Goal: Task Accomplishment & Management: Complete application form

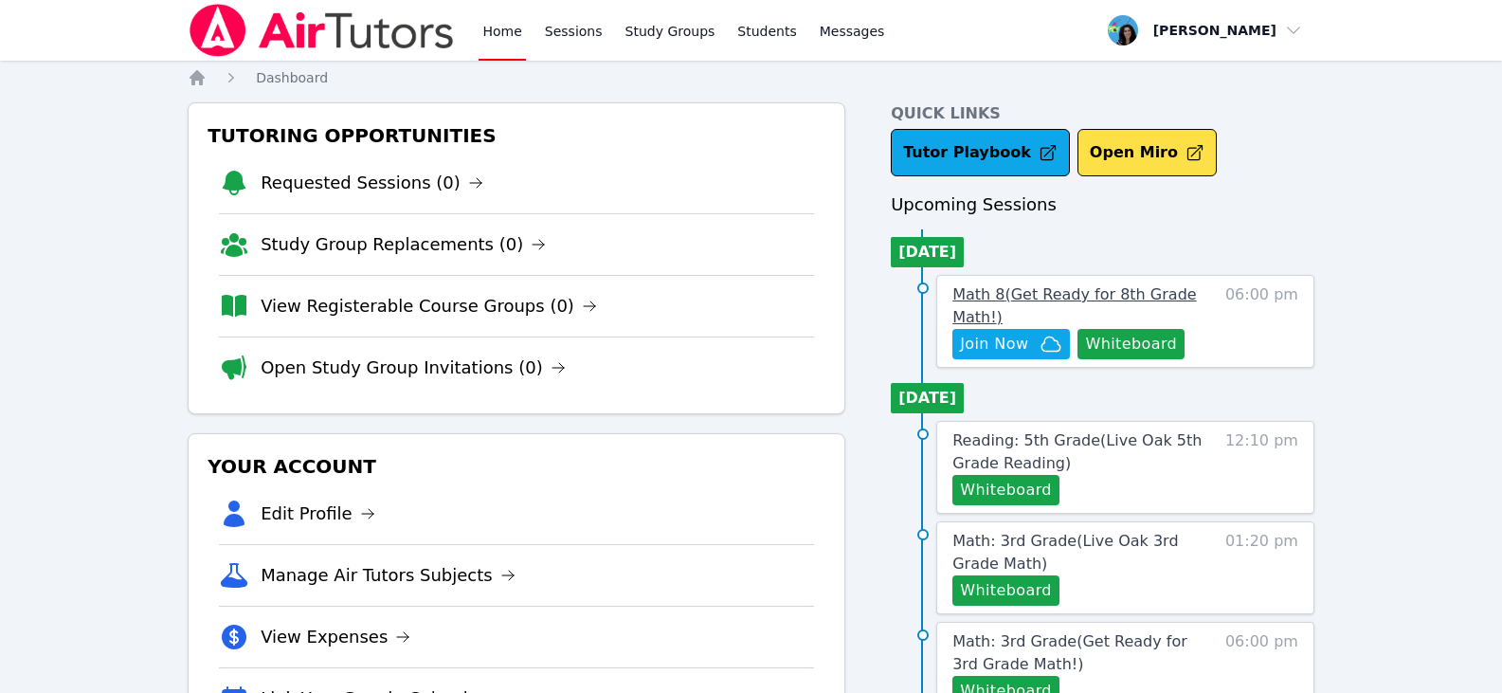
click at [1029, 291] on span "Math 8 ( Get Ready for 8th Grade Math! )" at bounding box center [1074, 305] width 244 height 41
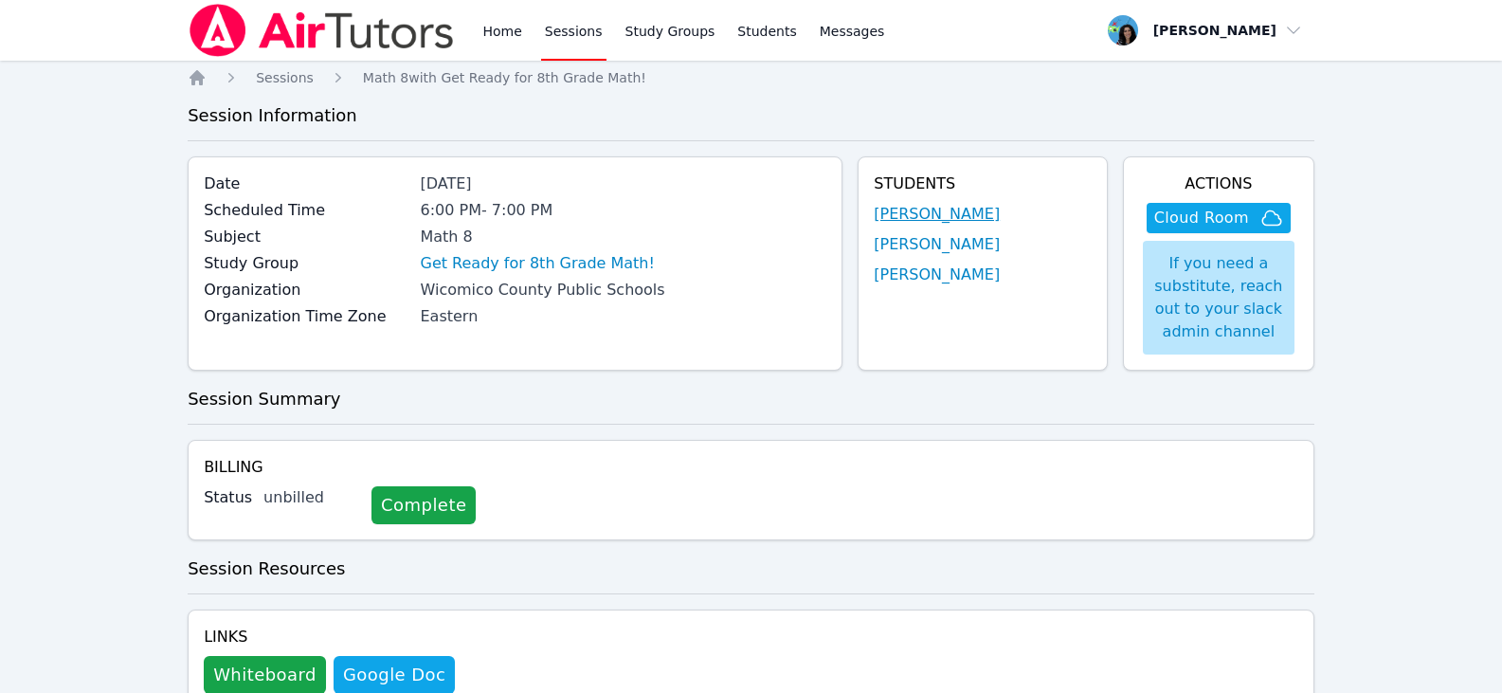
click at [945, 209] on link "Zoey Cherry" at bounding box center [937, 214] width 126 height 23
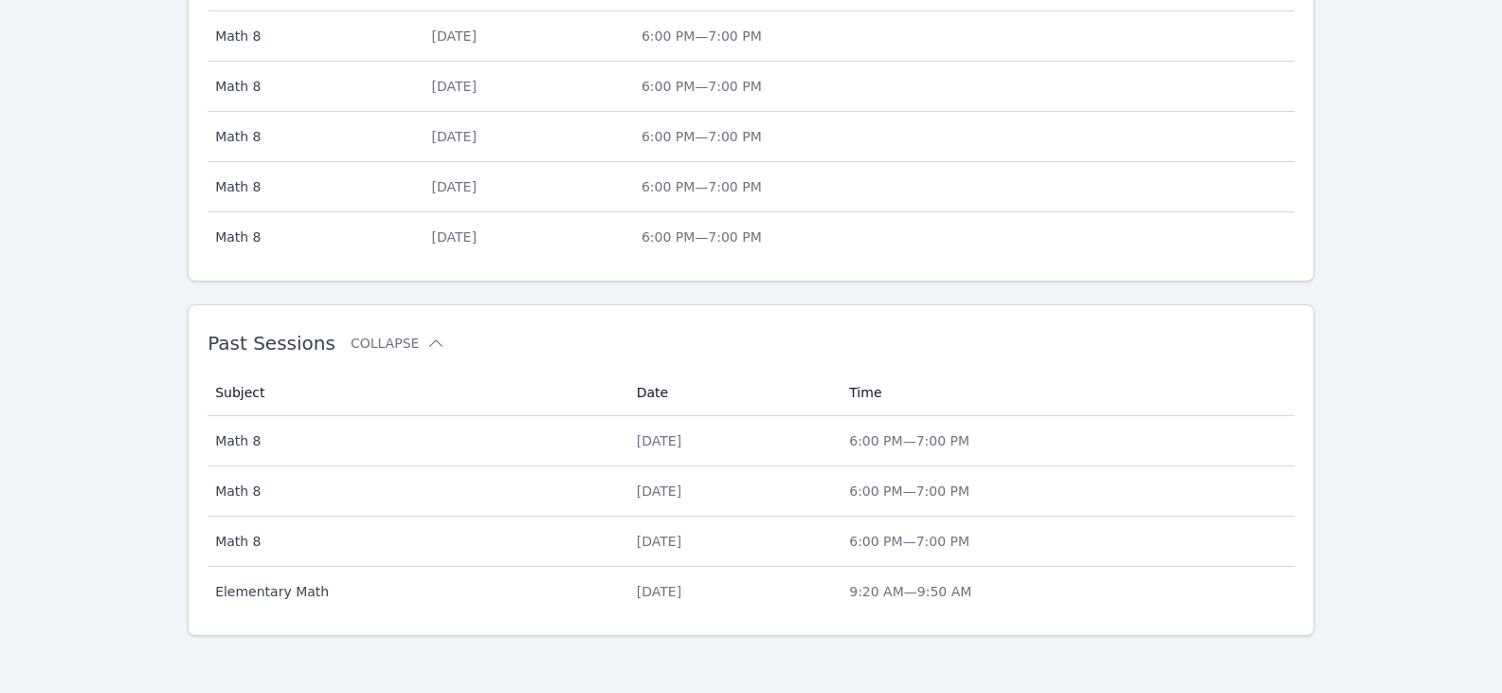
scroll to position [675, 0]
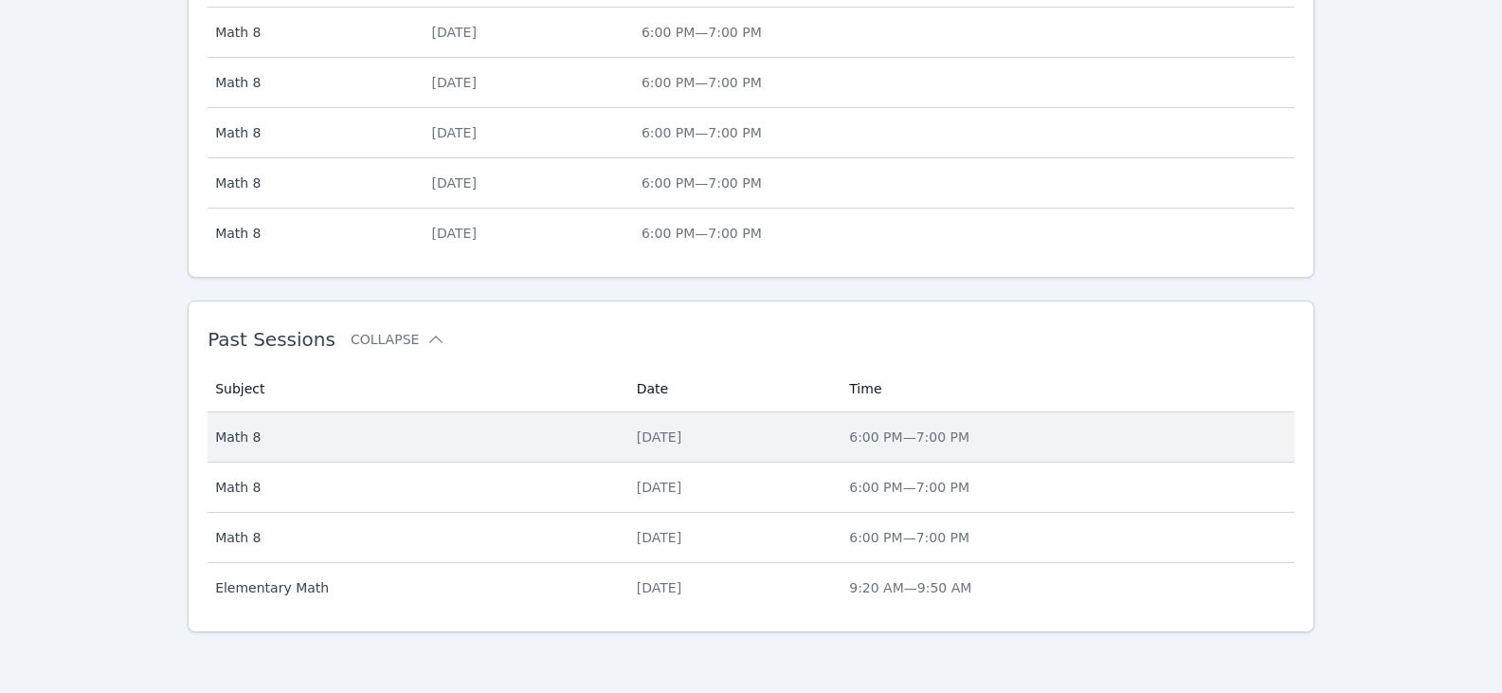
click at [657, 436] on div "Mon Aug 11" at bounding box center [732, 436] width 190 height 19
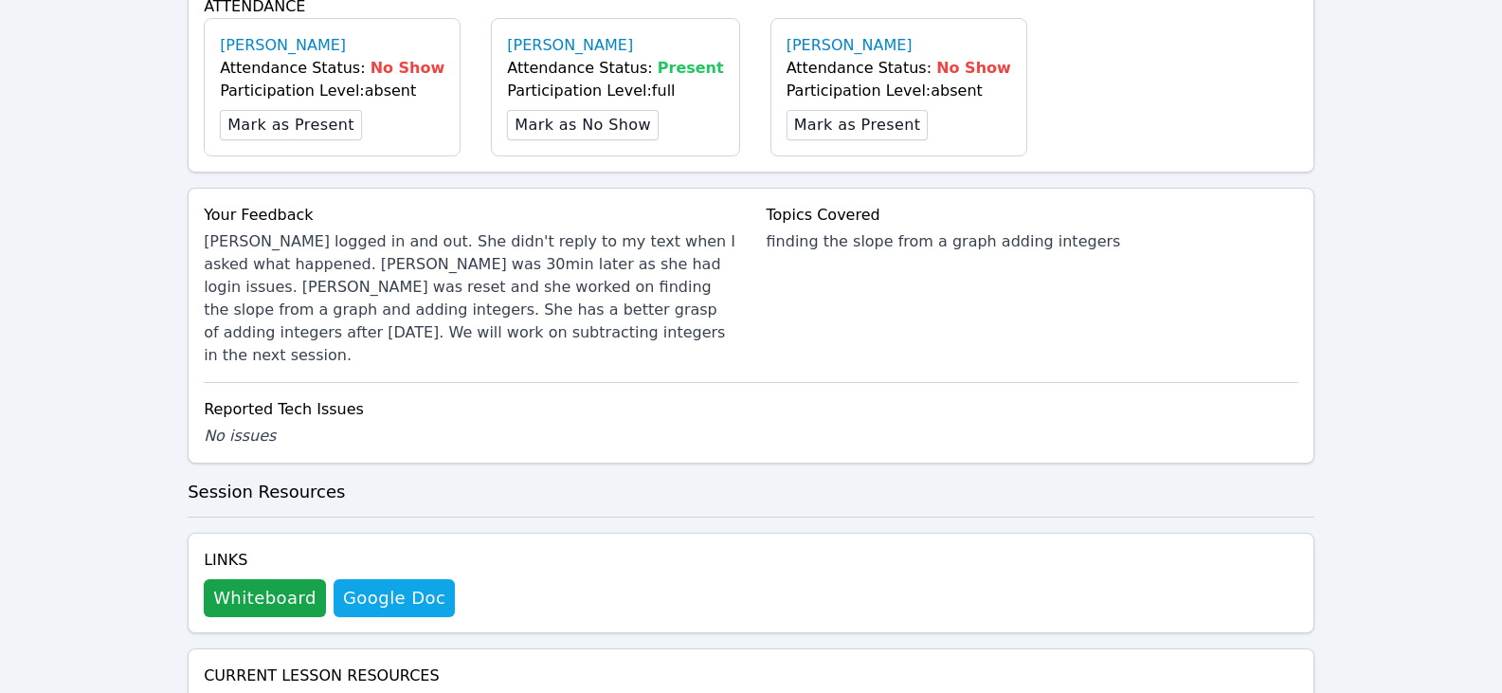
scroll to position [853, 0]
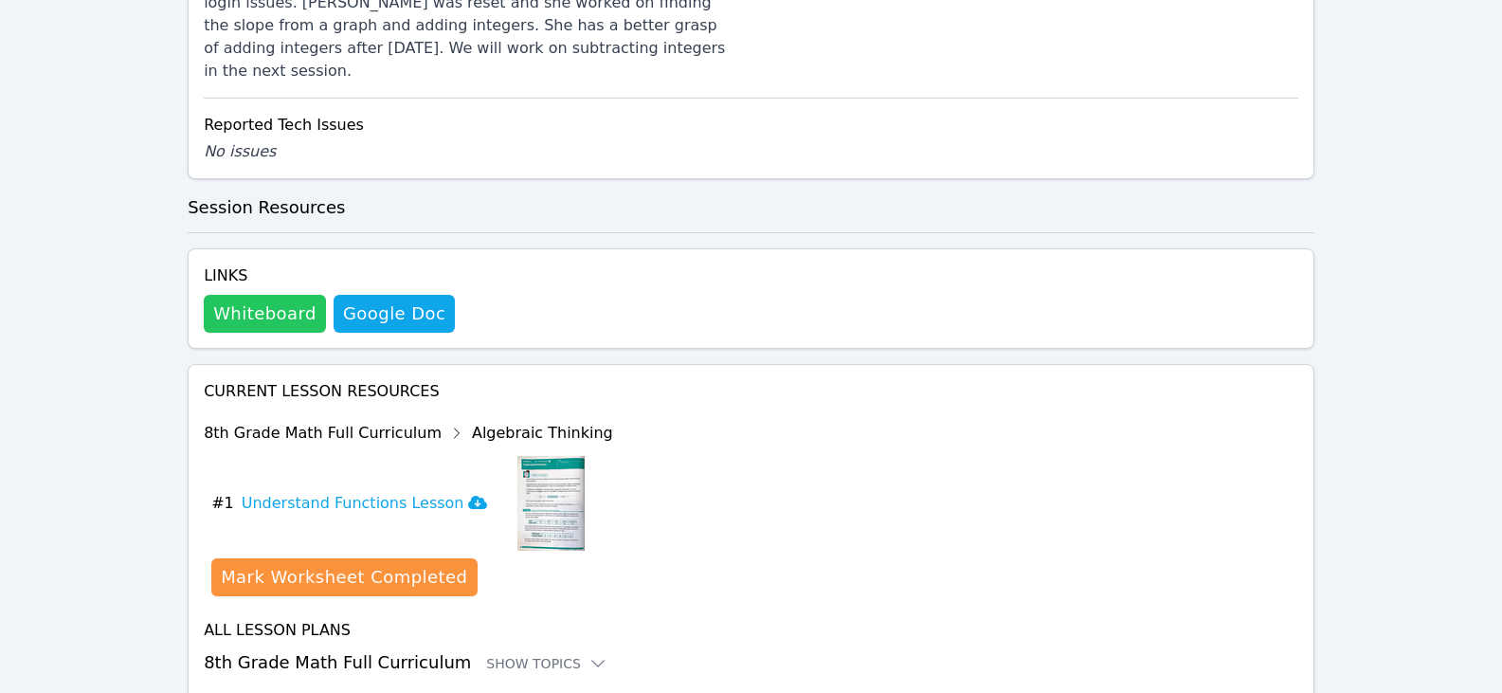
click at [248, 295] on button "Whiteboard" at bounding box center [265, 314] width 122 height 38
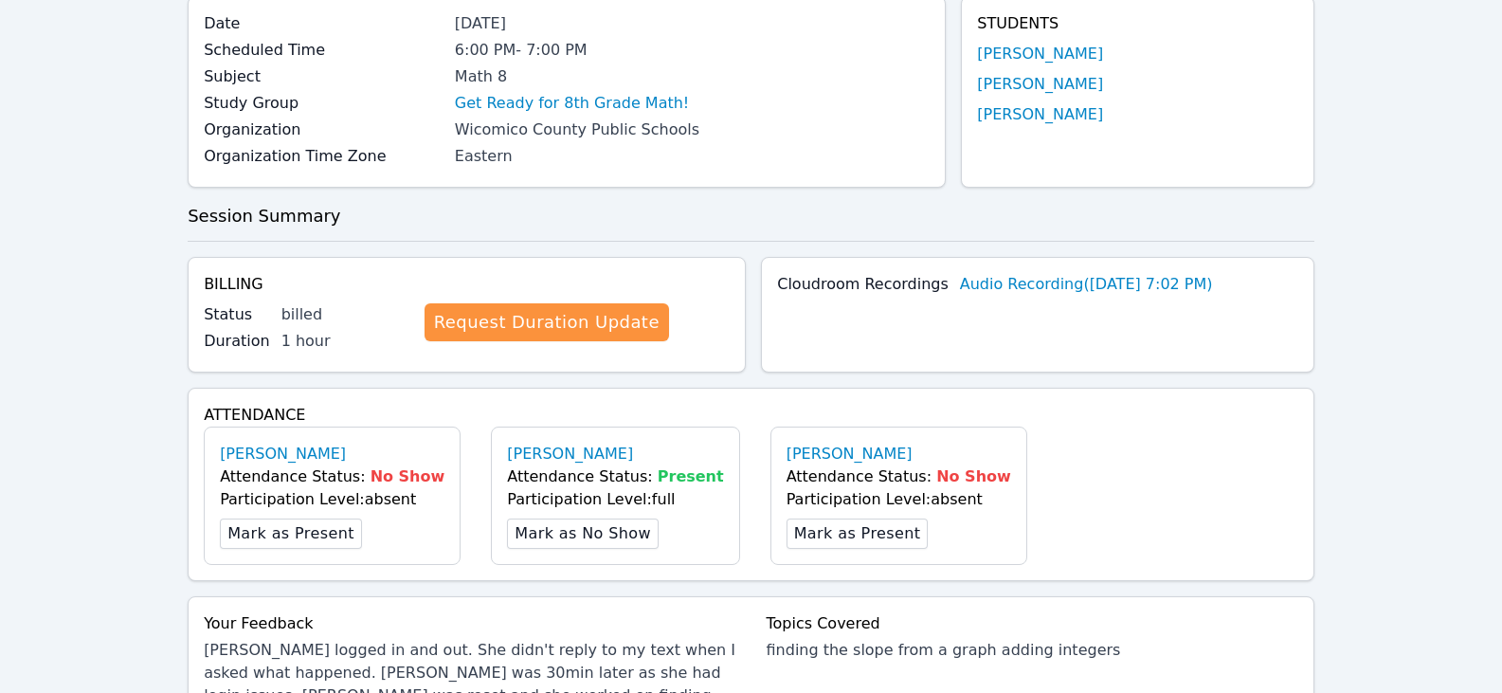
scroll to position [0, 0]
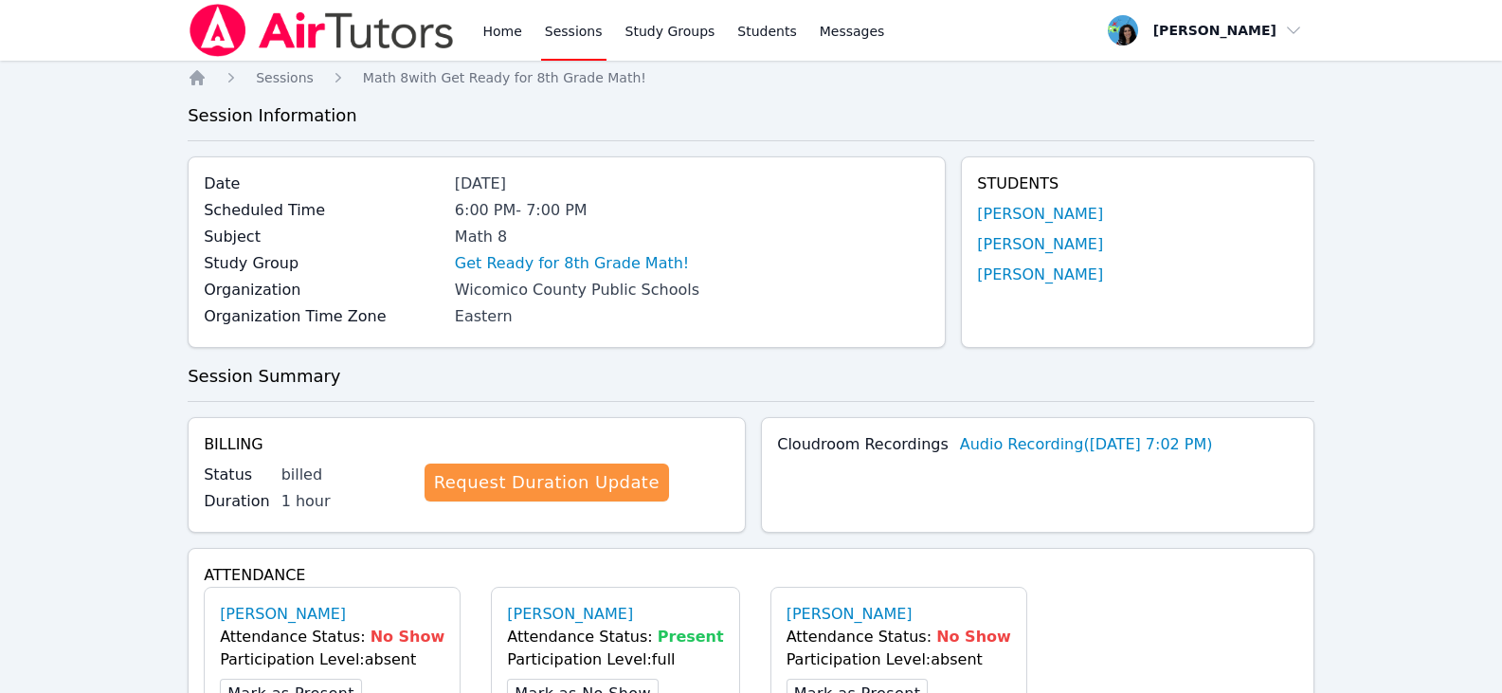
click at [550, 43] on link "Sessions" at bounding box center [573, 30] width 65 height 61
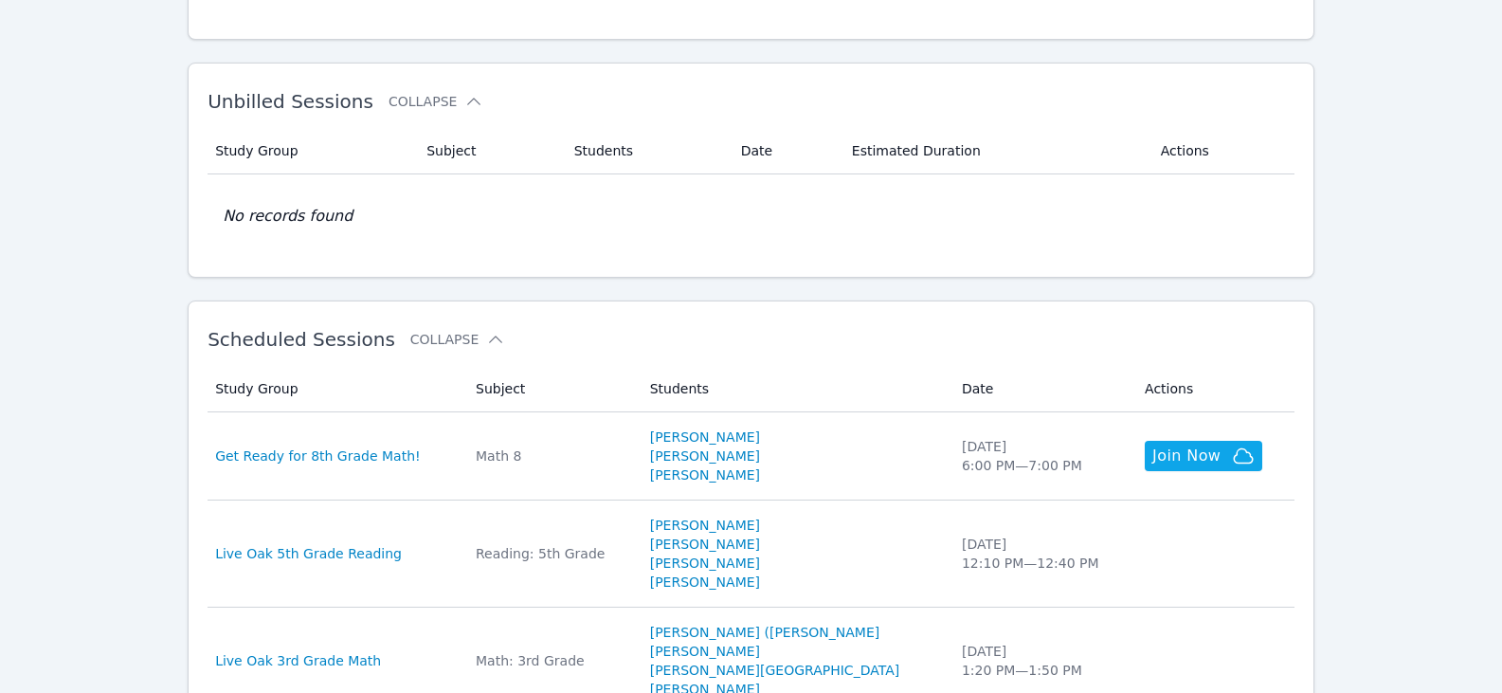
scroll to position [284, 0]
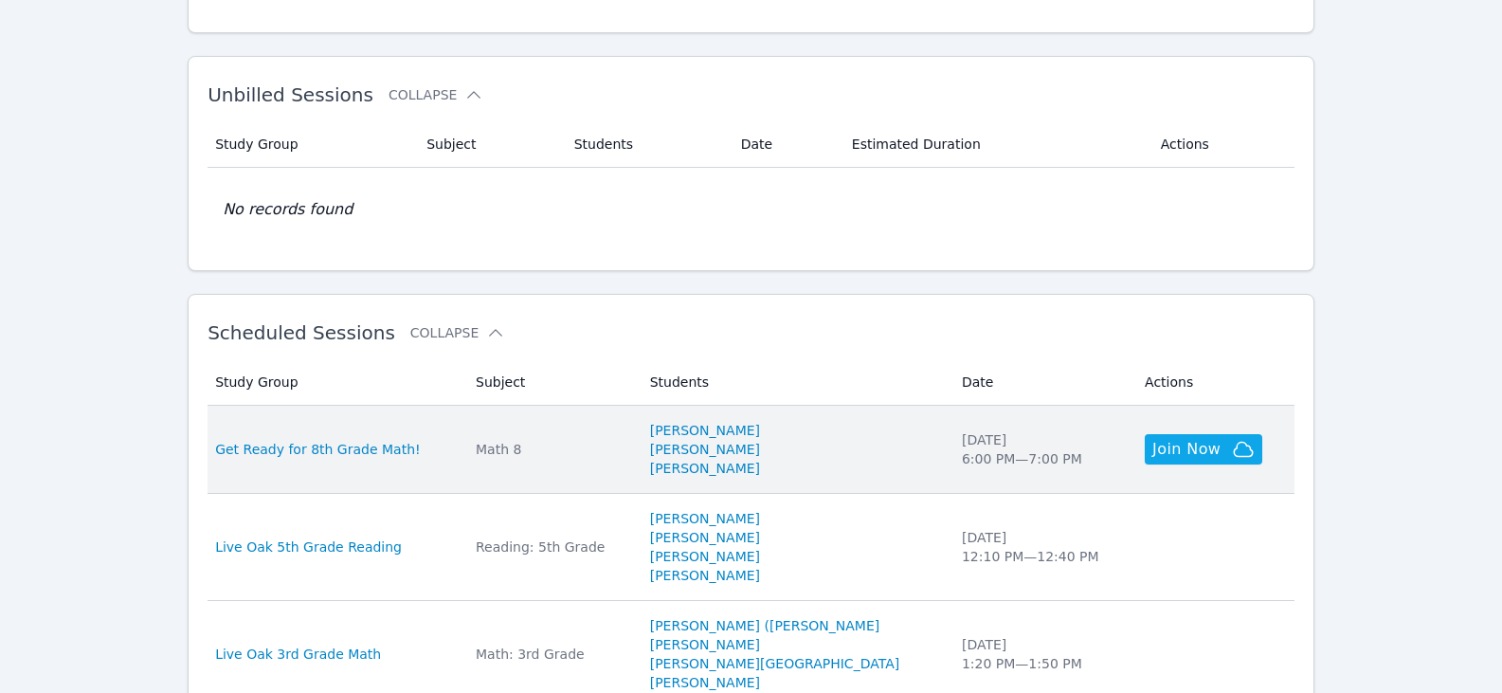
click at [512, 442] on div "Math 8" at bounding box center [552, 449] width 152 height 19
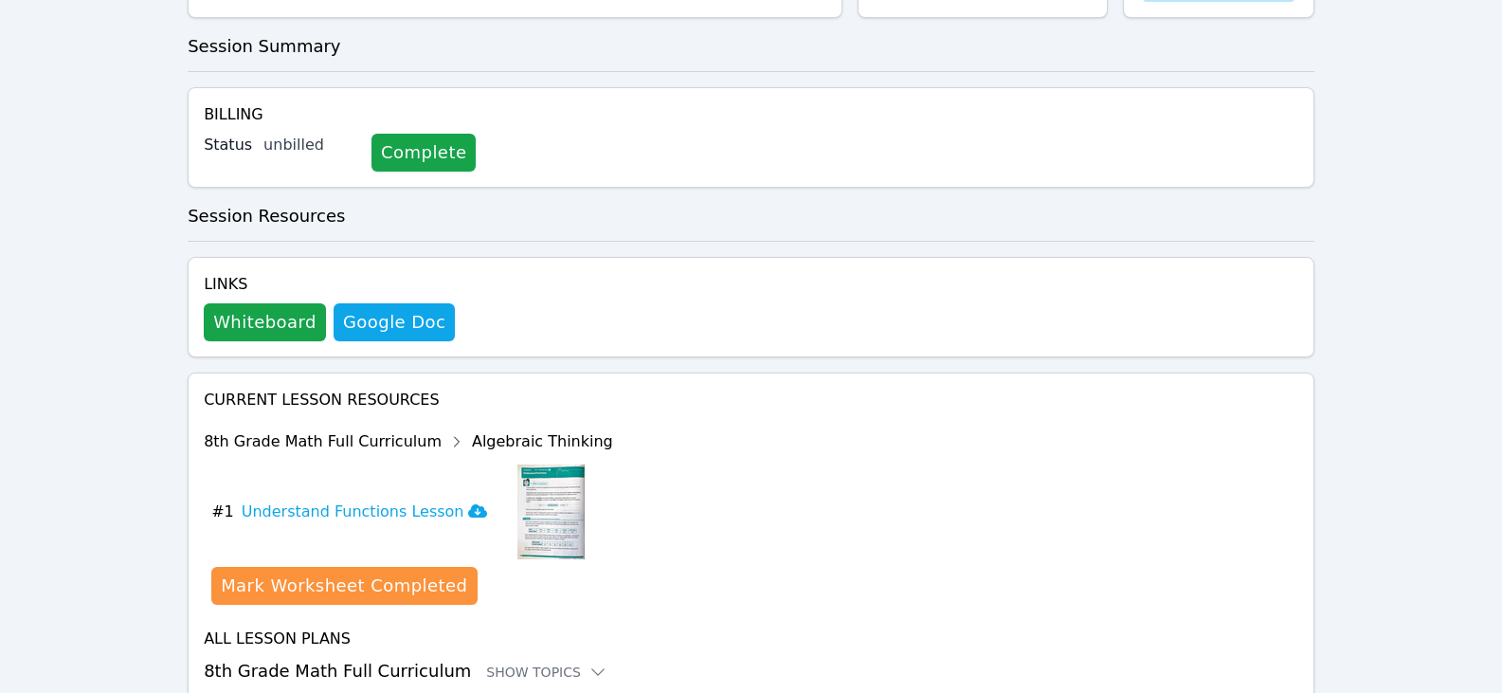
scroll to position [432, 0]
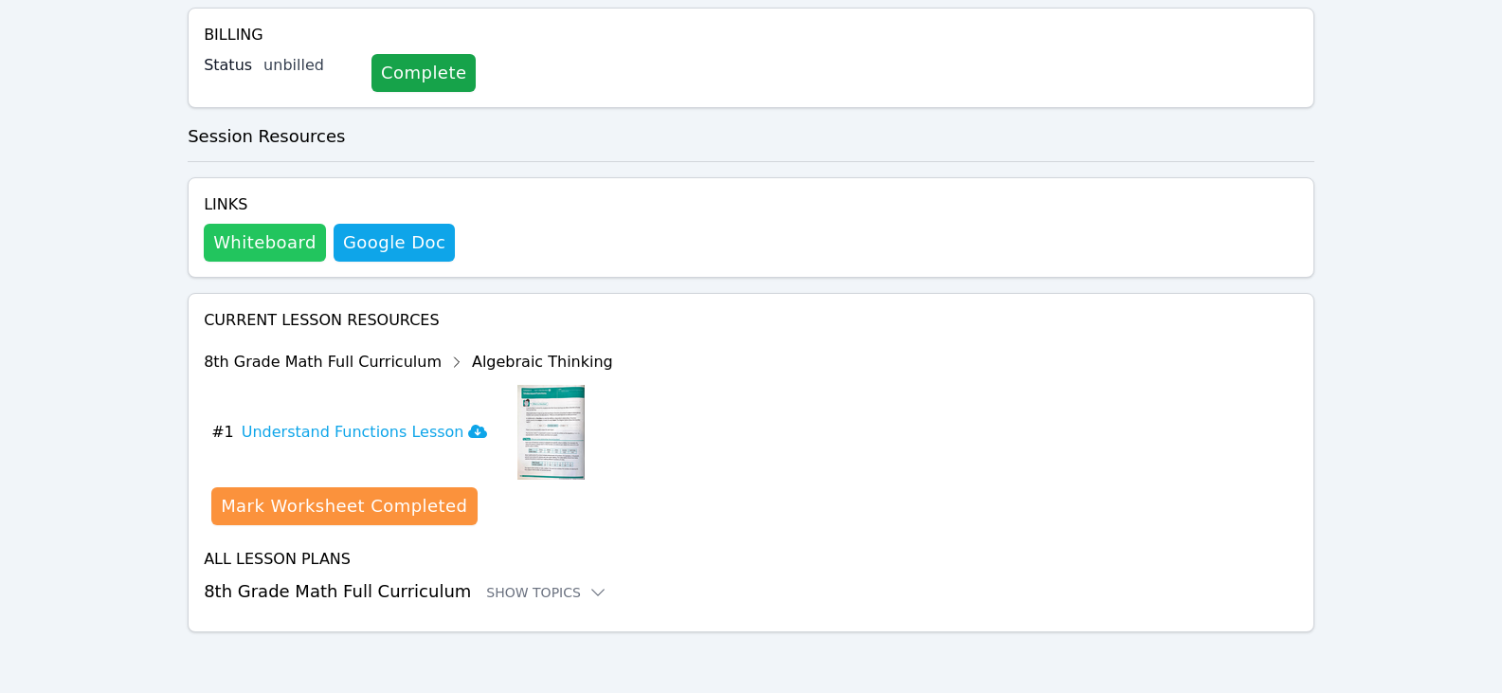
click at [265, 239] on button "Whiteboard" at bounding box center [265, 243] width 122 height 38
click at [491, 591] on div "Show Topics" at bounding box center [546, 592] width 121 height 19
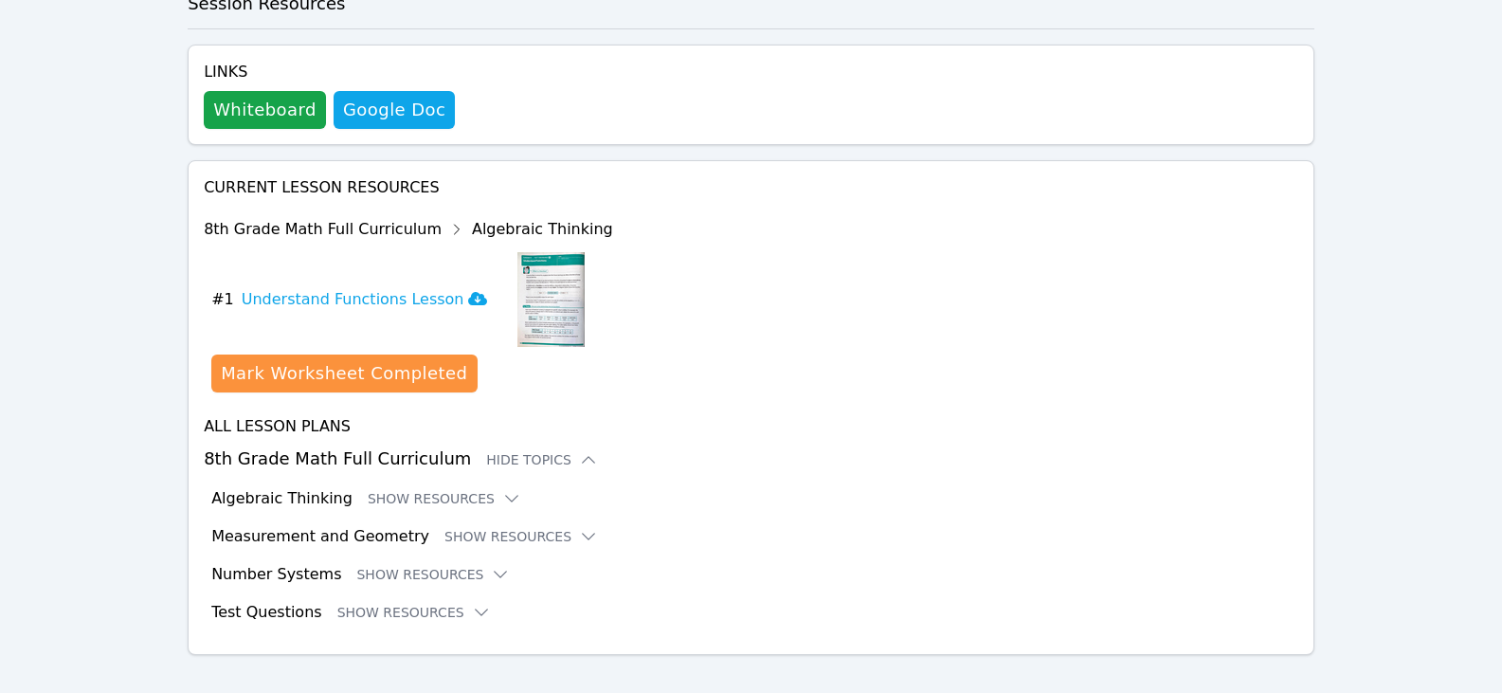
scroll to position [588, 0]
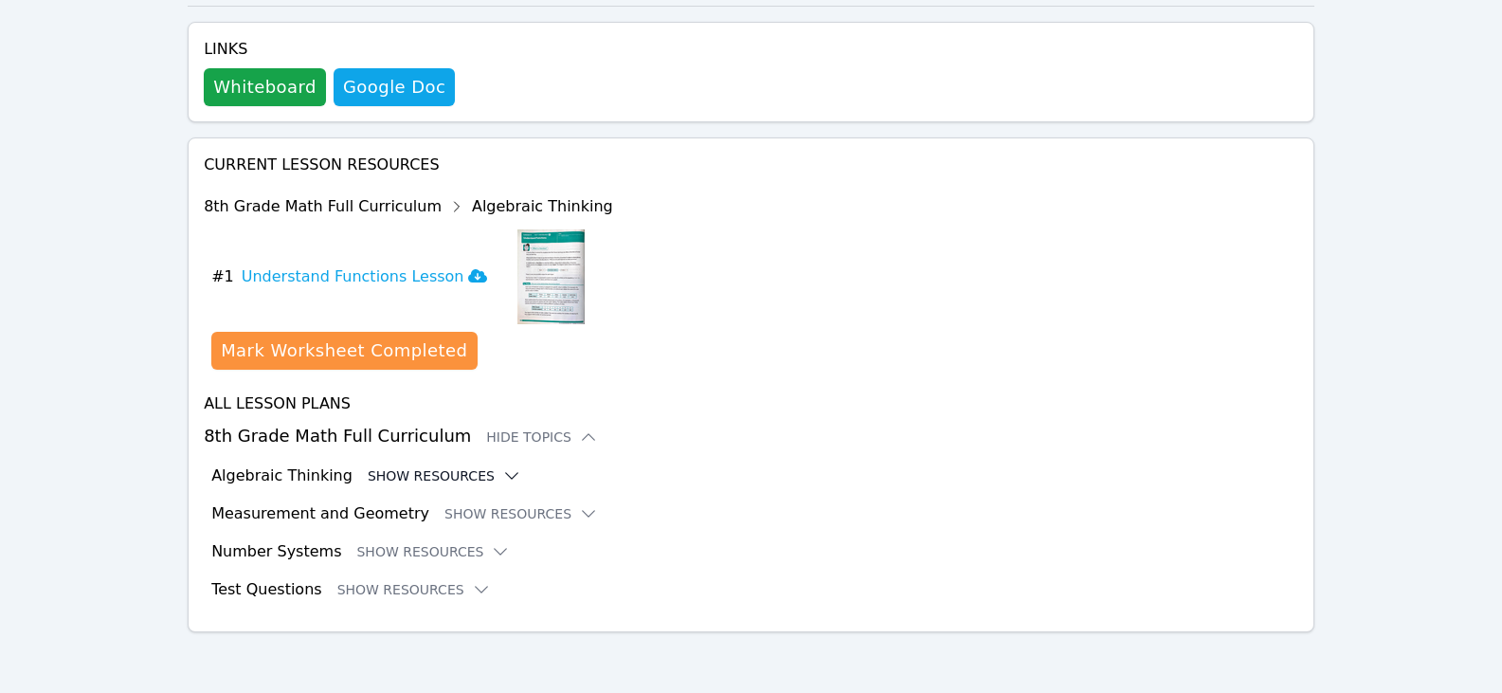
click at [465, 475] on button "Show Resources" at bounding box center [445, 475] width 154 height 19
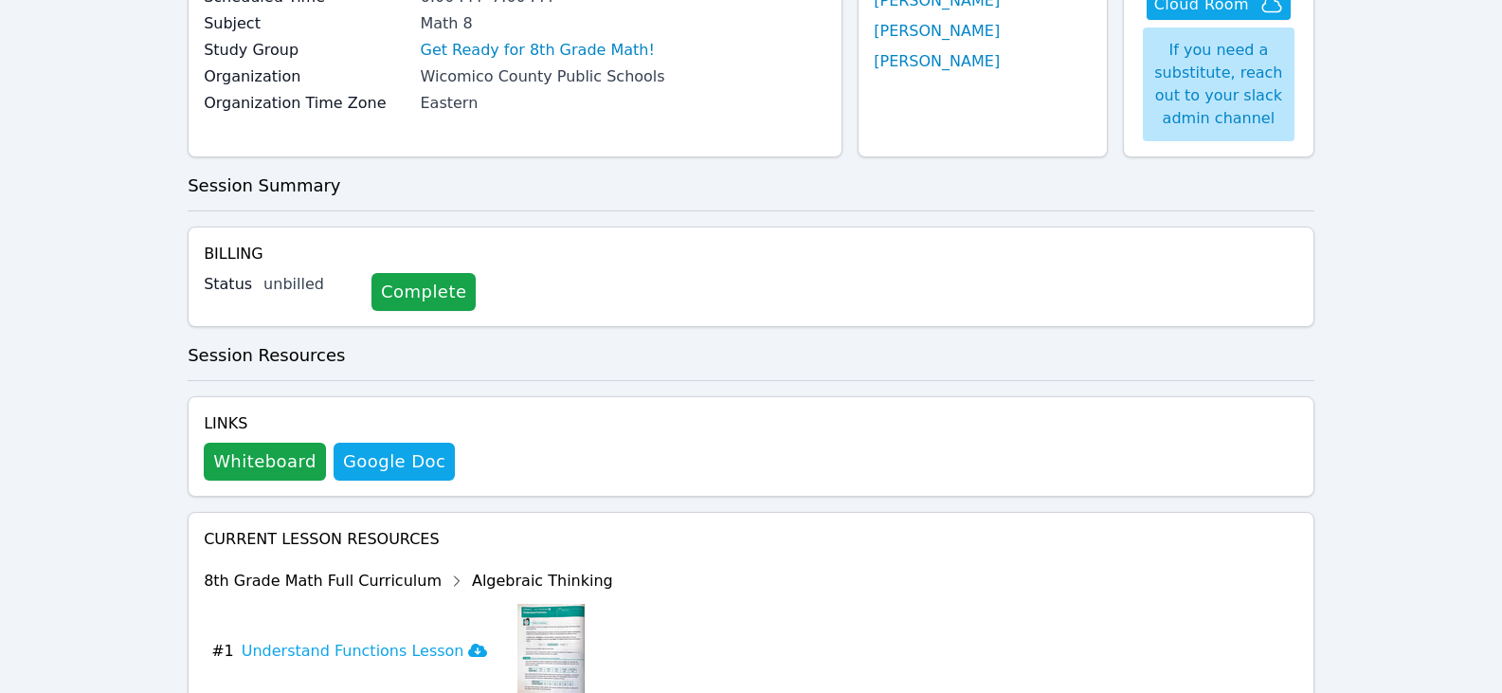
scroll to position [19, 0]
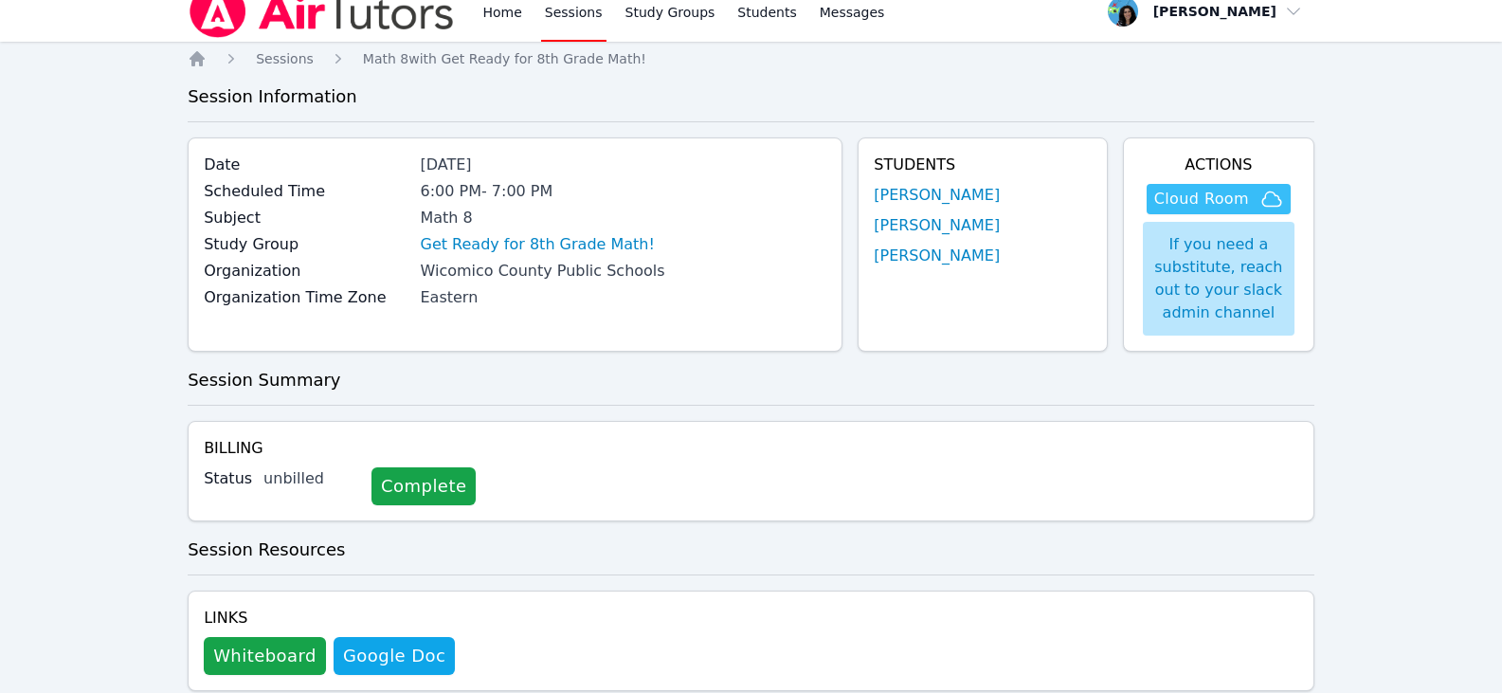
click at [1203, 193] on span "Cloud Room" at bounding box center [1201, 199] width 95 height 23
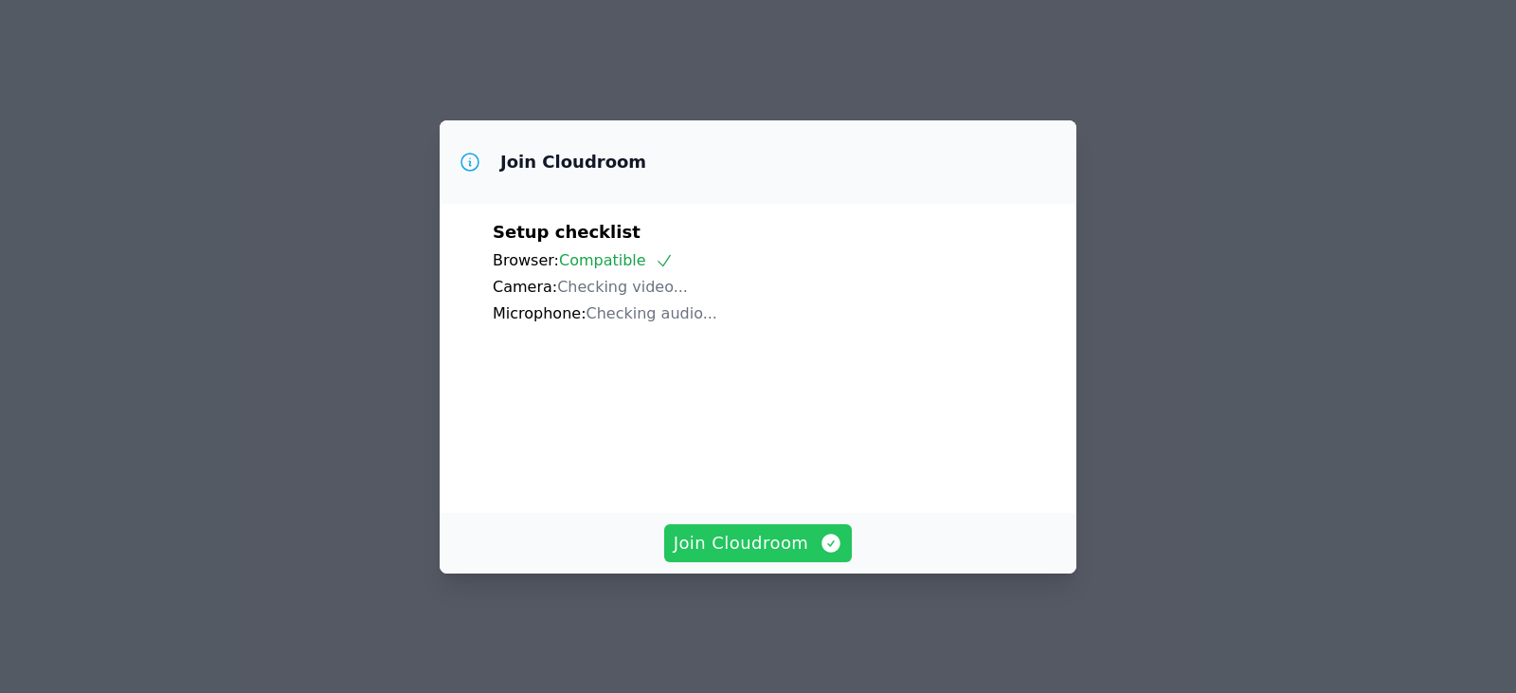
click at [746, 556] on span "Join Cloudroom" at bounding box center [759, 543] width 170 height 27
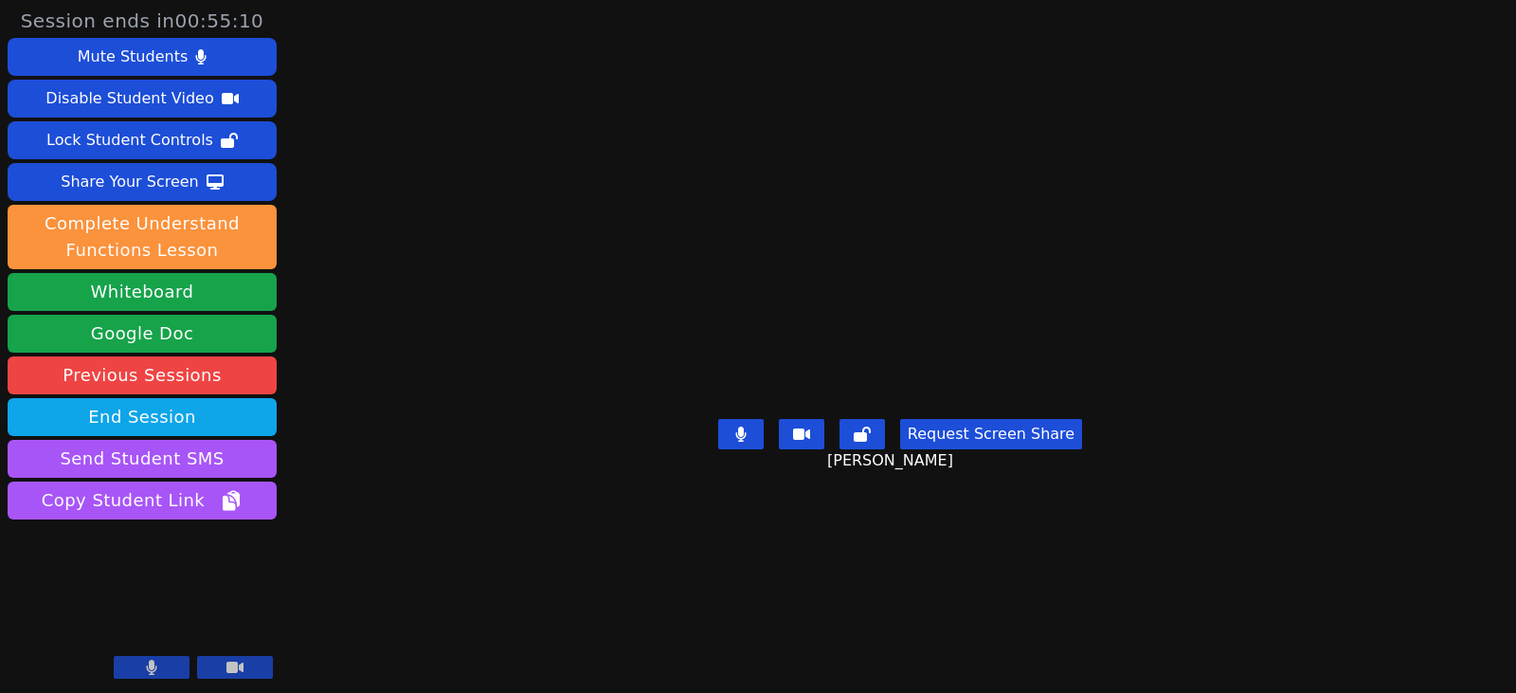
click at [1197, 243] on main "Jaycie Houser Request Screen Share Jaycie Houser" at bounding box center [900, 346] width 654 height 693
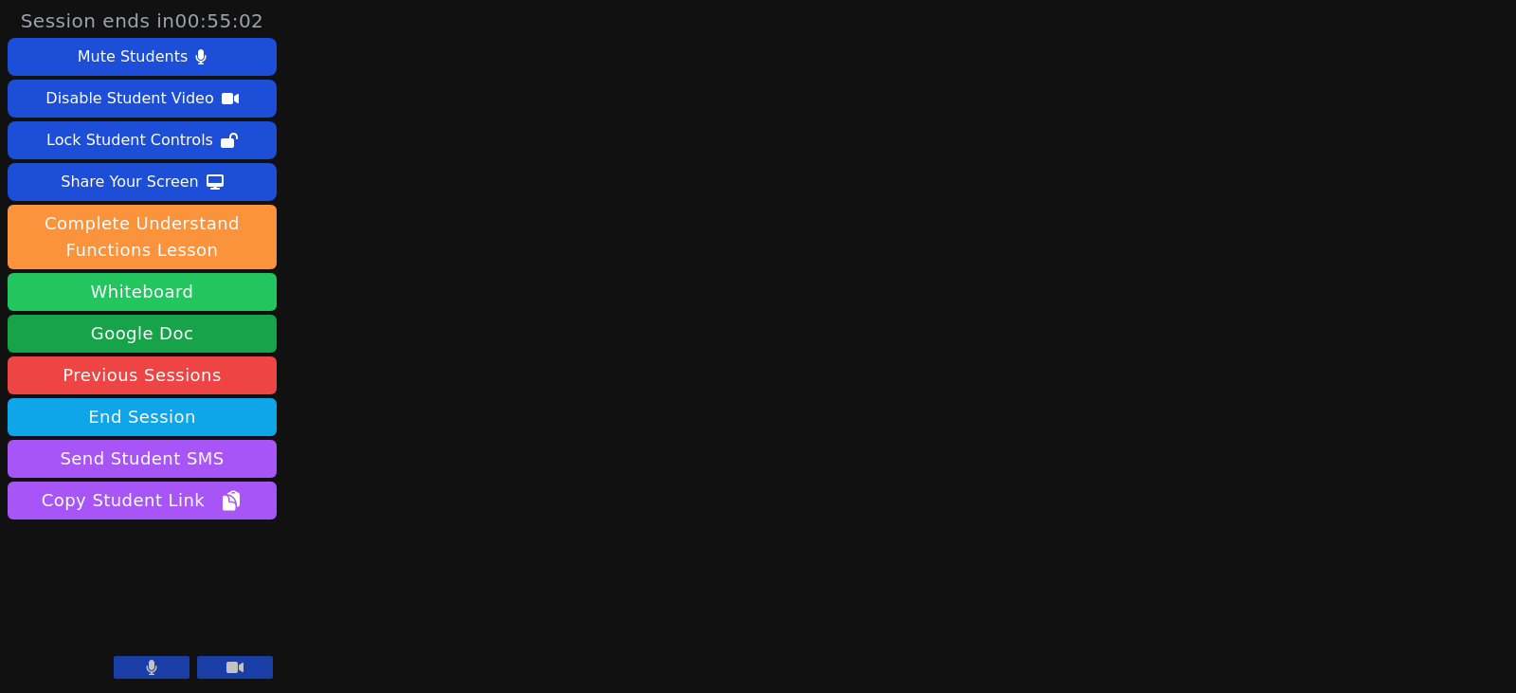
click at [259, 301] on button "Whiteboard" at bounding box center [142, 292] width 269 height 38
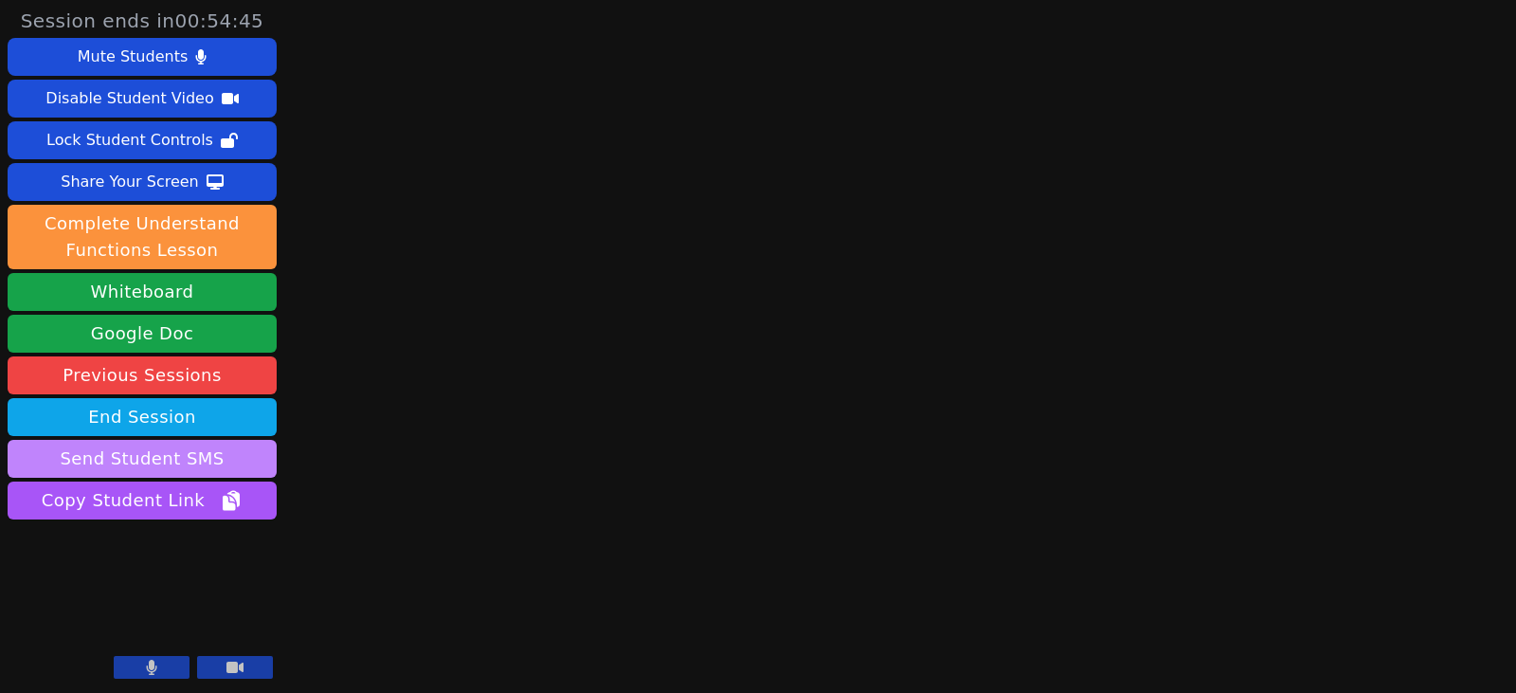
click at [198, 457] on button "Send Student SMS" at bounding box center [142, 459] width 269 height 38
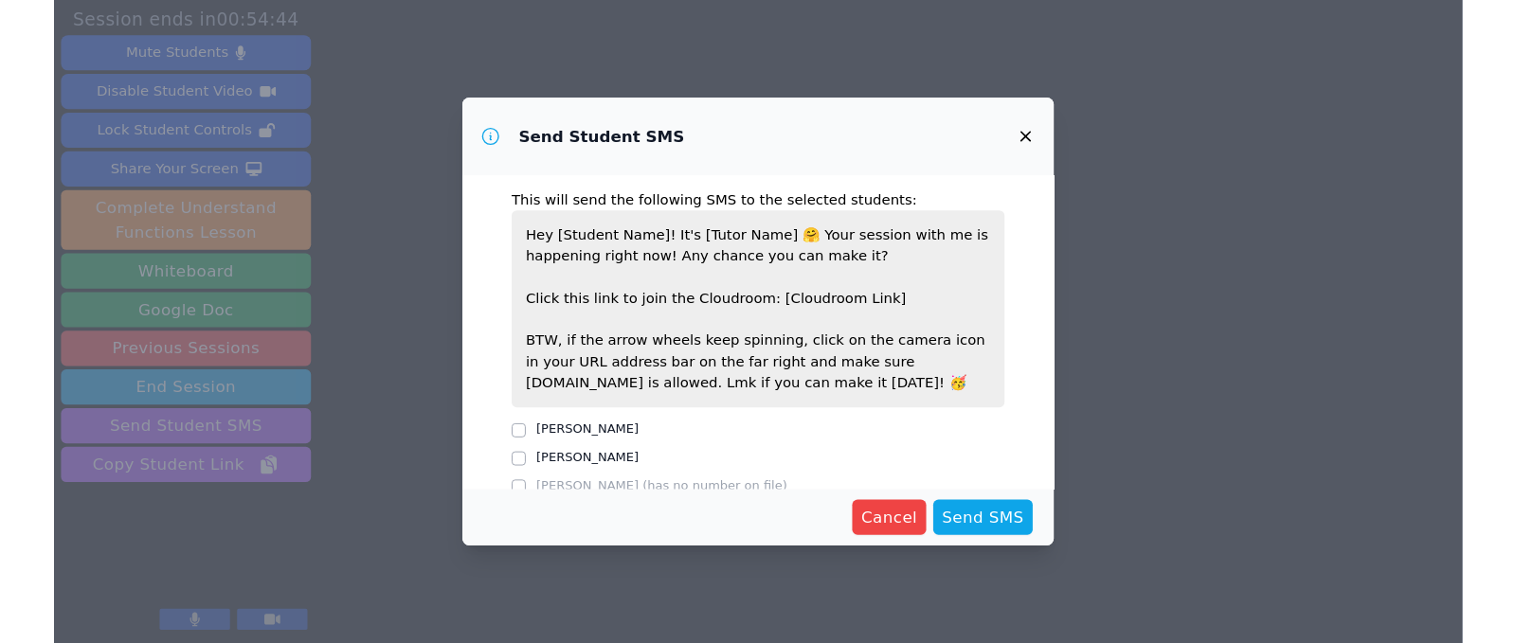
scroll to position [34, 0]
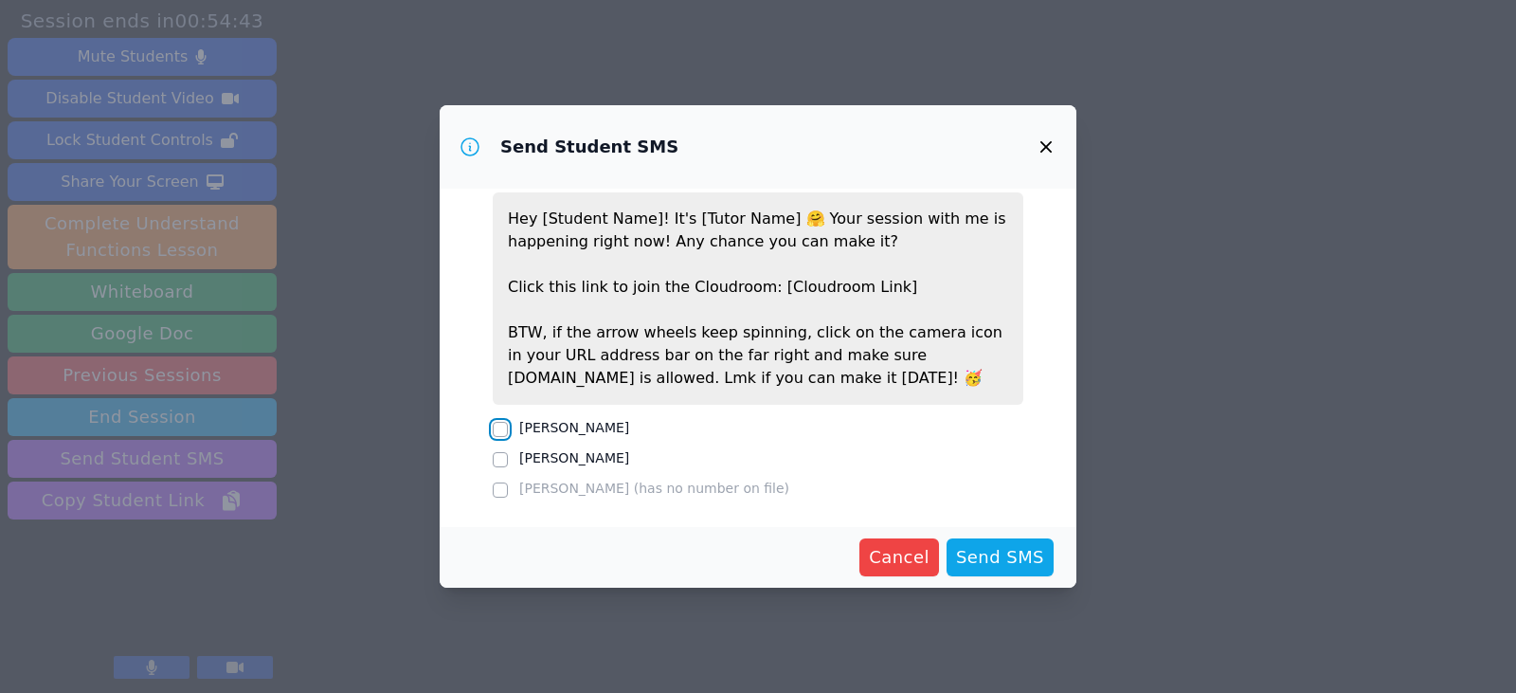
click at [503, 434] on input "[PERSON_NAME]" at bounding box center [500, 429] width 15 height 15
checkbox input "true"
click at [985, 561] on span "Send SMS" at bounding box center [1000, 557] width 88 height 27
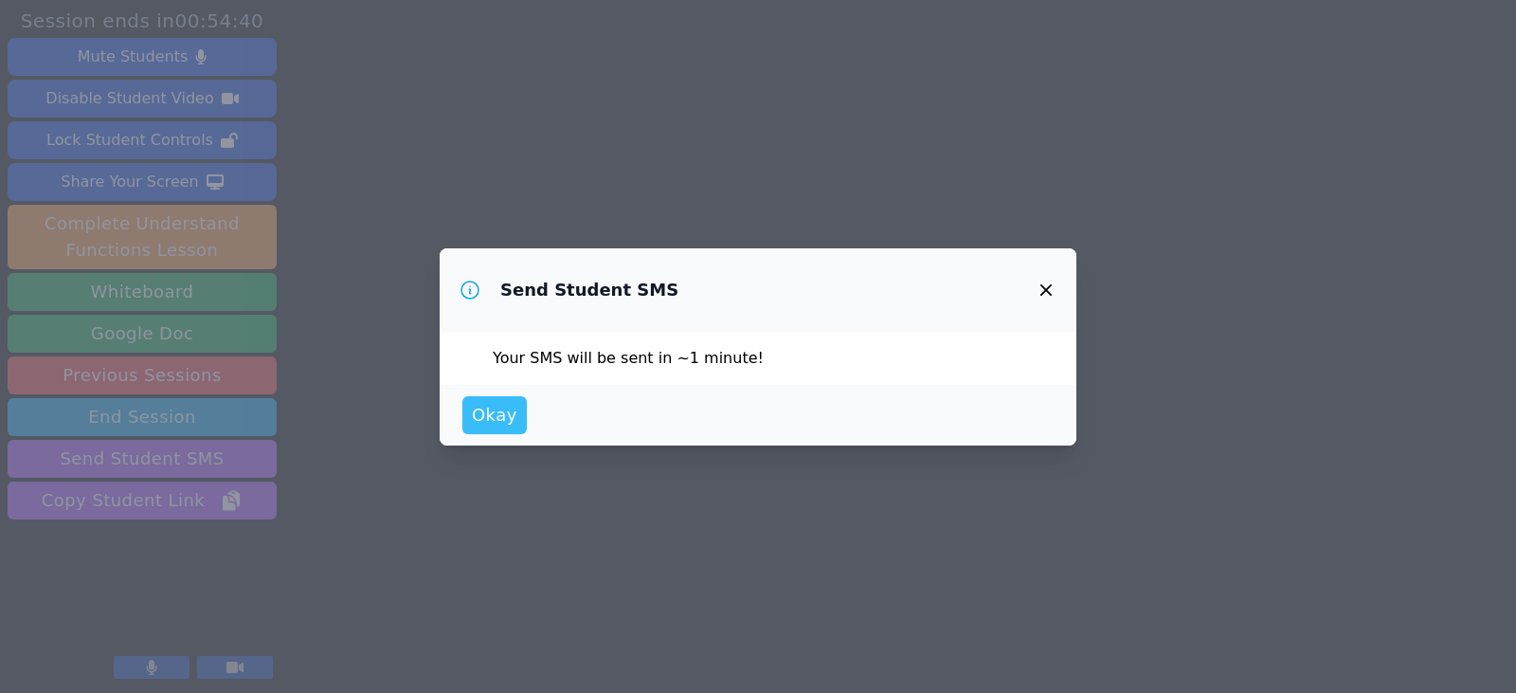
click at [514, 416] on button "Okay" at bounding box center [494, 415] width 64 height 38
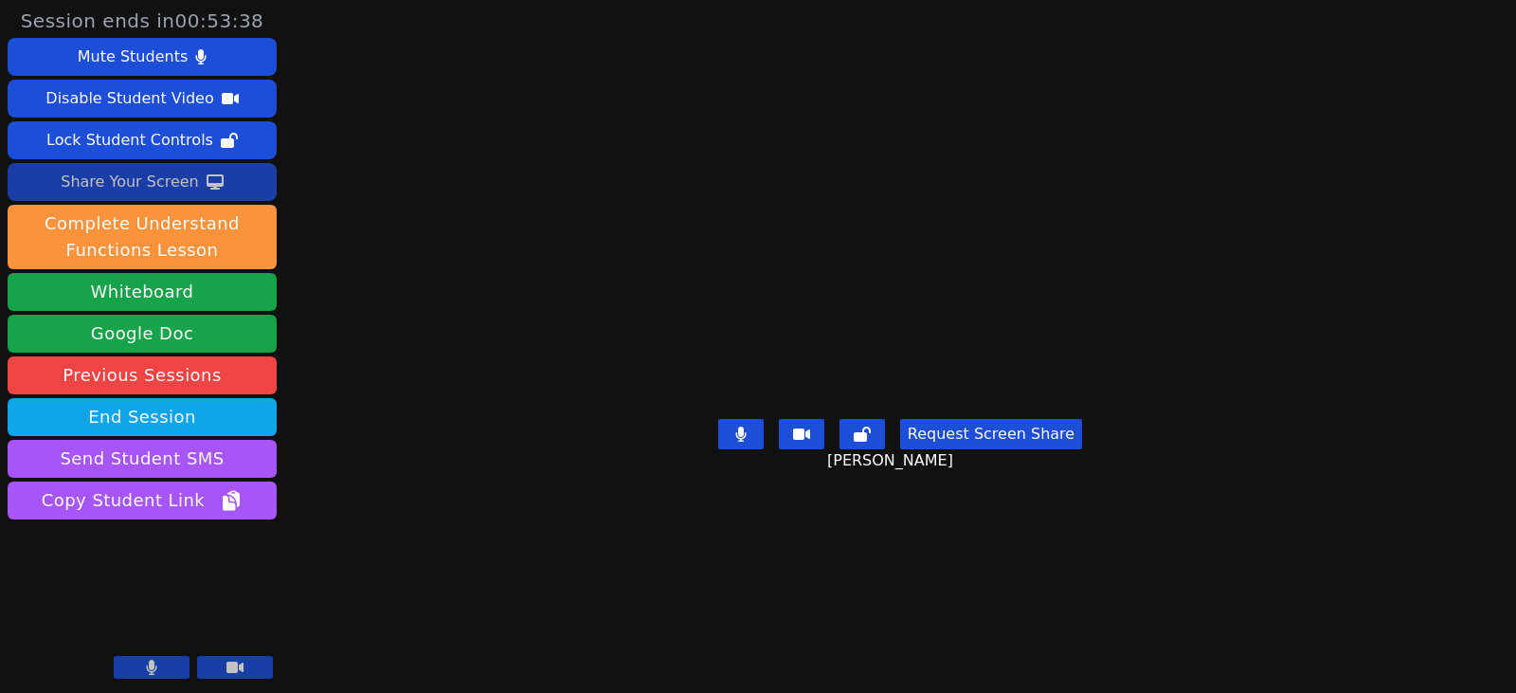
click at [98, 189] on div "Share Your Screen" at bounding box center [130, 182] width 138 height 30
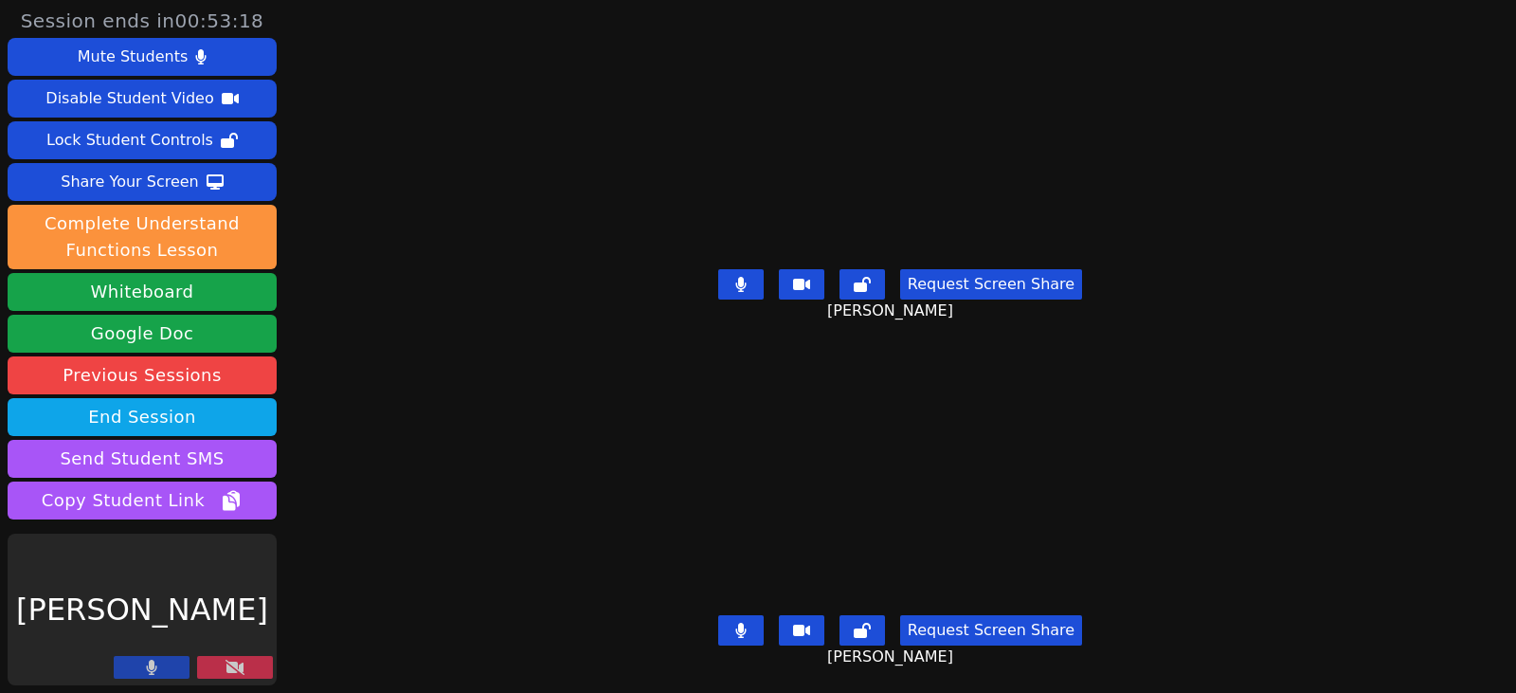
click at [227, 668] on icon at bounding box center [235, 667] width 19 height 15
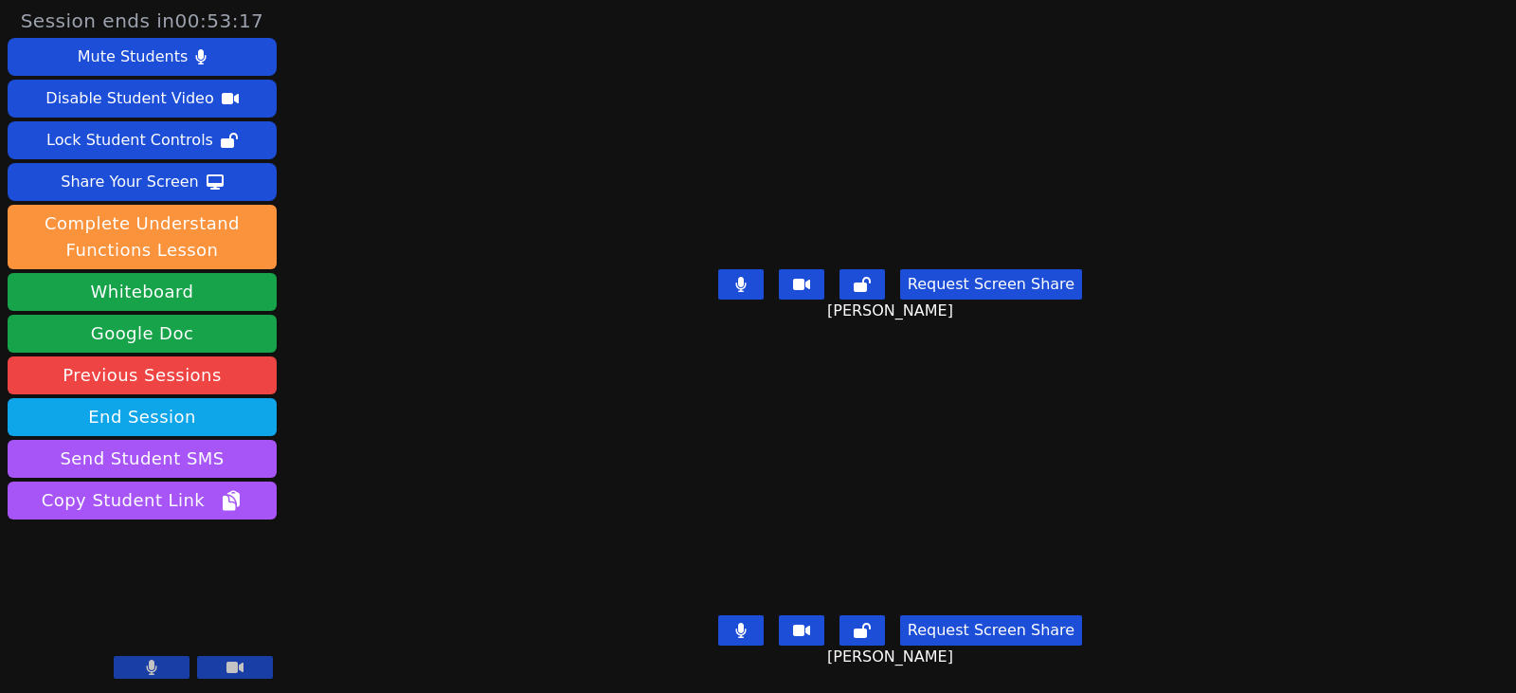
click at [434, 542] on div "Session ends in 00:53:17 Mute Students Disable Student Video Lock Student Contr…" at bounding box center [758, 346] width 1516 height 693
click at [756, 617] on button at bounding box center [740, 630] width 45 height 30
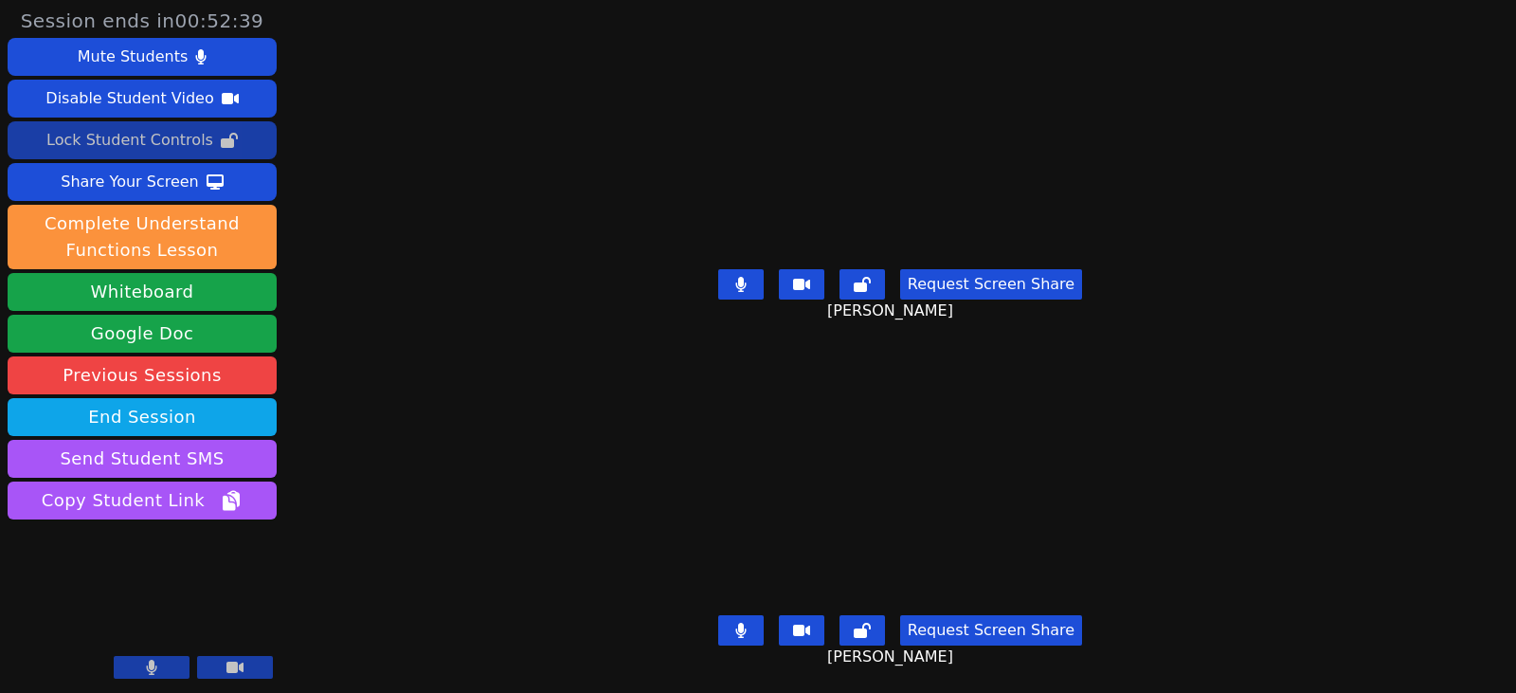
click at [158, 138] on div "Lock Student Controls" at bounding box center [129, 140] width 167 height 30
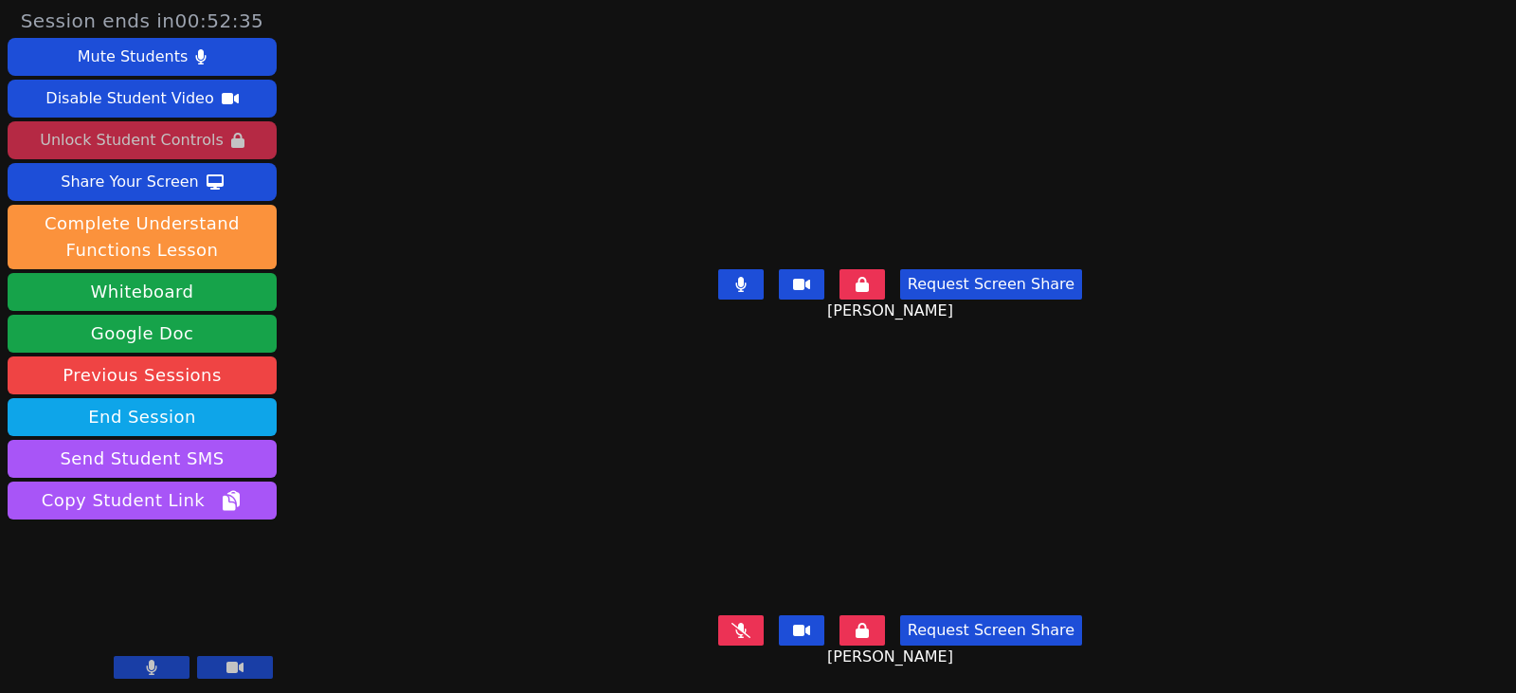
click at [738, 625] on button at bounding box center [740, 630] width 45 height 30
click at [424, 269] on div "Session ends in 00:49:58 Mute Students Disable Student Video Unlock Student Con…" at bounding box center [758, 346] width 1516 height 693
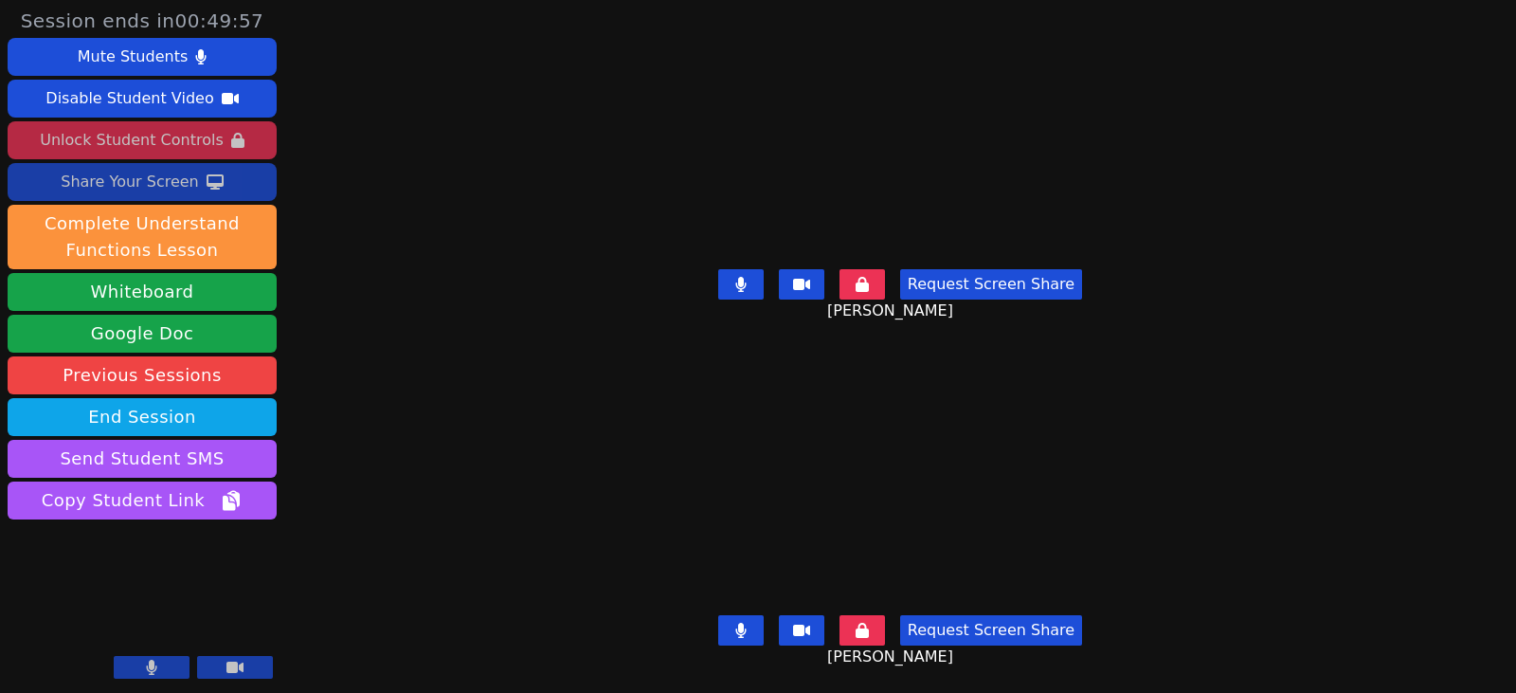
click at [187, 190] on div "Share Your Screen" at bounding box center [130, 182] width 138 height 30
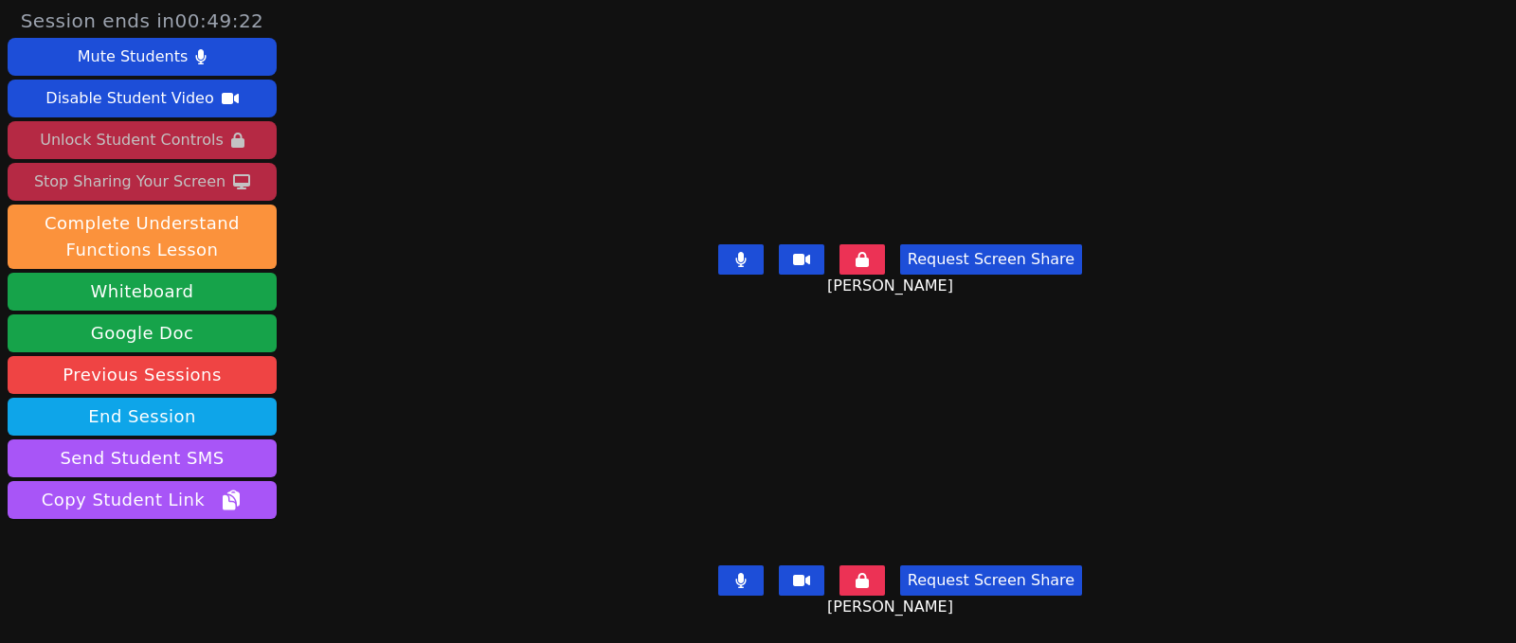
click at [145, 146] on div "Unlock Student Controls" at bounding box center [131, 140] width 183 height 30
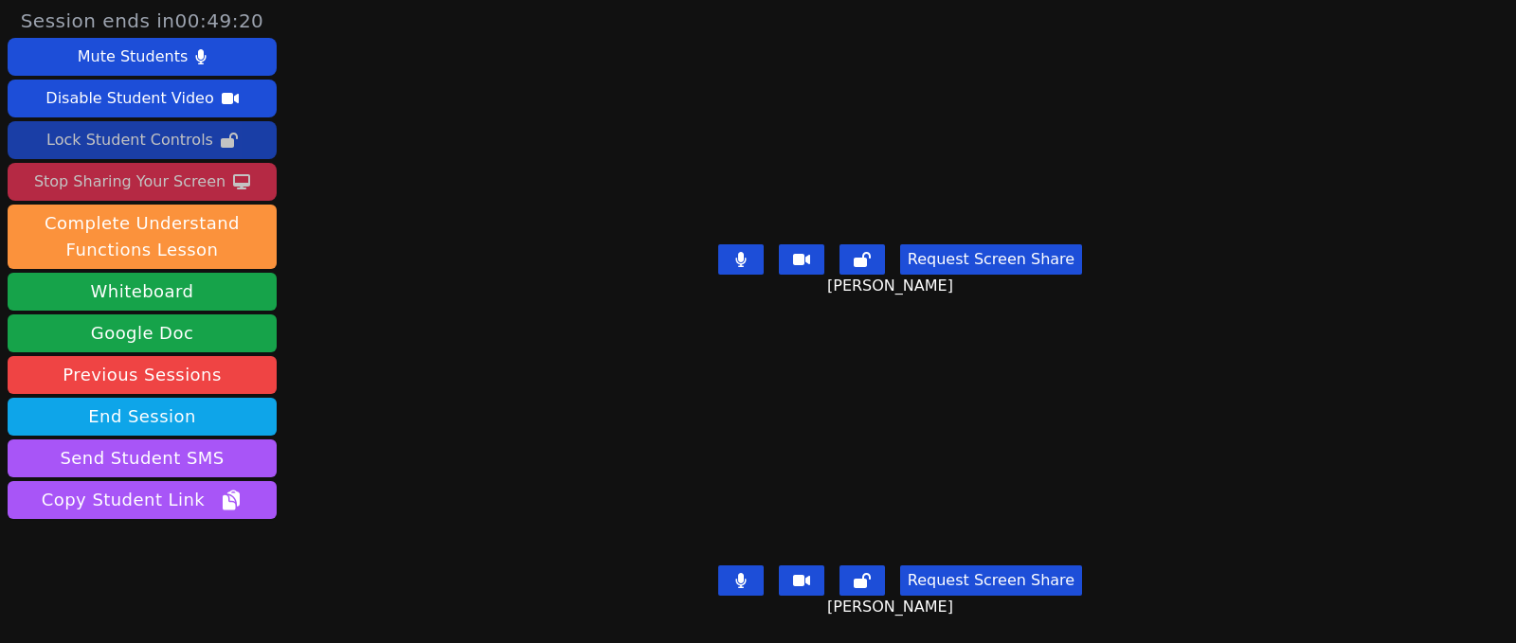
click at [743, 252] on icon at bounding box center [740, 259] width 11 height 15
click at [741, 573] on icon at bounding box center [740, 580] width 10 height 15
drag, startPoint x: 733, startPoint y: 262, endPoint x: 836, endPoint y: 296, distance: 108.5
click at [733, 262] on button at bounding box center [740, 259] width 45 height 30
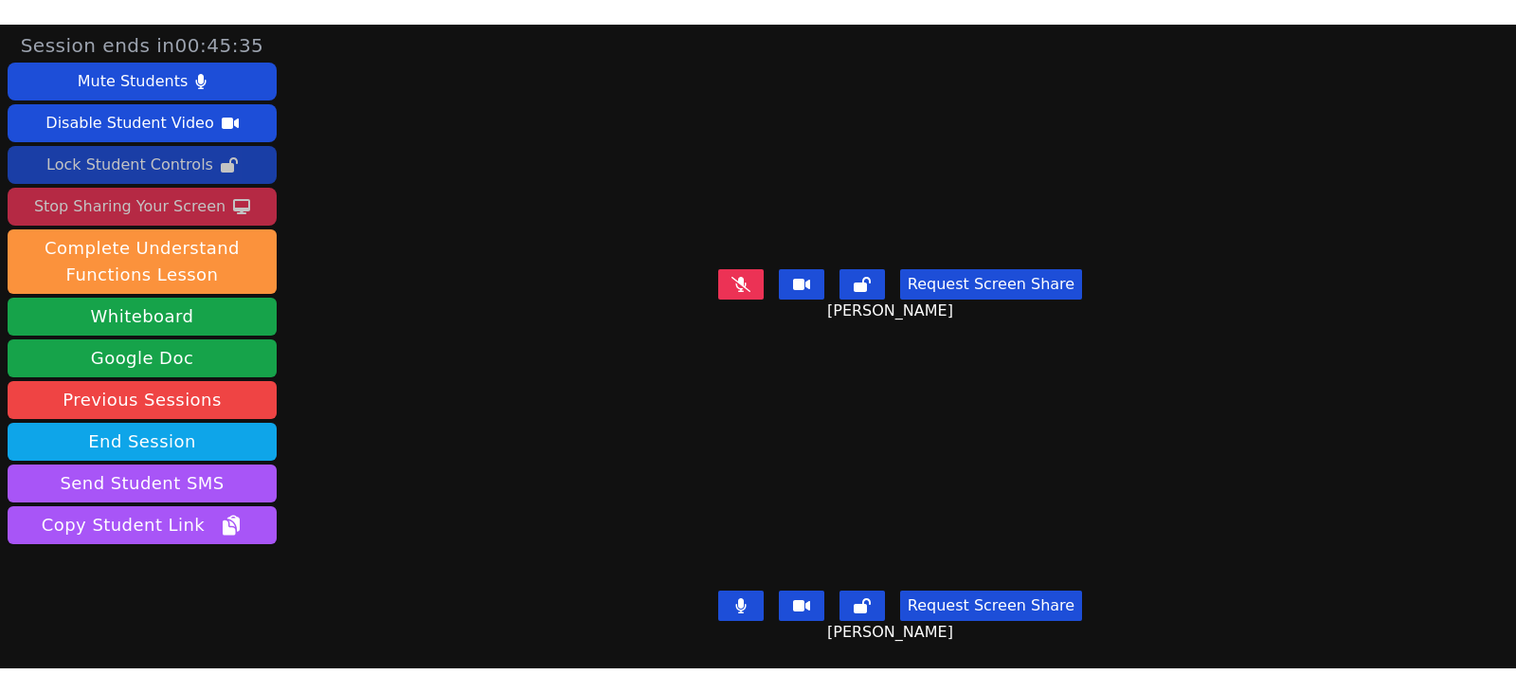
scroll to position [39, 0]
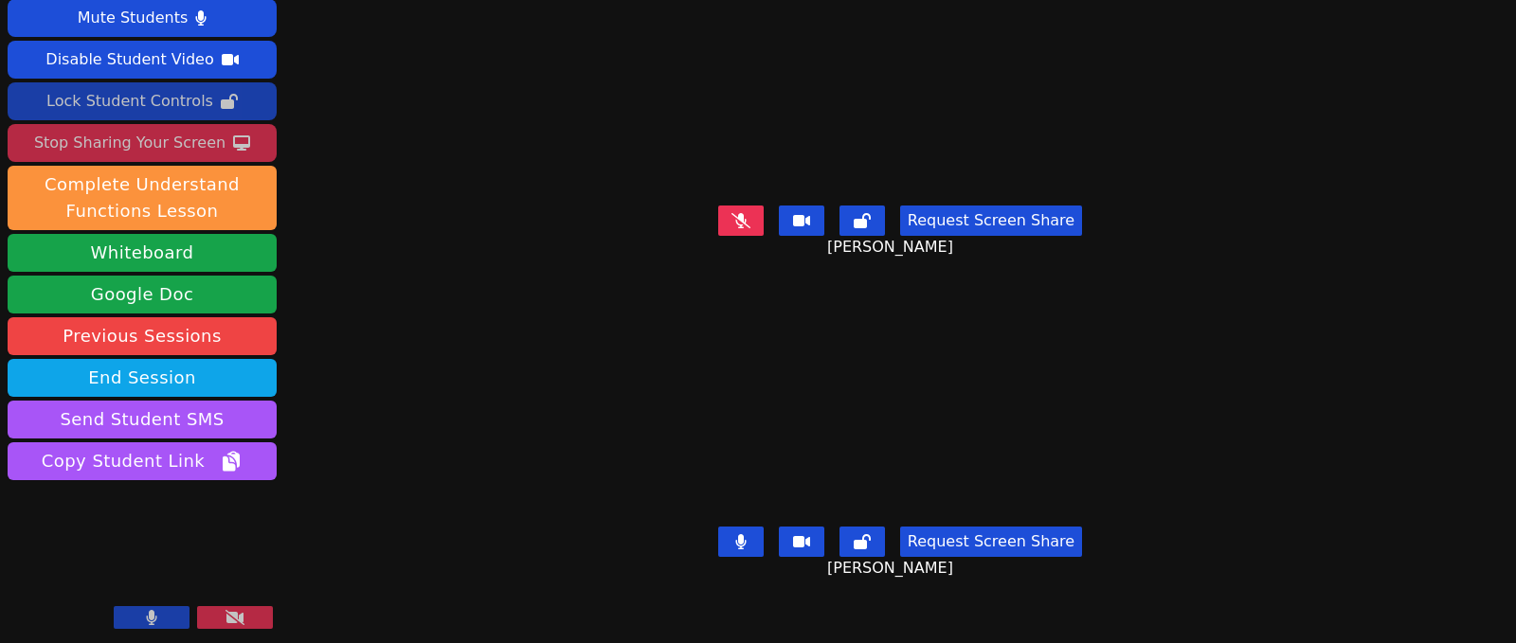
click at [263, 617] on button at bounding box center [235, 617] width 76 height 23
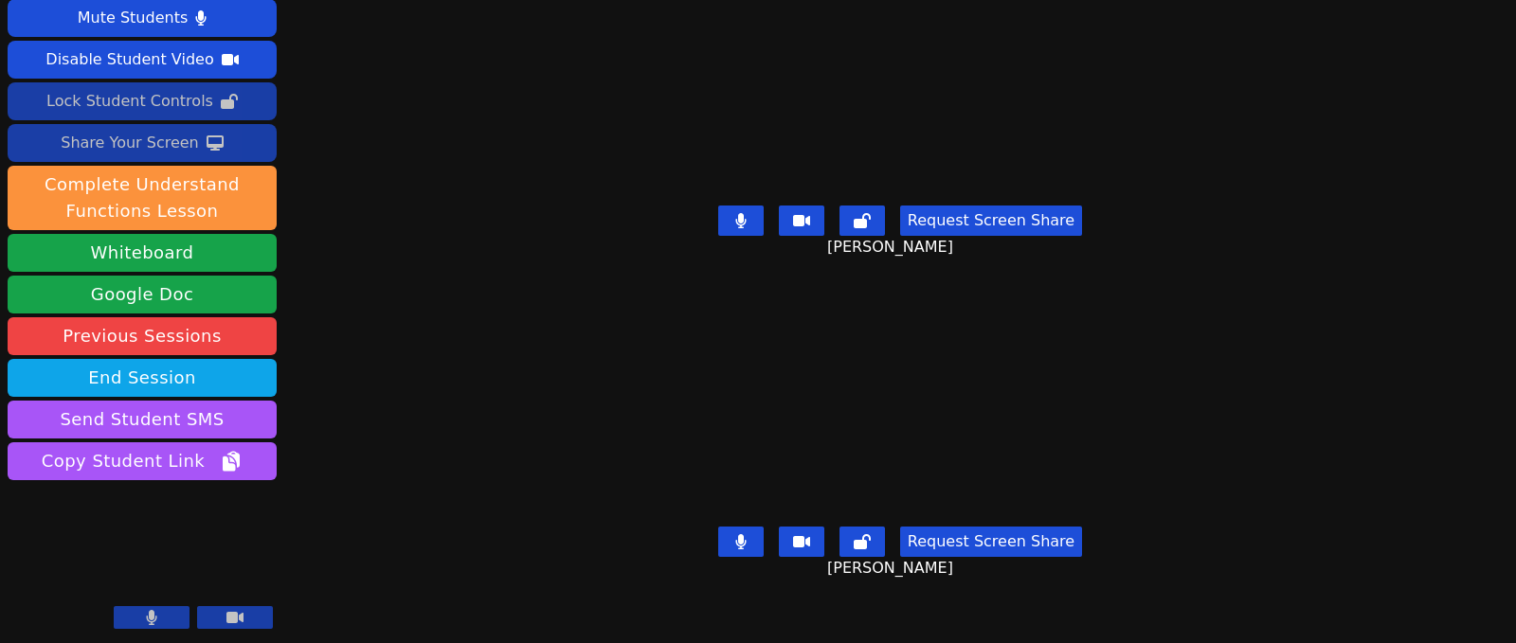
click at [167, 145] on div "Share Your Screen" at bounding box center [130, 143] width 138 height 30
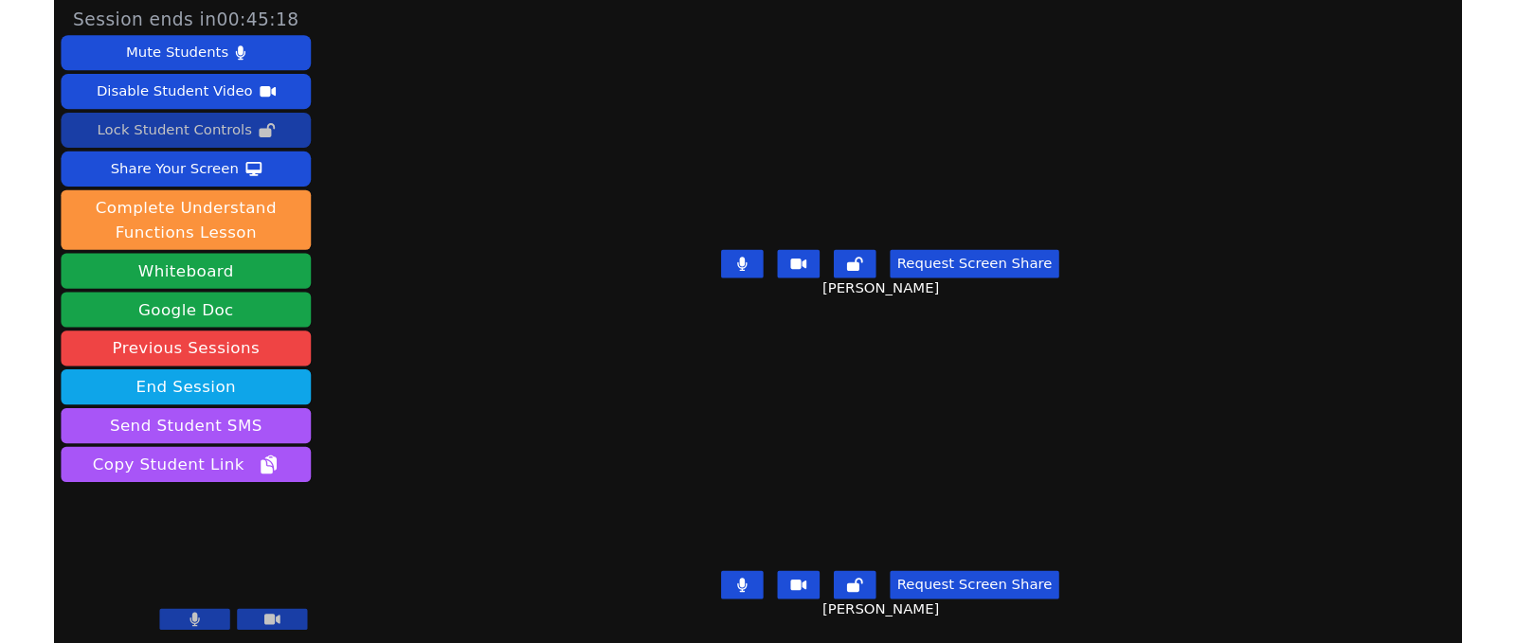
scroll to position [0, 0]
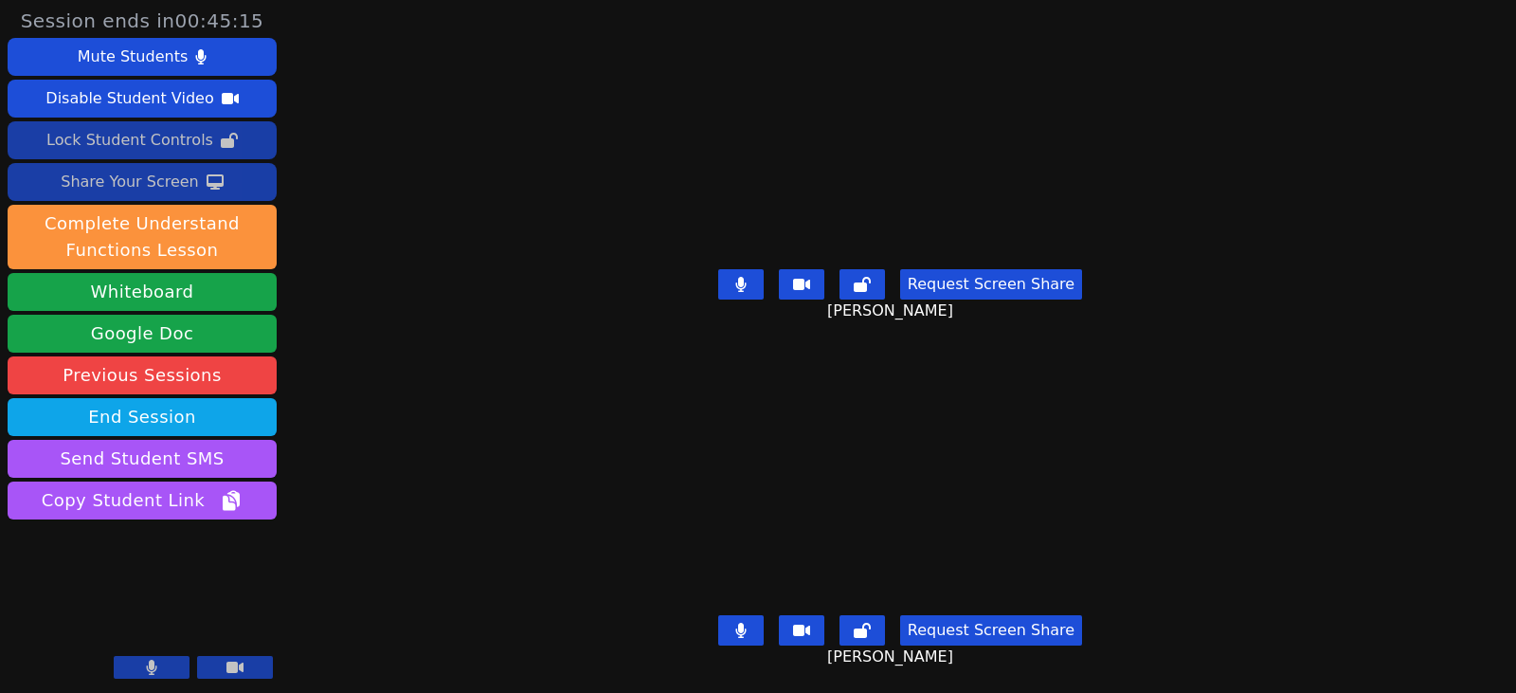
click at [160, 183] on div "Share Your Screen" at bounding box center [130, 182] width 138 height 30
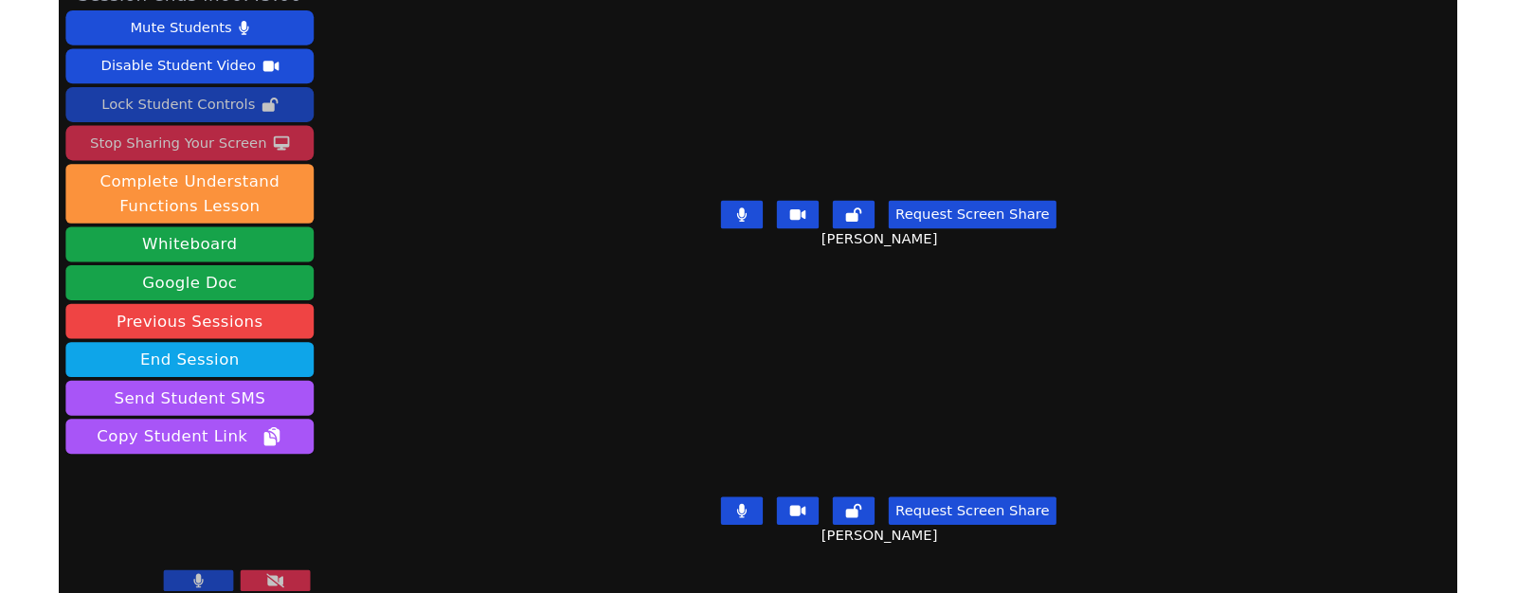
scroll to position [39, 0]
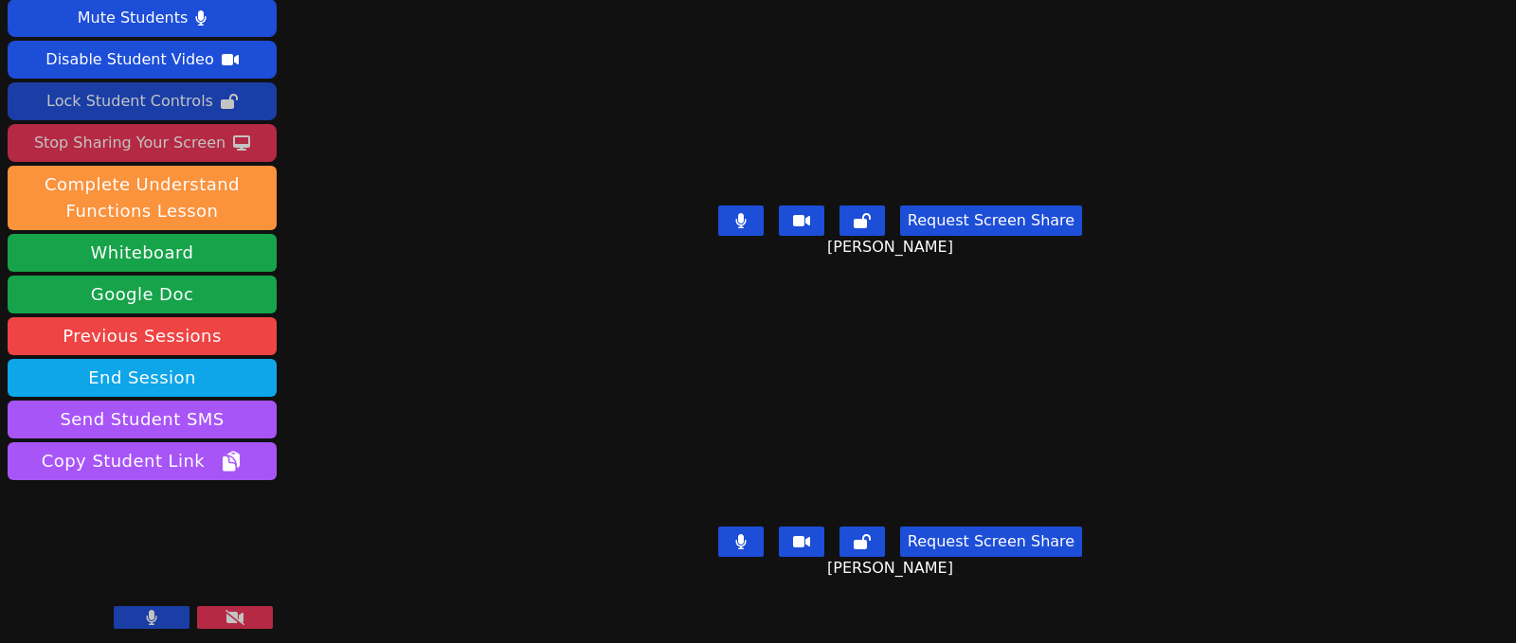
click at [227, 621] on icon at bounding box center [235, 617] width 19 height 15
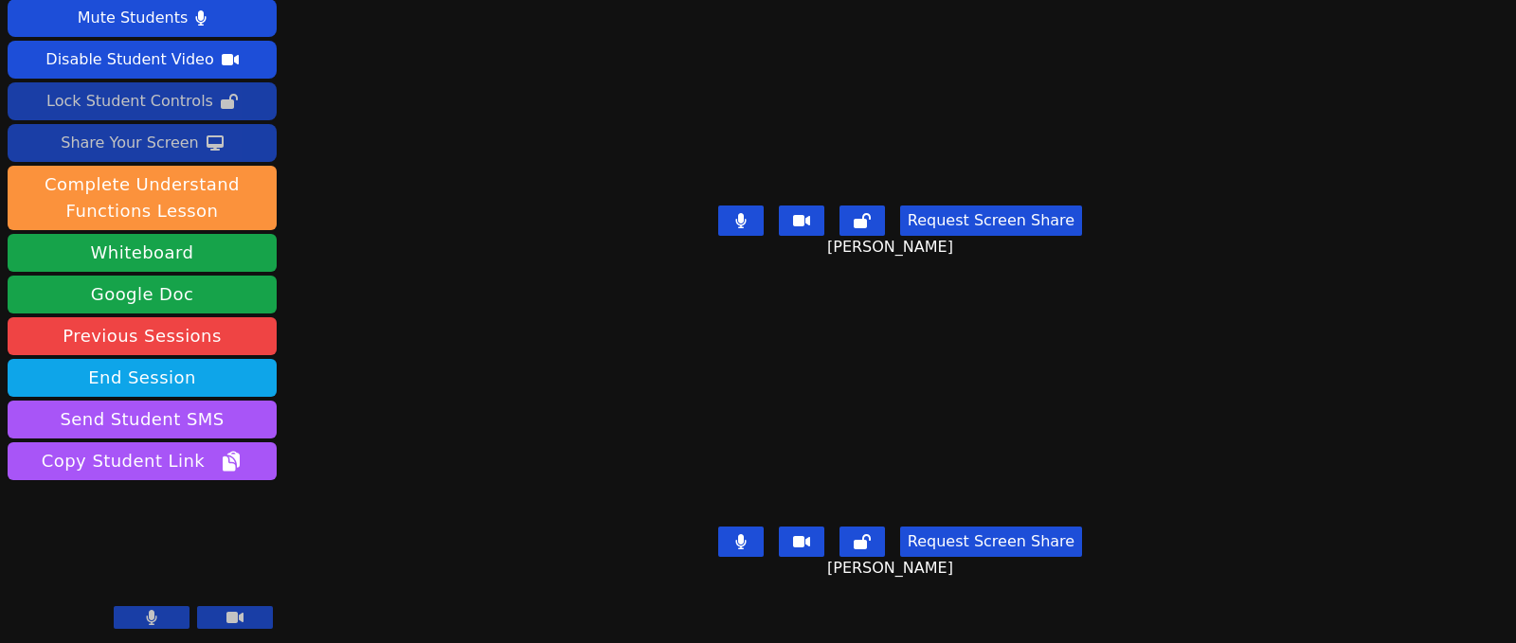
click at [169, 148] on div "Share Your Screen" at bounding box center [130, 143] width 138 height 30
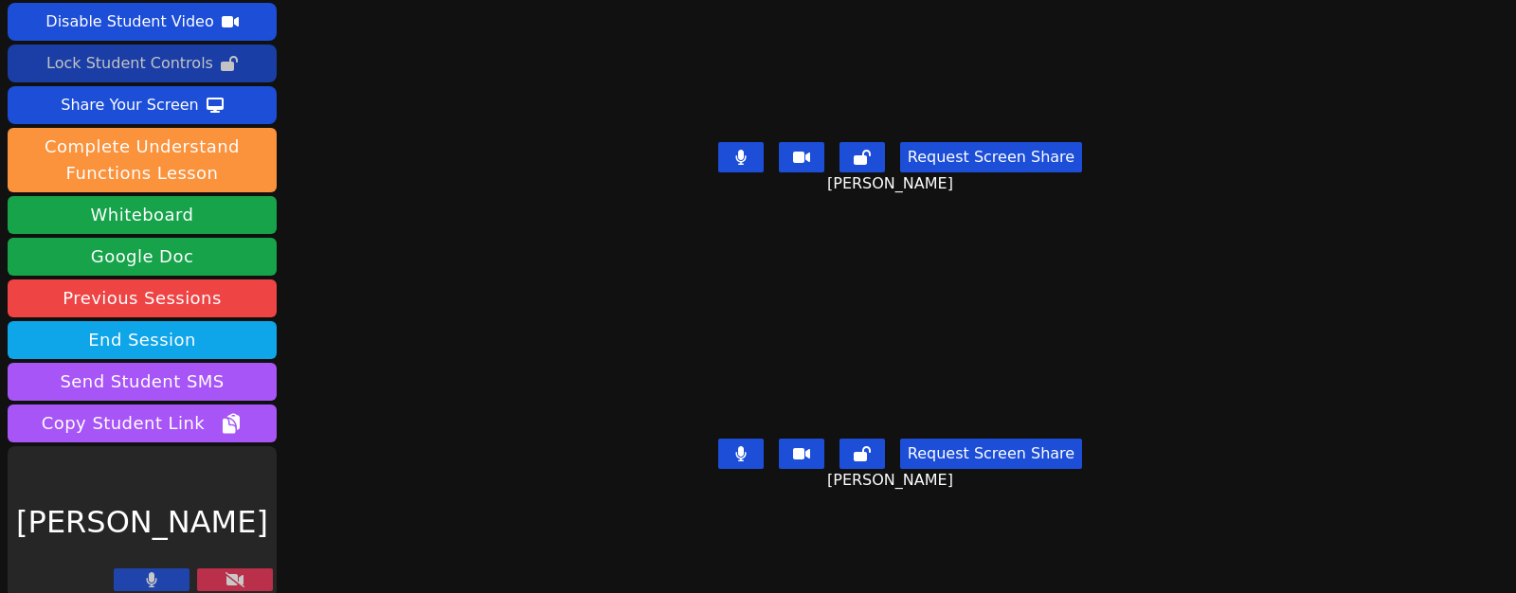
scroll to position [89, 0]
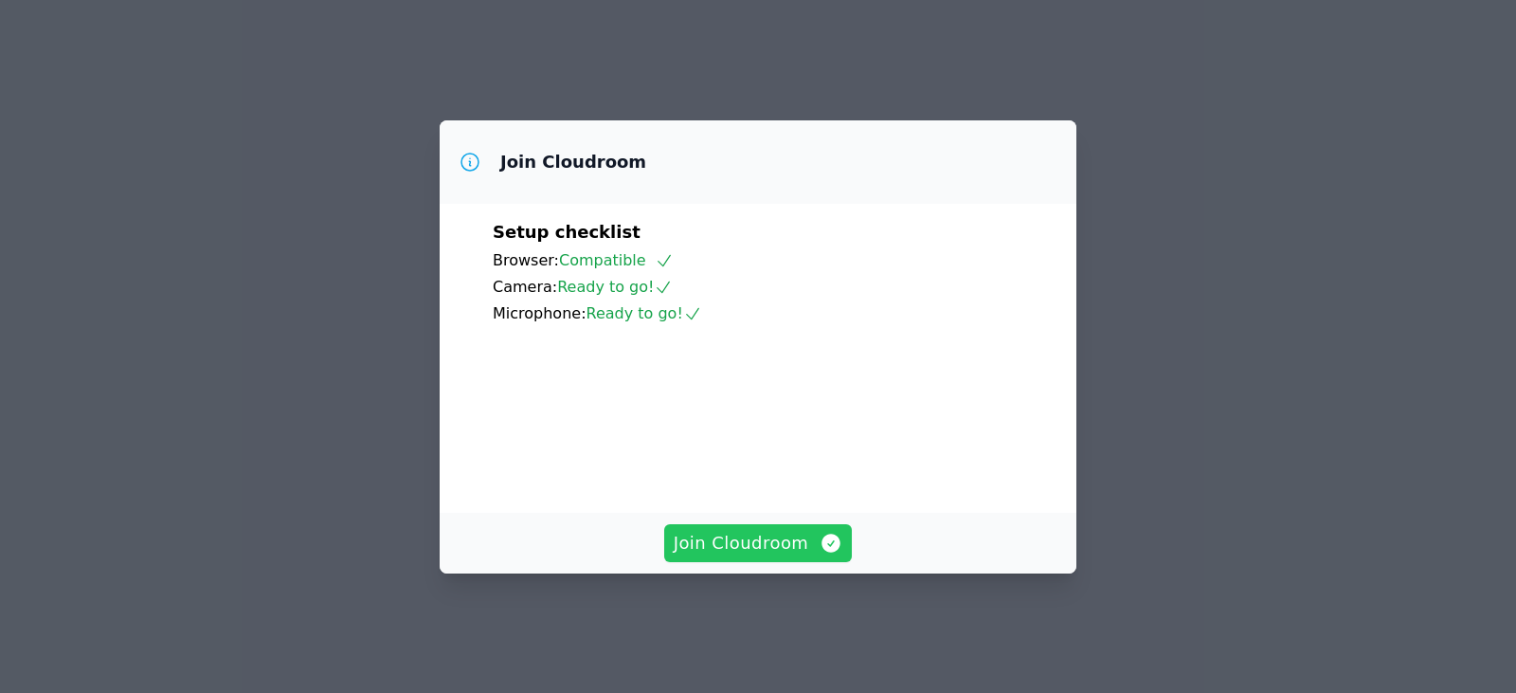
click at [806, 562] on button "Join Cloudroom" at bounding box center [758, 543] width 189 height 38
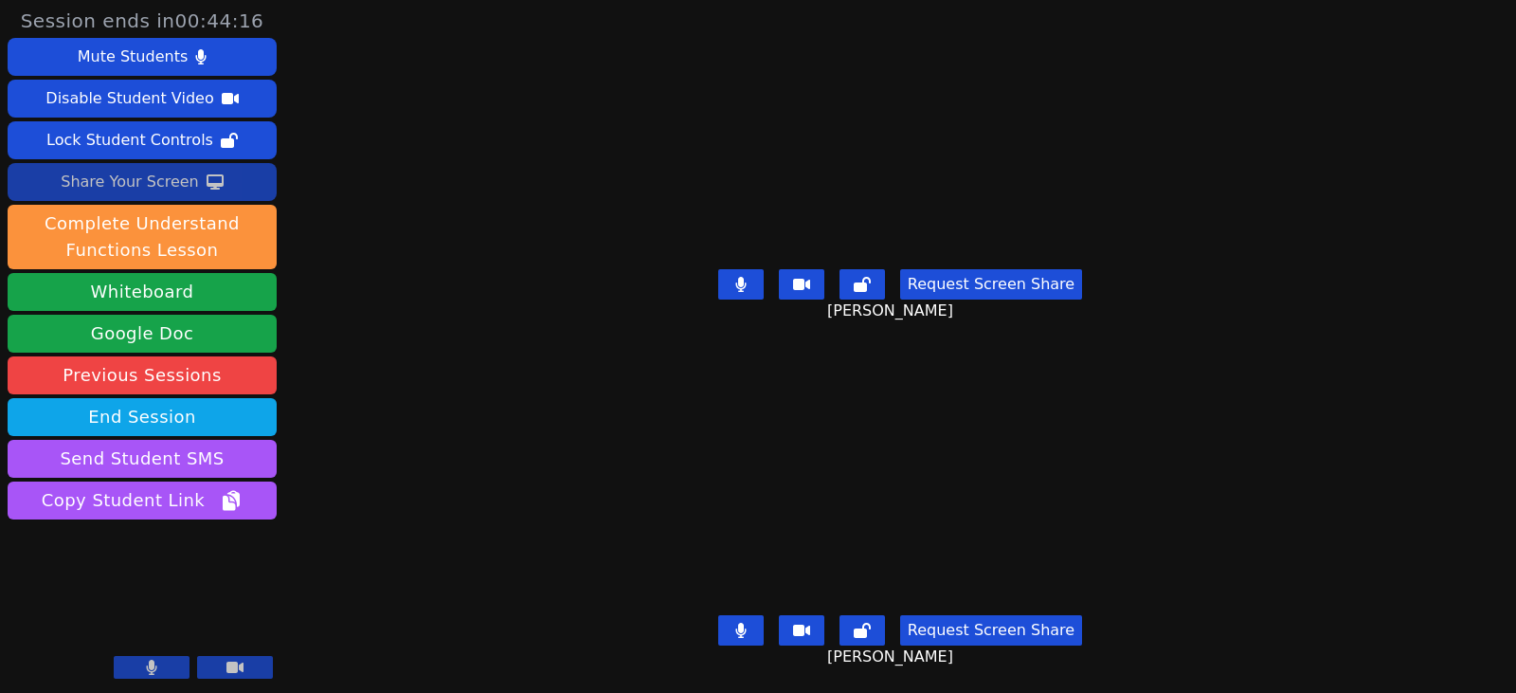
click at [172, 184] on div "Share Your Screen" at bounding box center [130, 182] width 138 height 30
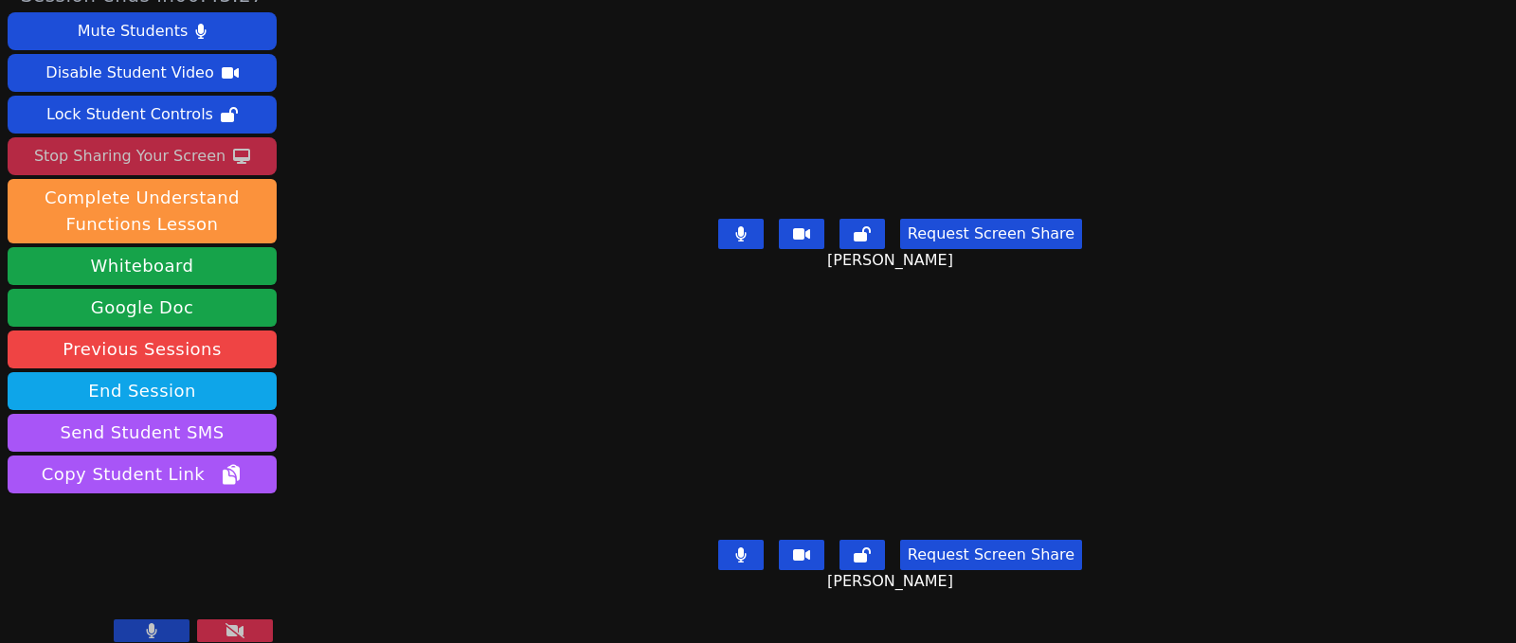
scroll to position [39, 0]
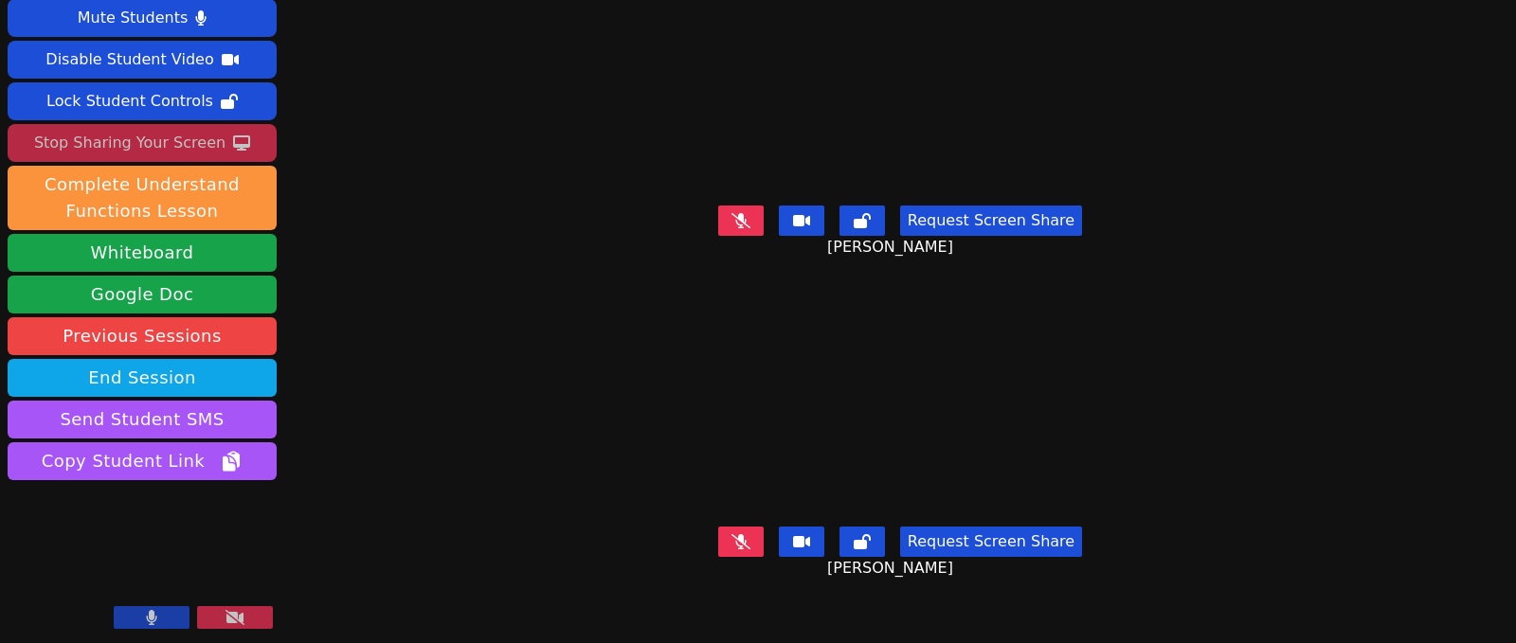
drag, startPoint x: 751, startPoint y: 526, endPoint x: 692, endPoint y: 526, distance: 59.7
click at [751, 527] on button at bounding box center [740, 542] width 45 height 30
click at [725, 532] on button at bounding box center [740, 542] width 45 height 30
drag, startPoint x: 751, startPoint y: 209, endPoint x: 697, endPoint y: 224, distance: 54.9
click at [751, 209] on button at bounding box center [740, 221] width 45 height 30
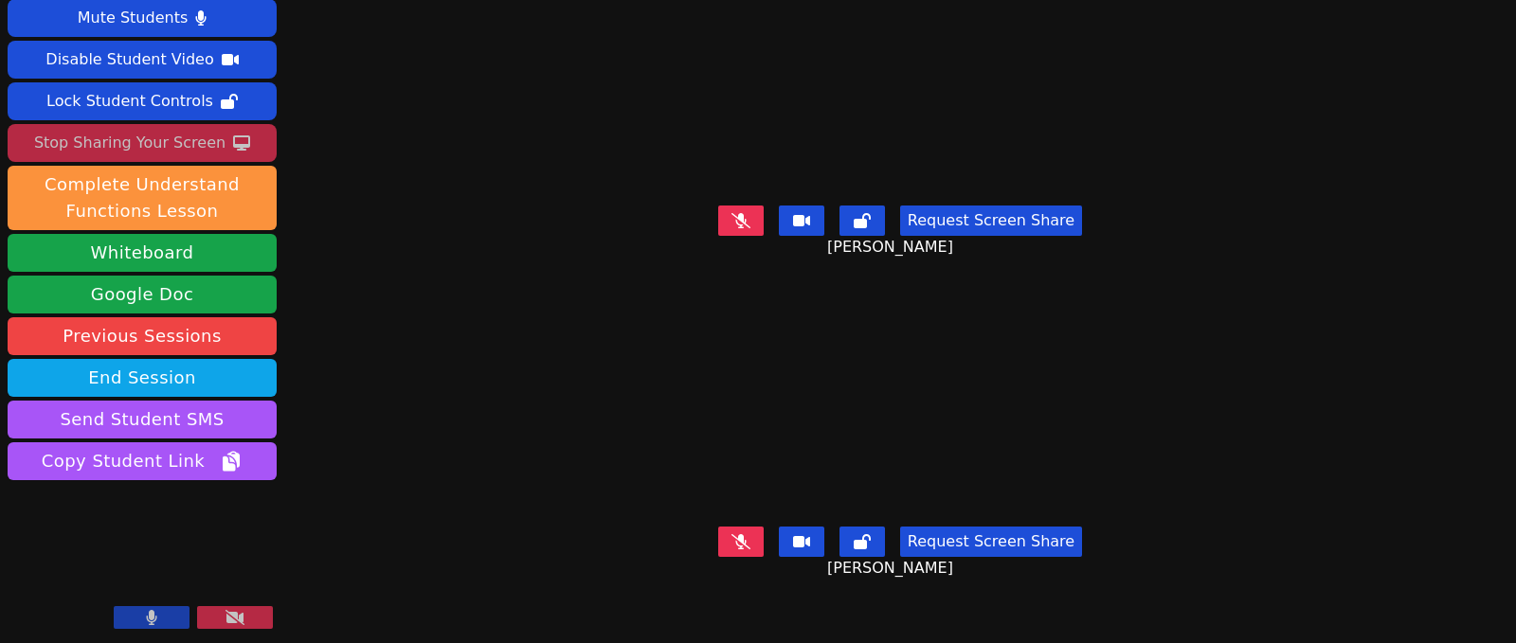
click at [744, 535] on button at bounding box center [740, 542] width 45 height 30
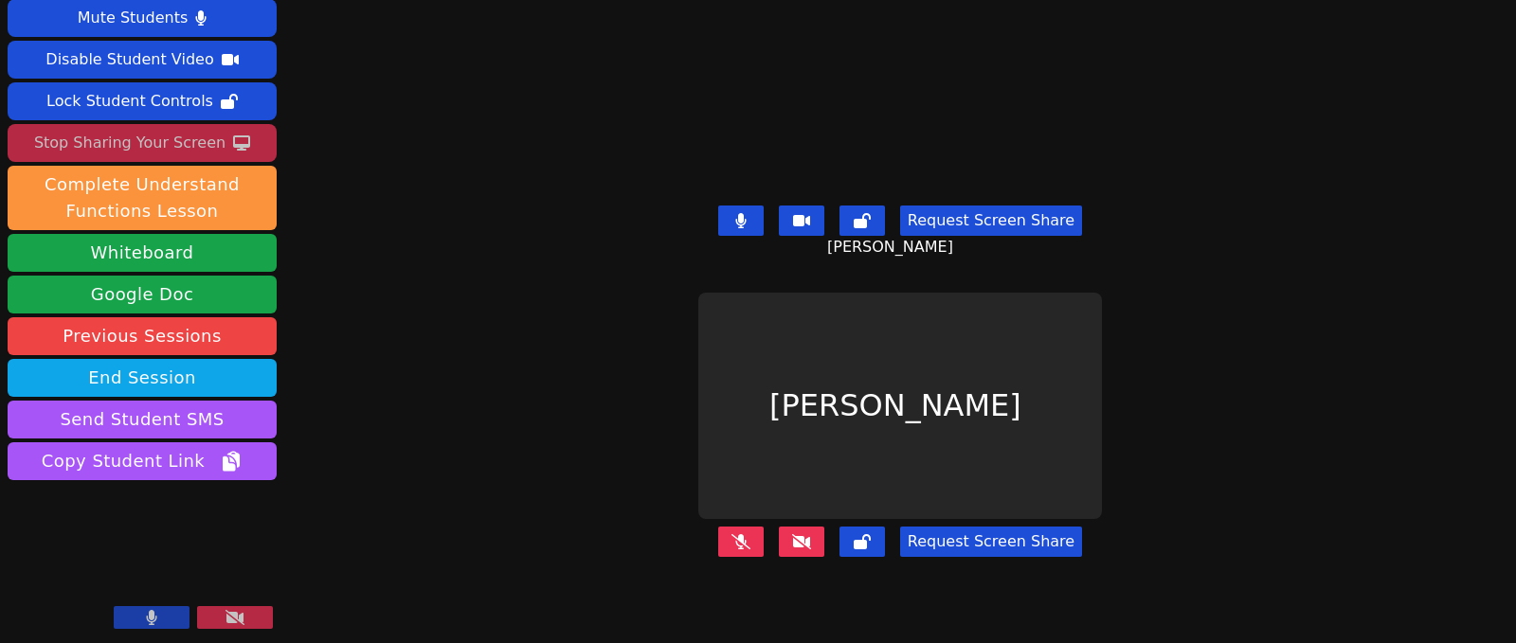
click at [750, 531] on button at bounding box center [740, 542] width 45 height 30
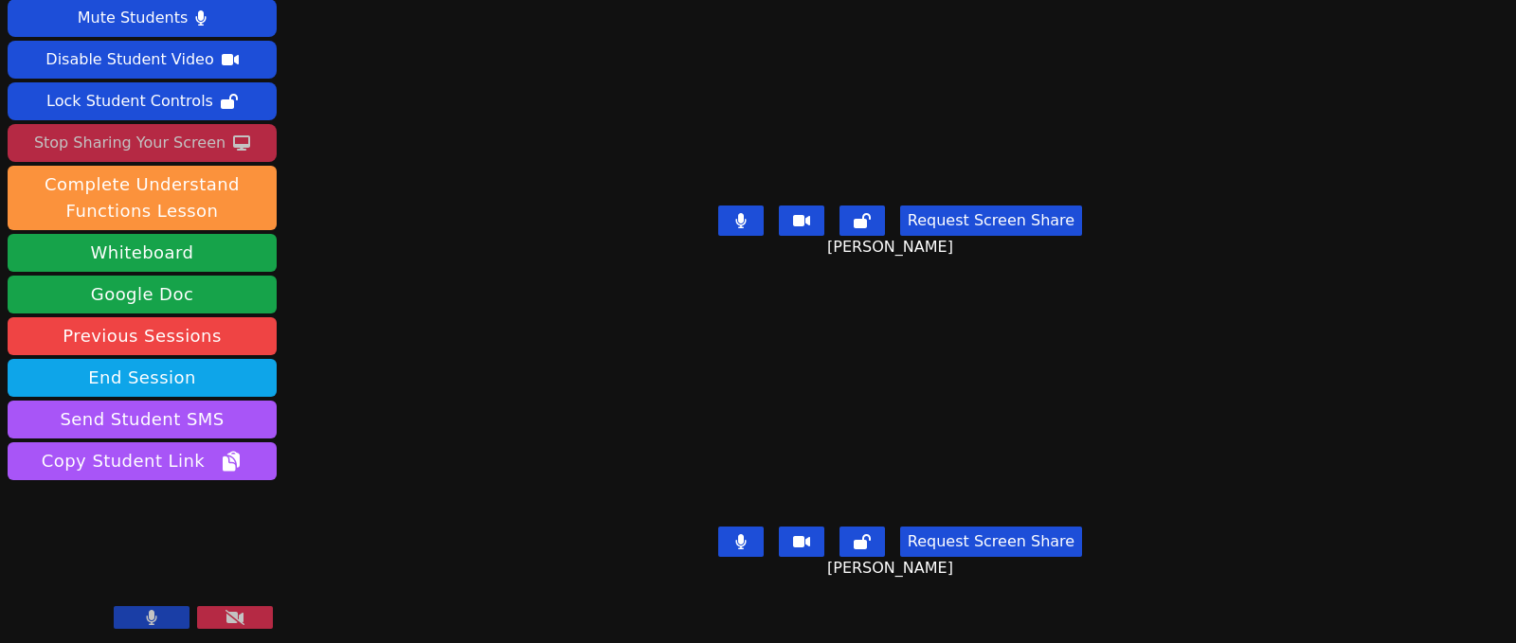
click at [1363, 261] on div "Session ends in 00:29:07 Mute Students Disable Student Video Lock Student Contr…" at bounding box center [758, 282] width 1516 height 643
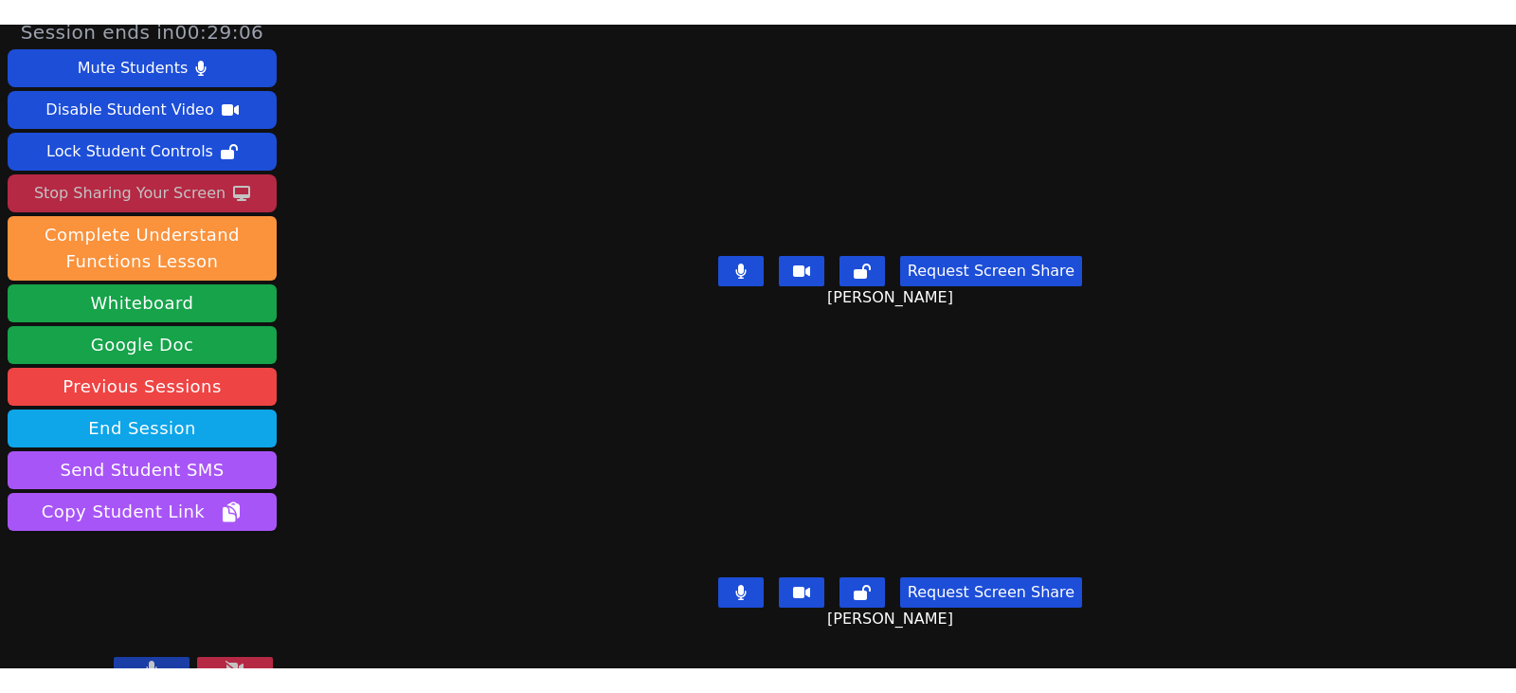
scroll to position [0, 0]
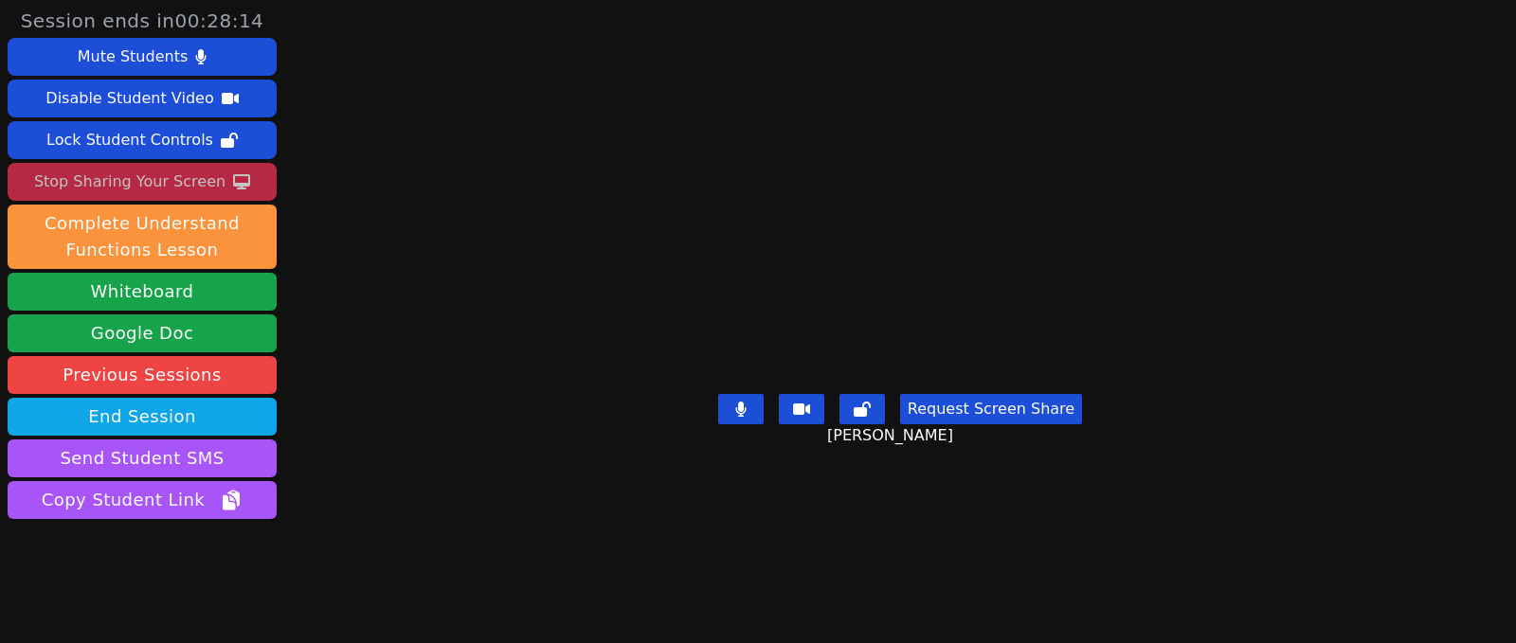
click at [1144, 528] on main "Jaycie Houser Request Screen Share Jaycie Houser" at bounding box center [900, 321] width 654 height 643
drag, startPoint x: 1199, startPoint y: 491, endPoint x: 1168, endPoint y: 484, distance: 32.0
click at [1199, 491] on main "Jaycie Houser Request Screen Share Jaycie Houser" at bounding box center [900, 321] width 654 height 643
drag, startPoint x: 1121, startPoint y: 266, endPoint x: 562, endPoint y: 322, distance: 561.9
click at [1042, 266] on video at bounding box center [900, 283] width 284 height 205
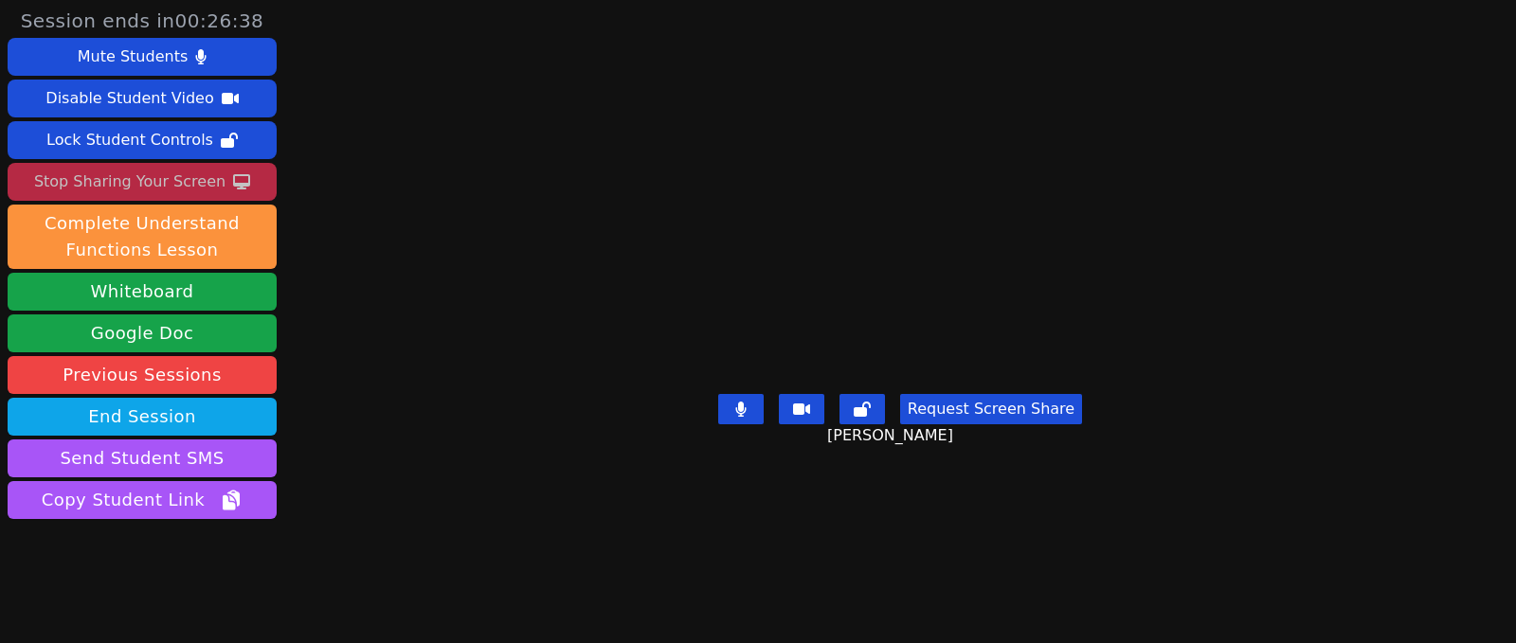
click at [1385, 367] on div "Session ends in 00:26:38 Mute Students Disable Student Video Lock Student Contr…" at bounding box center [758, 321] width 1516 height 643
click at [1341, 421] on div "Session ends in 00:23:48 Mute Students Disable Student Video Lock Student Contr…" at bounding box center [758, 321] width 1516 height 643
click at [1332, 579] on div "Session ends in 00:22:57 Mute Students Disable Student Video Lock Student Contr…" at bounding box center [758, 321] width 1516 height 643
drag, startPoint x: 158, startPoint y: 185, endPoint x: 158, endPoint y: 203, distance: 18.0
click at [158, 185] on div "Stop Sharing Your Screen" at bounding box center [129, 182] width 191 height 30
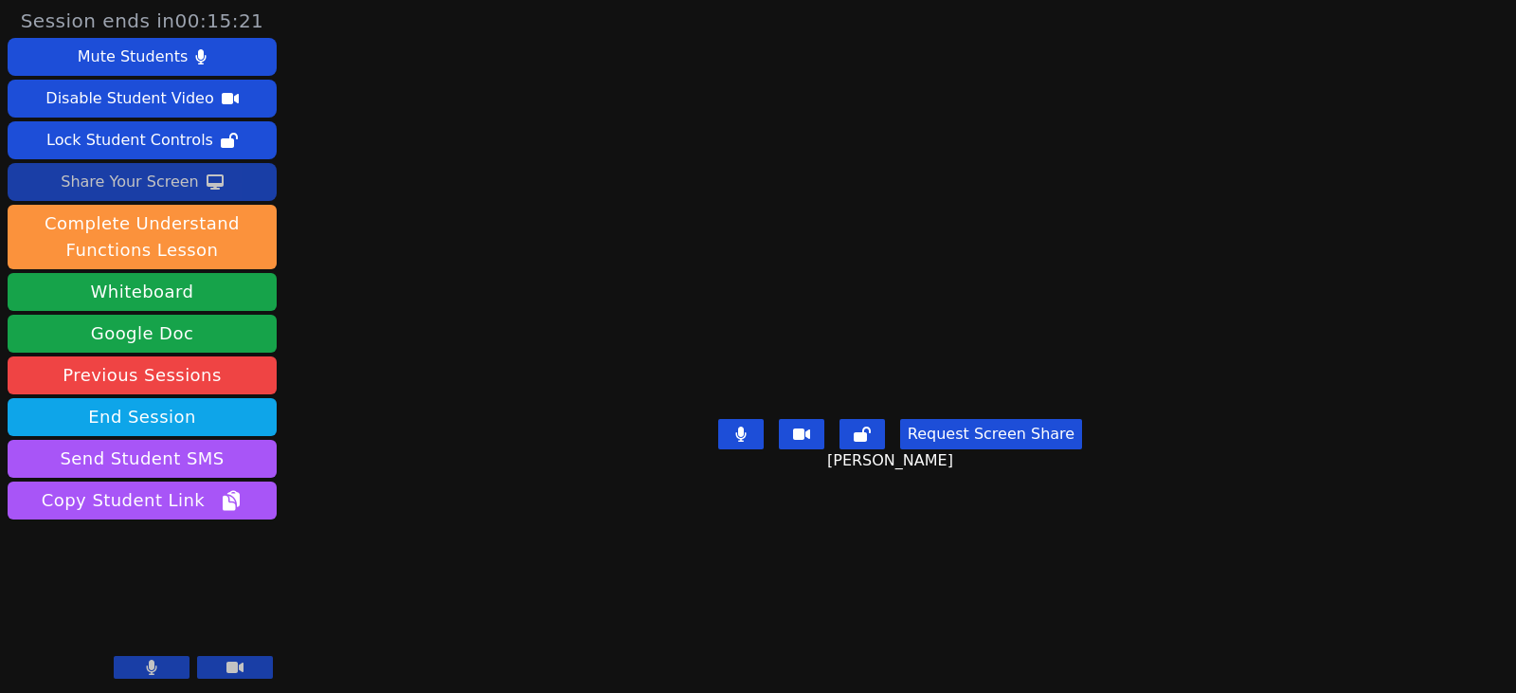
click at [146, 183] on div "Share Your Screen" at bounding box center [130, 182] width 138 height 30
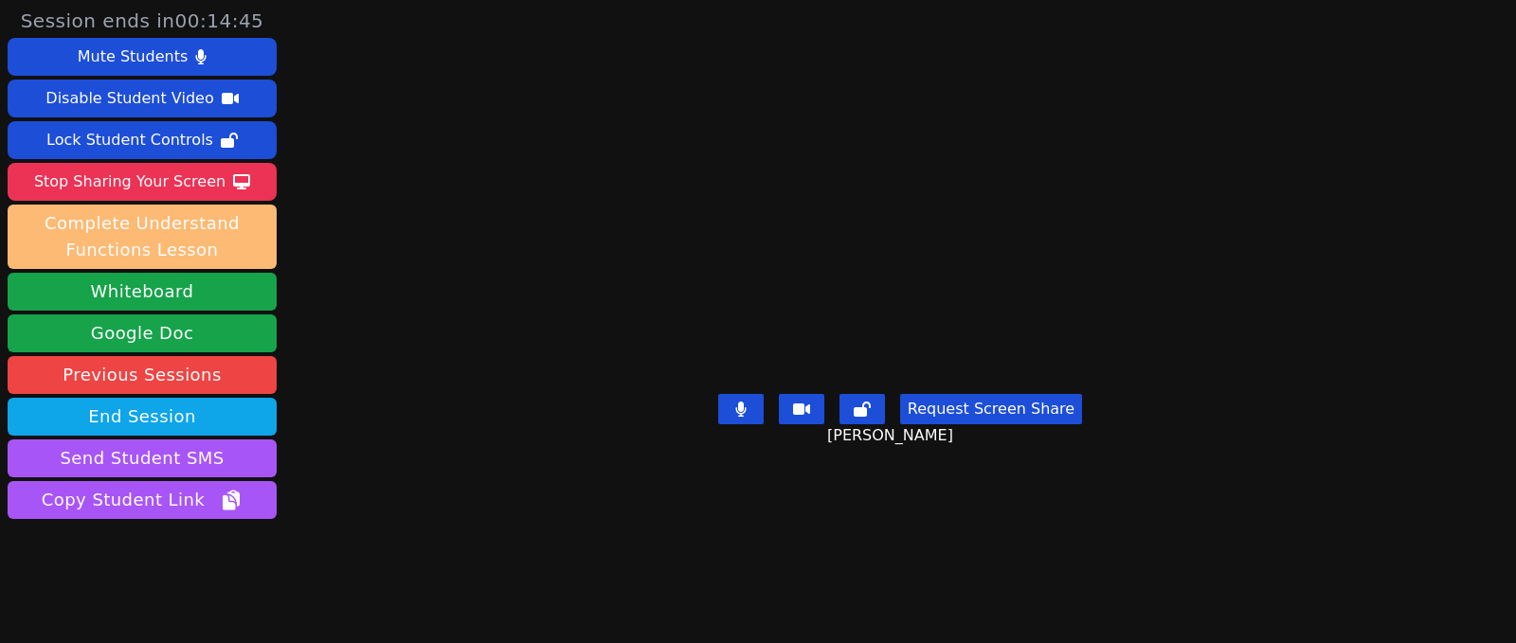
drag, startPoint x: 208, startPoint y: 191, endPoint x: 252, endPoint y: 221, distance: 52.6
click at [208, 191] on div "Stop Sharing Your Screen" at bounding box center [129, 182] width 191 height 30
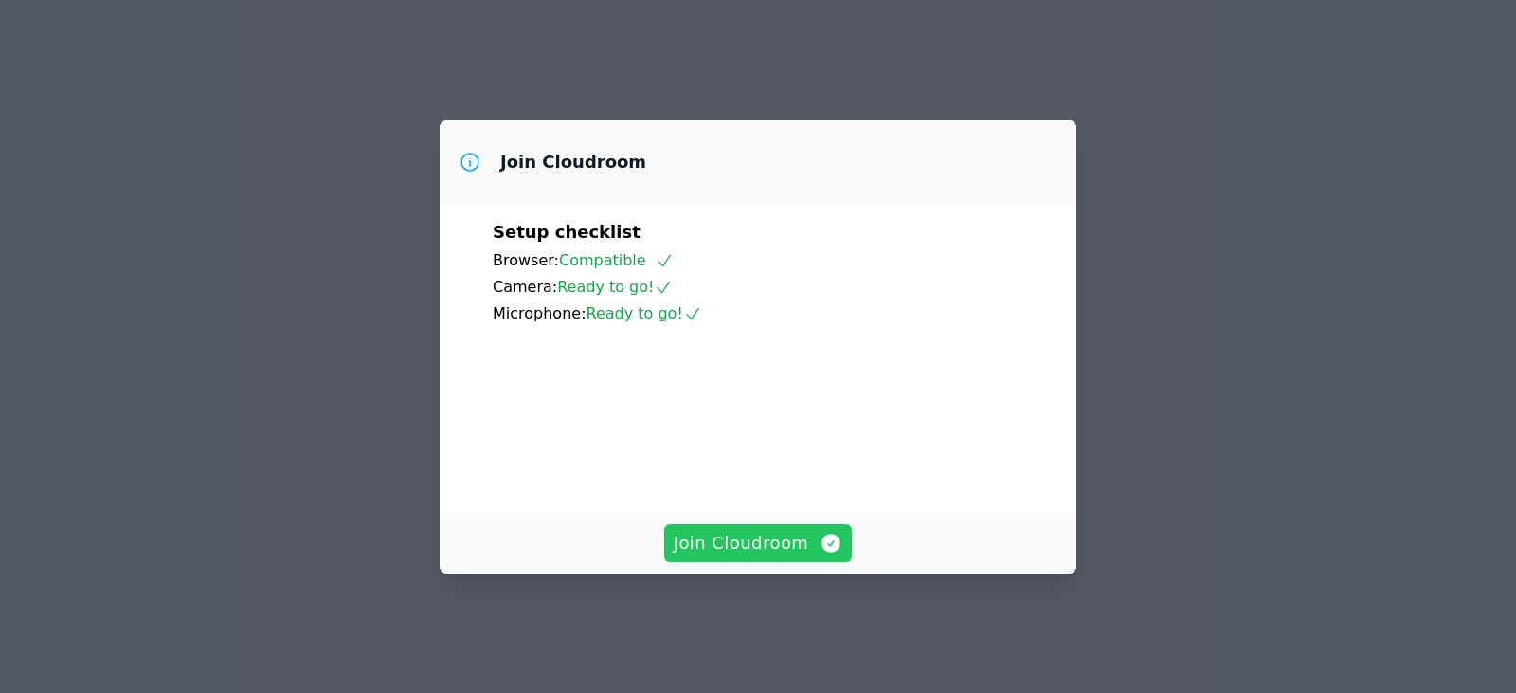
click at [799, 562] on button "Join Cloudroom" at bounding box center [758, 543] width 189 height 38
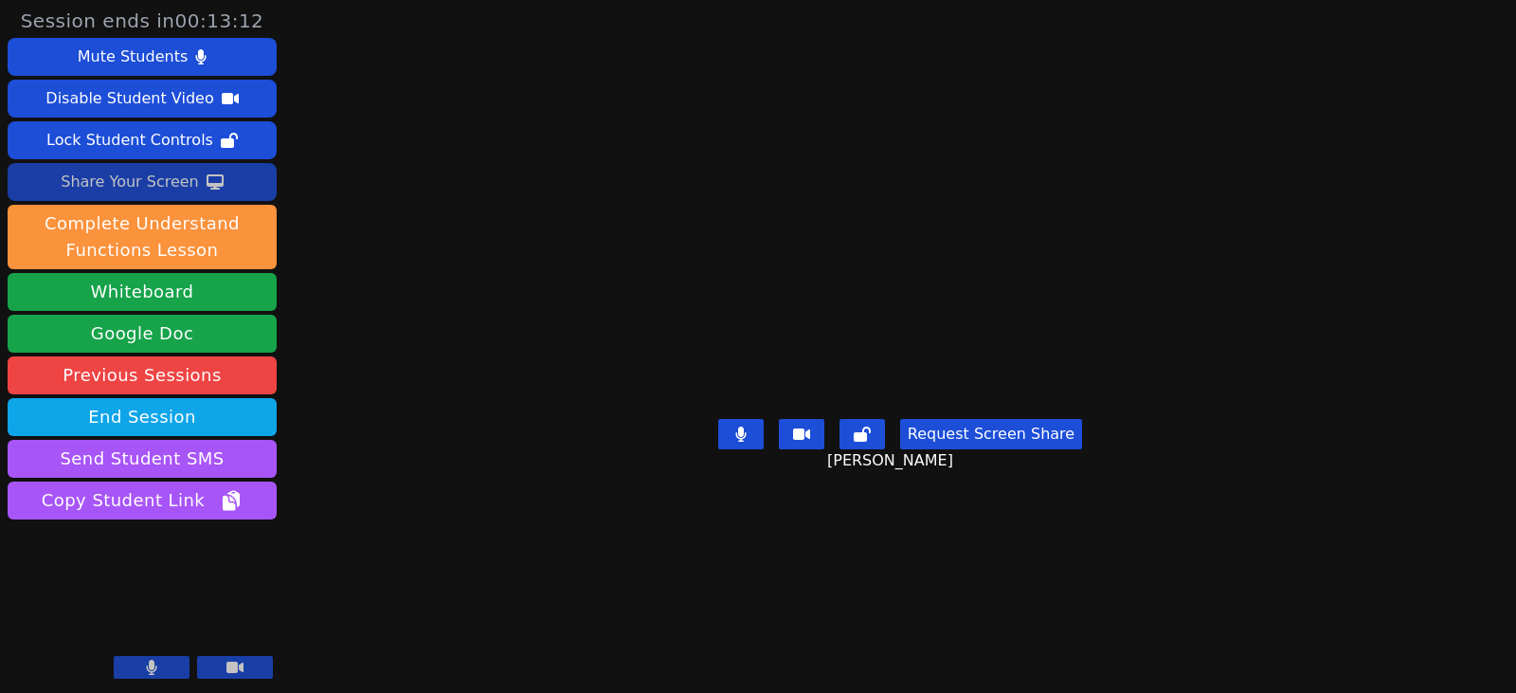
click at [133, 184] on div "Share Your Screen" at bounding box center [130, 182] width 138 height 30
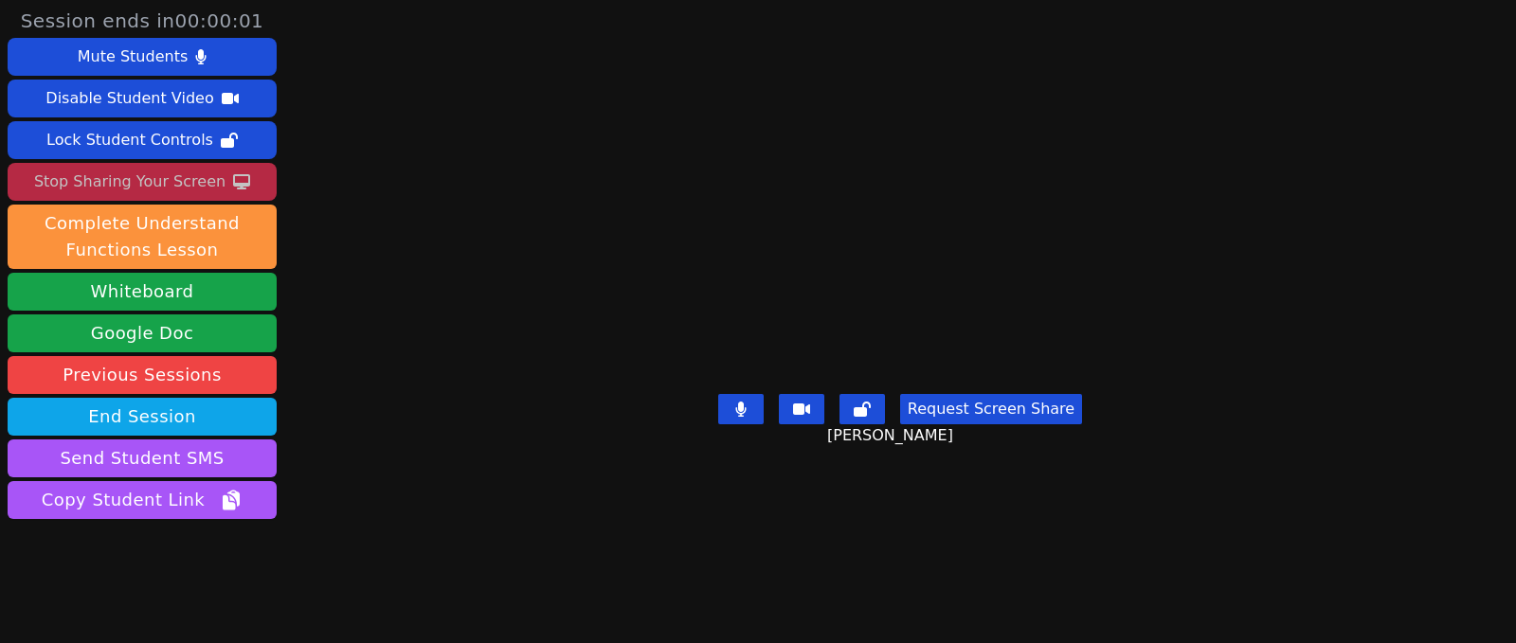
click at [155, 193] on div "Stop Sharing Your Screen" at bounding box center [129, 182] width 191 height 30
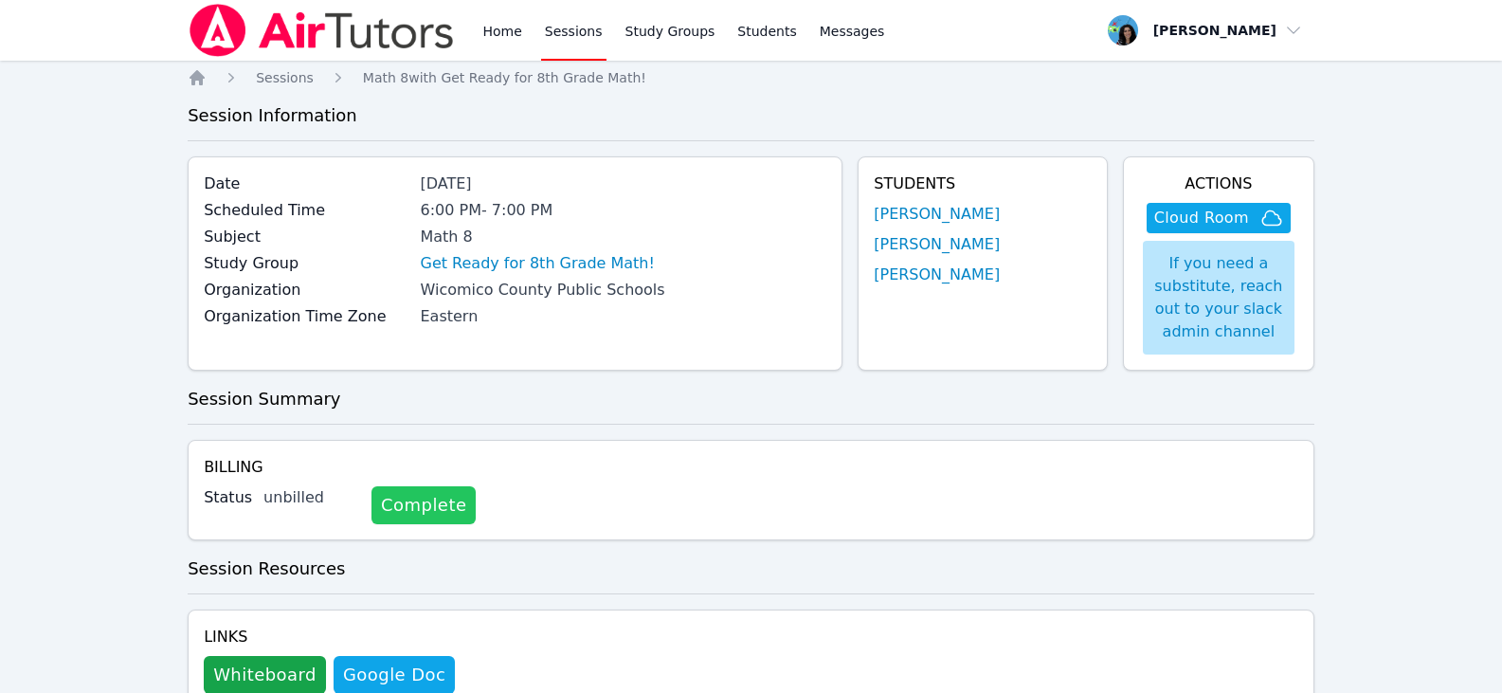
click at [425, 505] on link "Complete" at bounding box center [423, 505] width 104 height 38
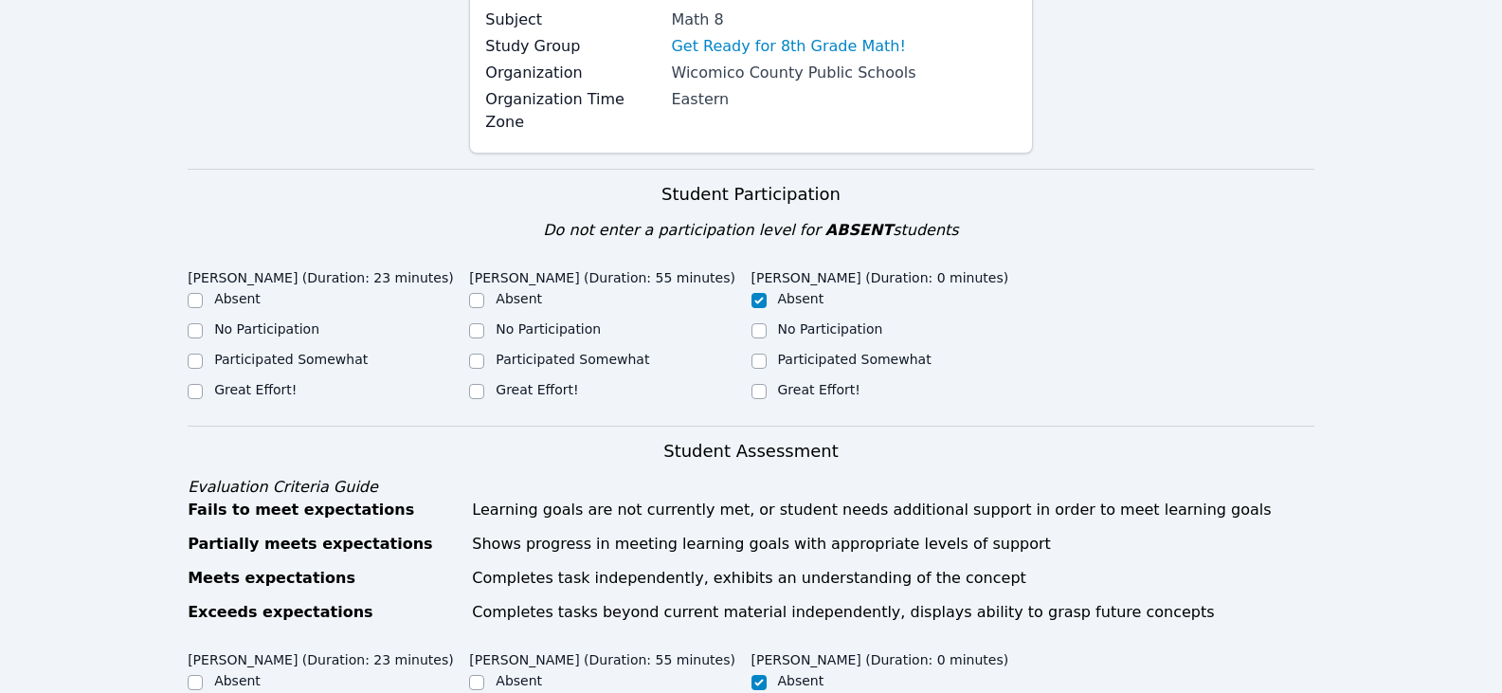
scroll to position [284, 0]
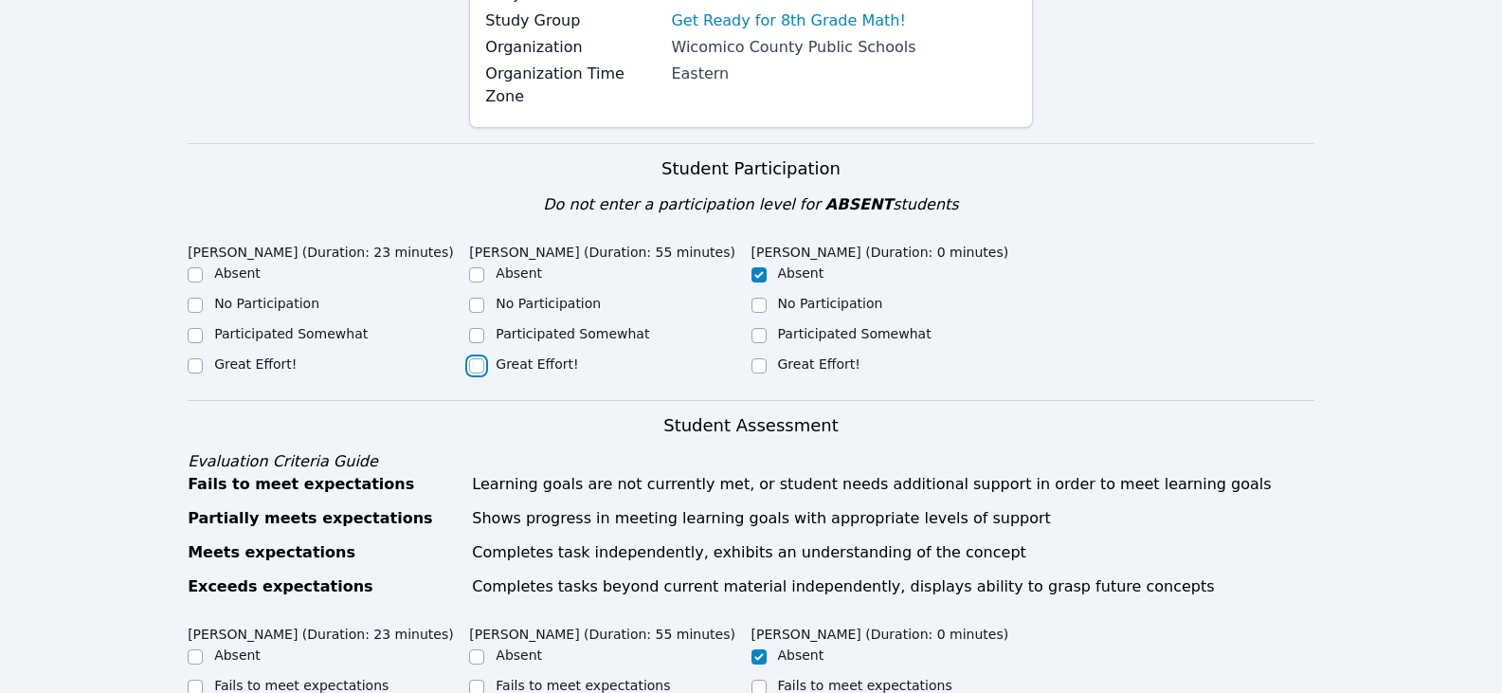
click at [474, 358] on input "Great Effort!" at bounding box center [476, 365] width 15 height 15
checkbox input "true"
click at [300, 326] on label "Participated Somewhat" at bounding box center [291, 333] width 154 height 15
click at [203, 328] on input "Participated Somewhat" at bounding box center [195, 335] width 15 height 15
checkbox input "true"
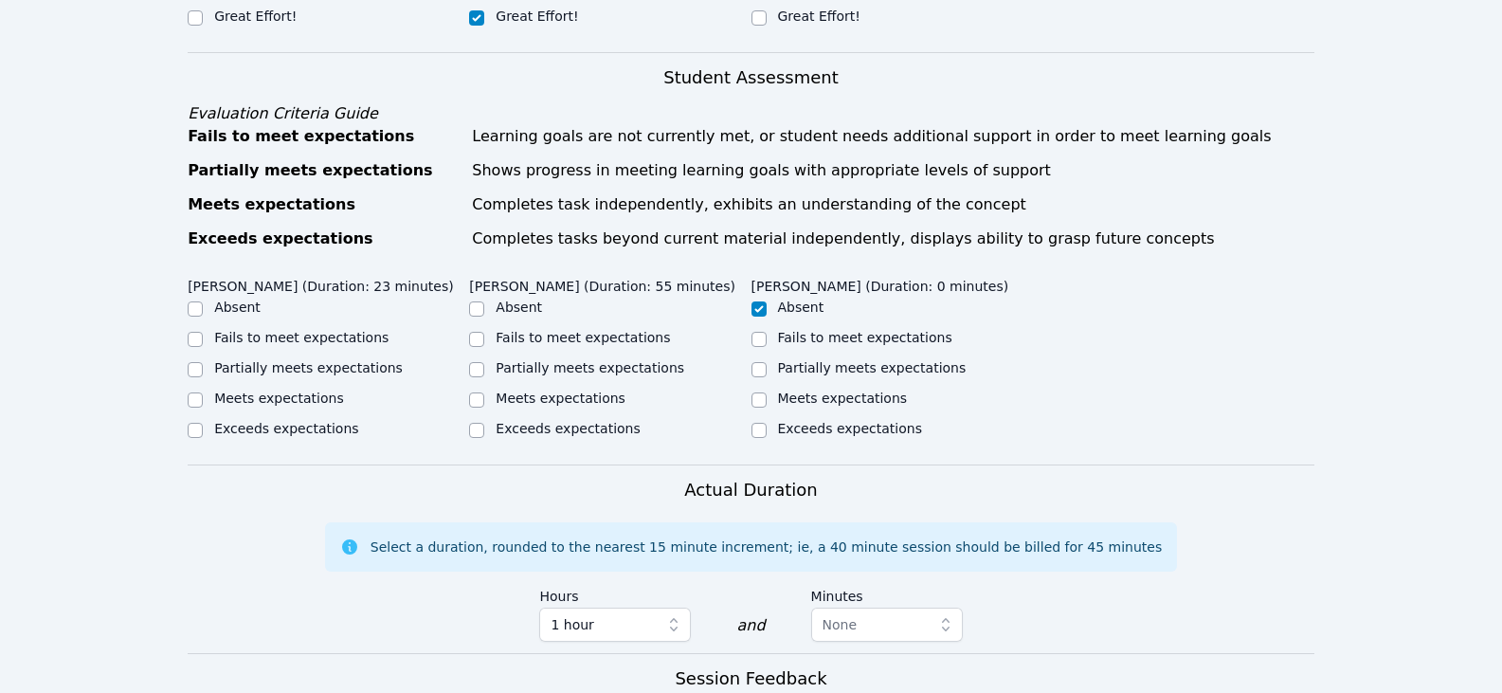
scroll to position [663, 0]
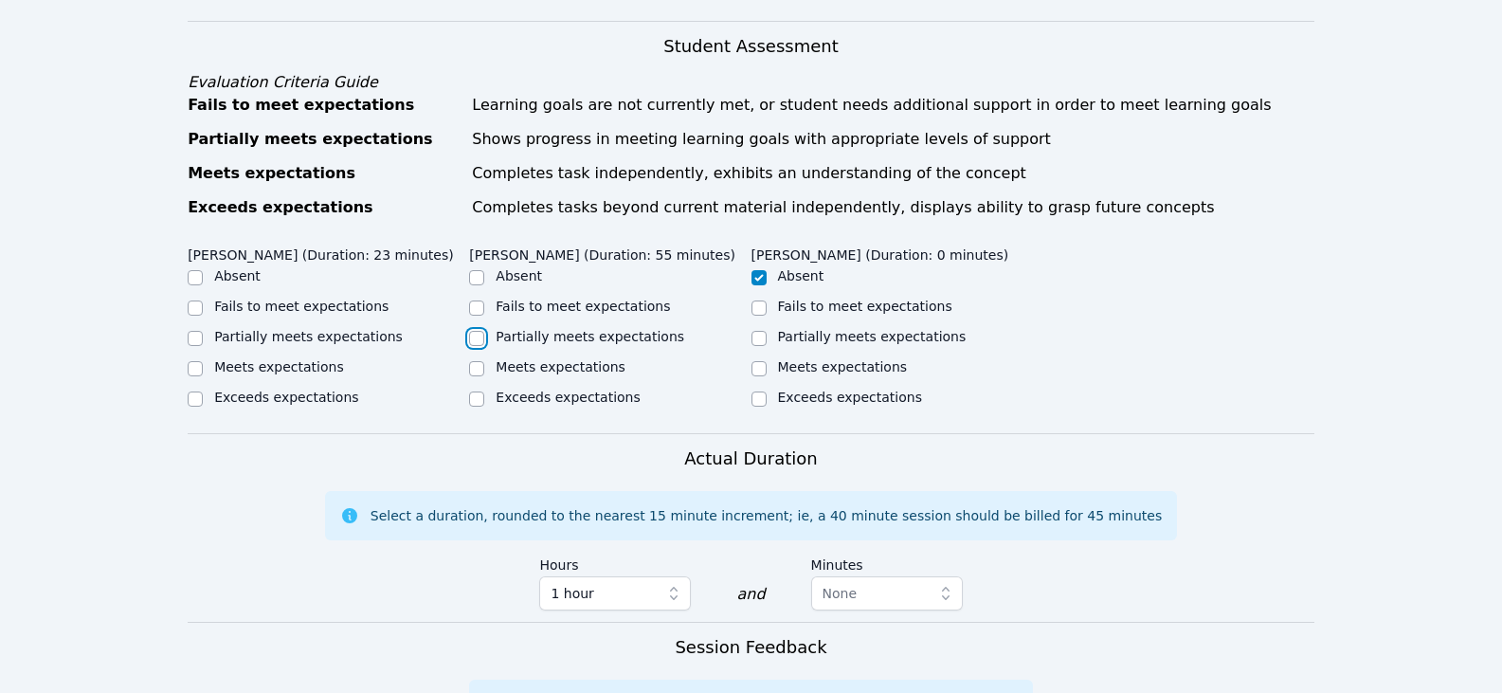
click at [475, 331] on input "Partially meets expectations" at bounding box center [476, 338] width 15 height 15
checkbox input "true"
click at [331, 329] on label "Partially meets expectations" at bounding box center [308, 336] width 189 height 15
click at [203, 331] on input "Partially meets expectations" at bounding box center [195, 338] width 15 height 15
checkbox input "true"
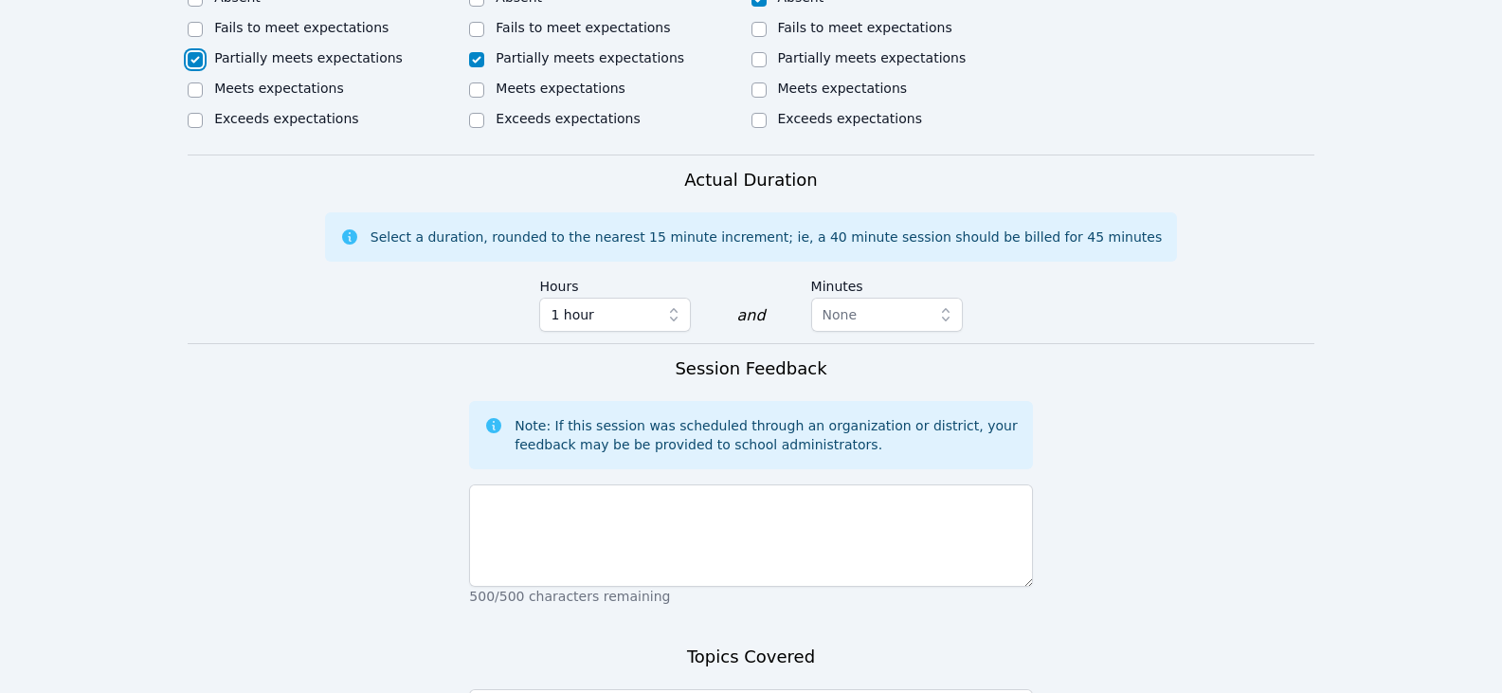
scroll to position [948, 0]
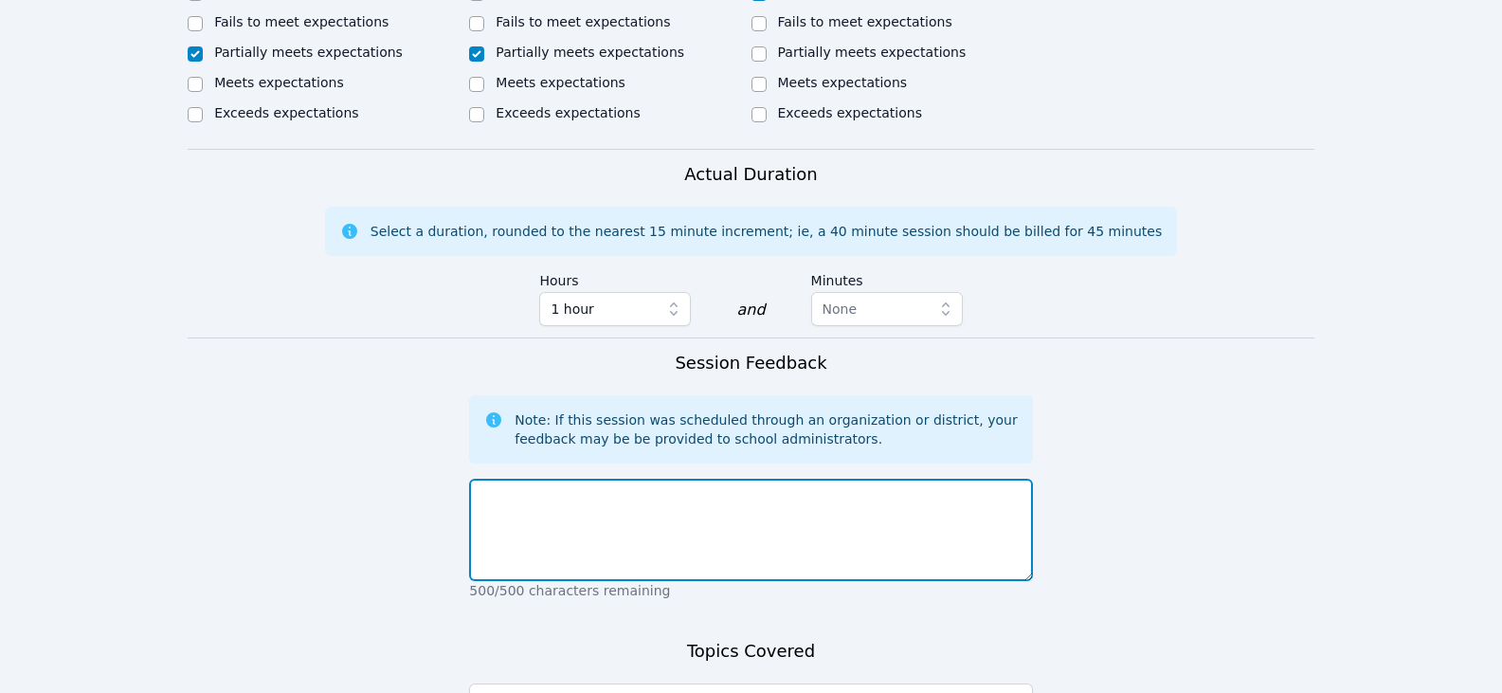
click at [733, 509] on textarea at bounding box center [750, 530] width 563 height 102
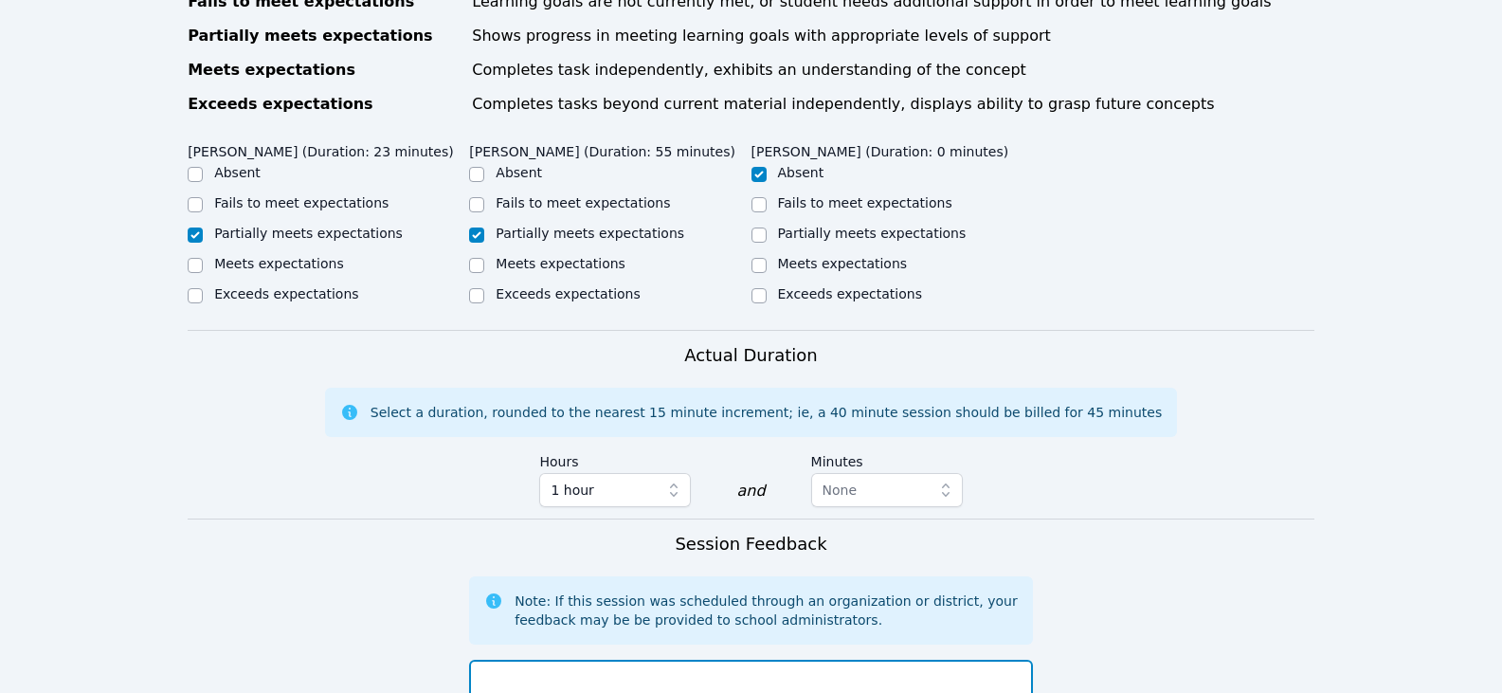
scroll to position [1042, 0]
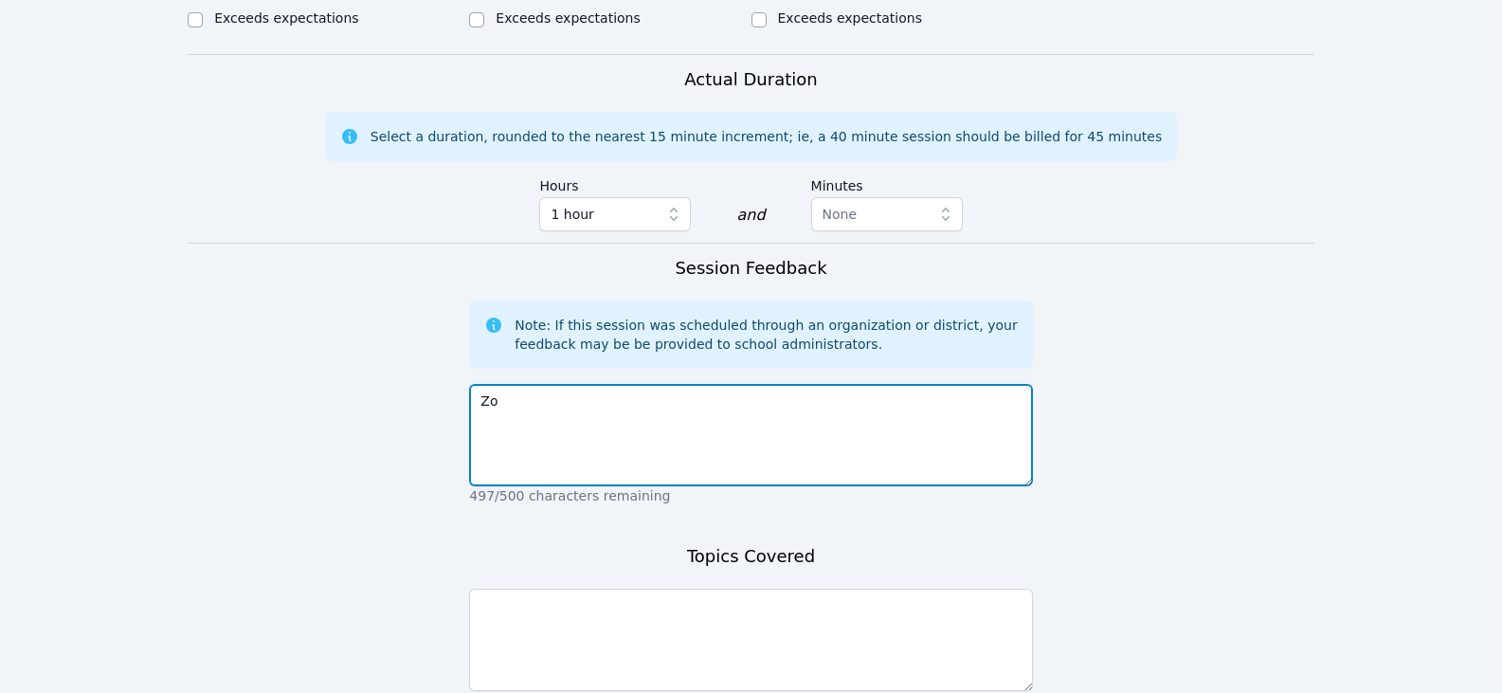
type textarea "Z"
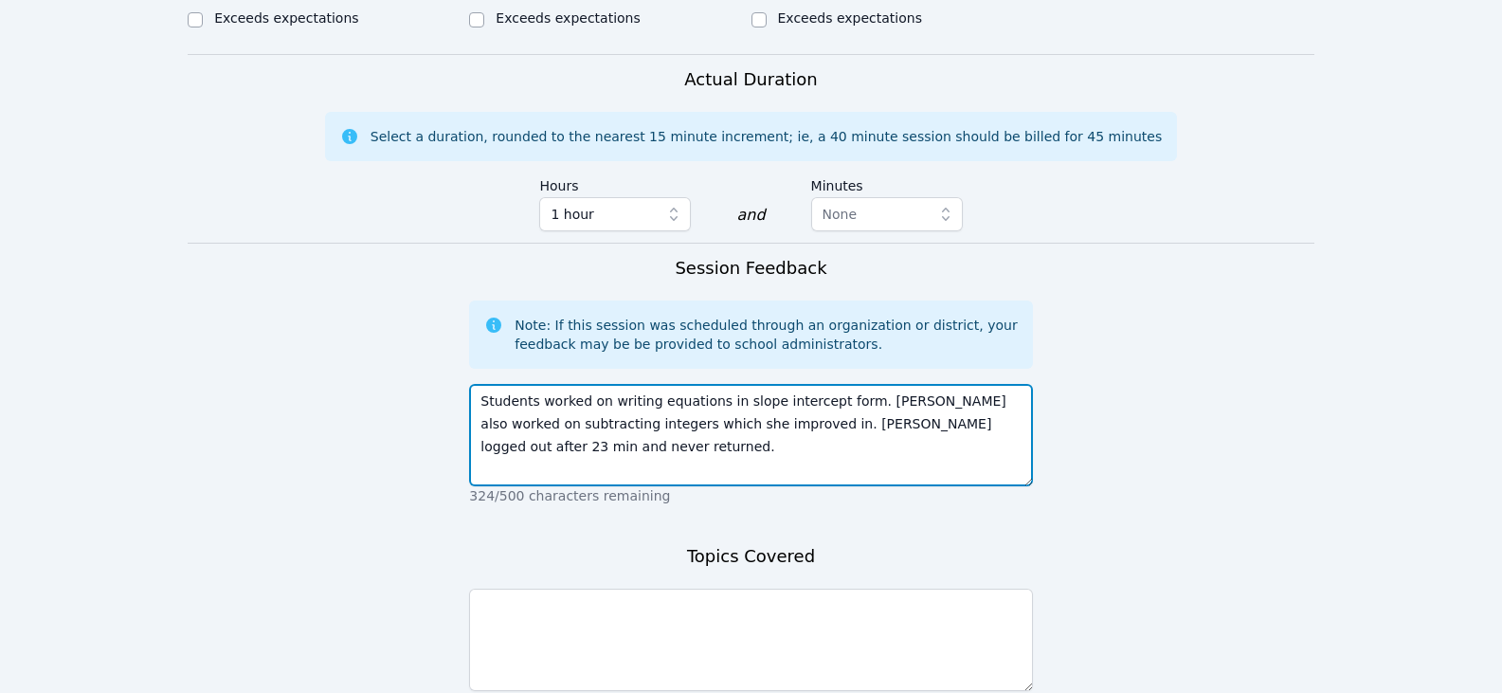
click at [683, 424] on textarea "Students worked on writing equations in slope intercept form. [PERSON_NAME] als…" at bounding box center [750, 435] width 563 height 102
click at [596, 404] on textarea "Students worked on writing equations in slope intercept form. [PERSON_NAME] als…" at bounding box center [750, 435] width 563 height 102
click at [603, 384] on textarea "Students worked on writing equations in slope intercept form. [PERSON_NAME] als…" at bounding box center [750, 435] width 563 height 102
type textarea "Students worked on rewriting equations in slope intercept form. [PERSON_NAME] a…"
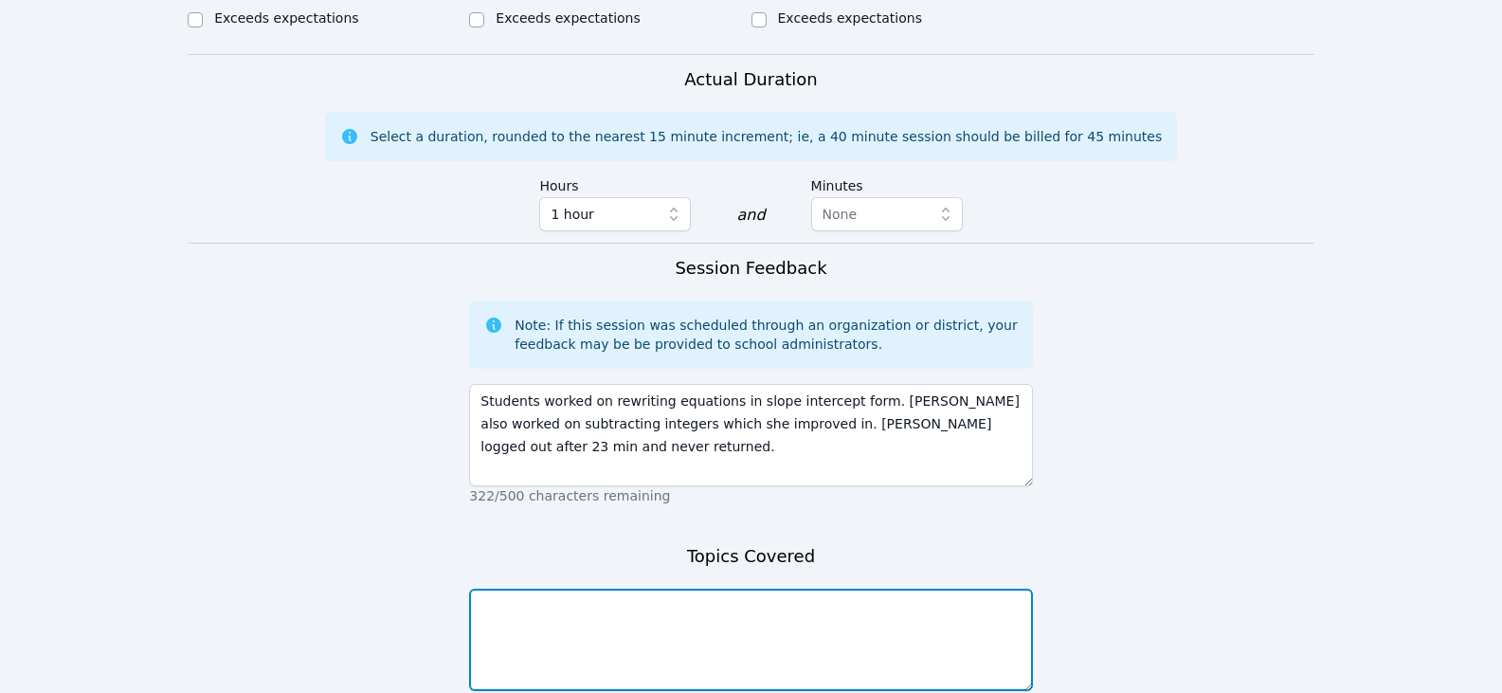
click at [693, 596] on textarea at bounding box center [750, 639] width 563 height 102
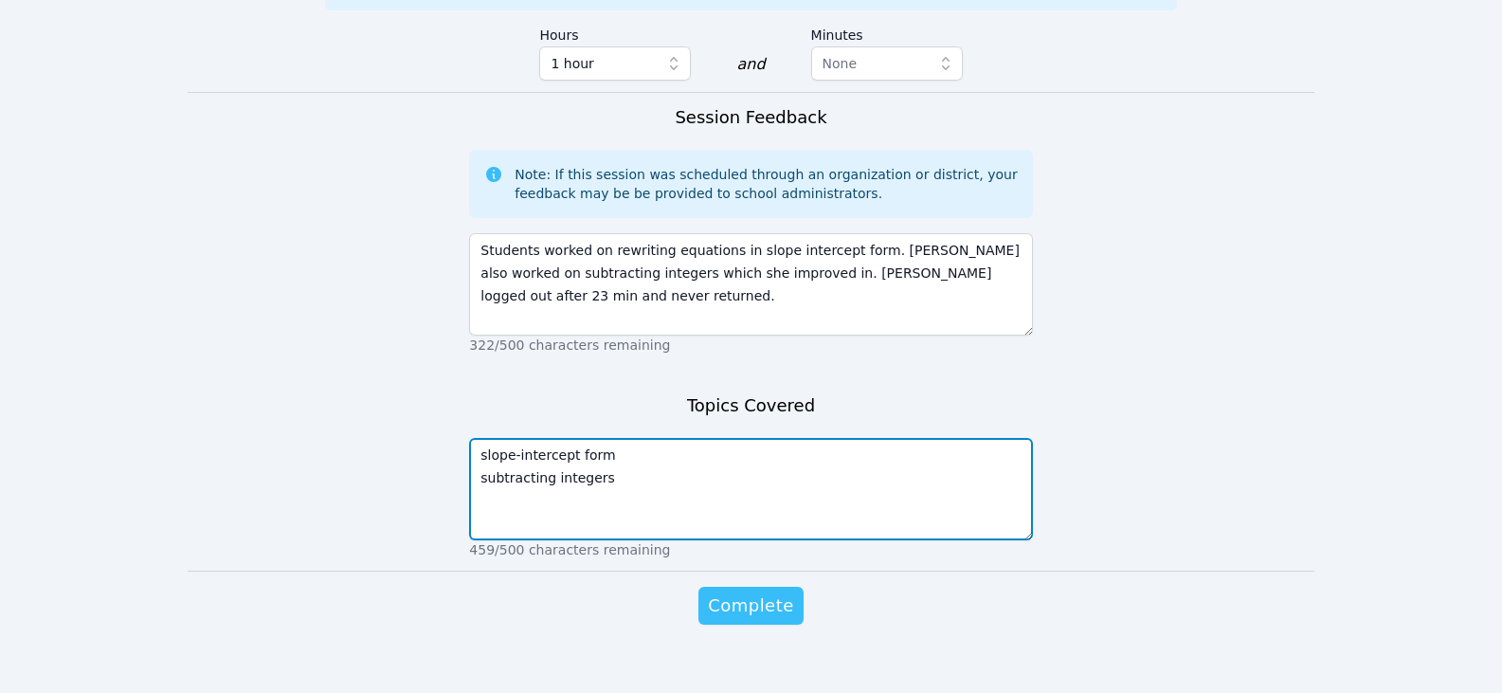
type textarea "slope-intercept form subtracting integers"
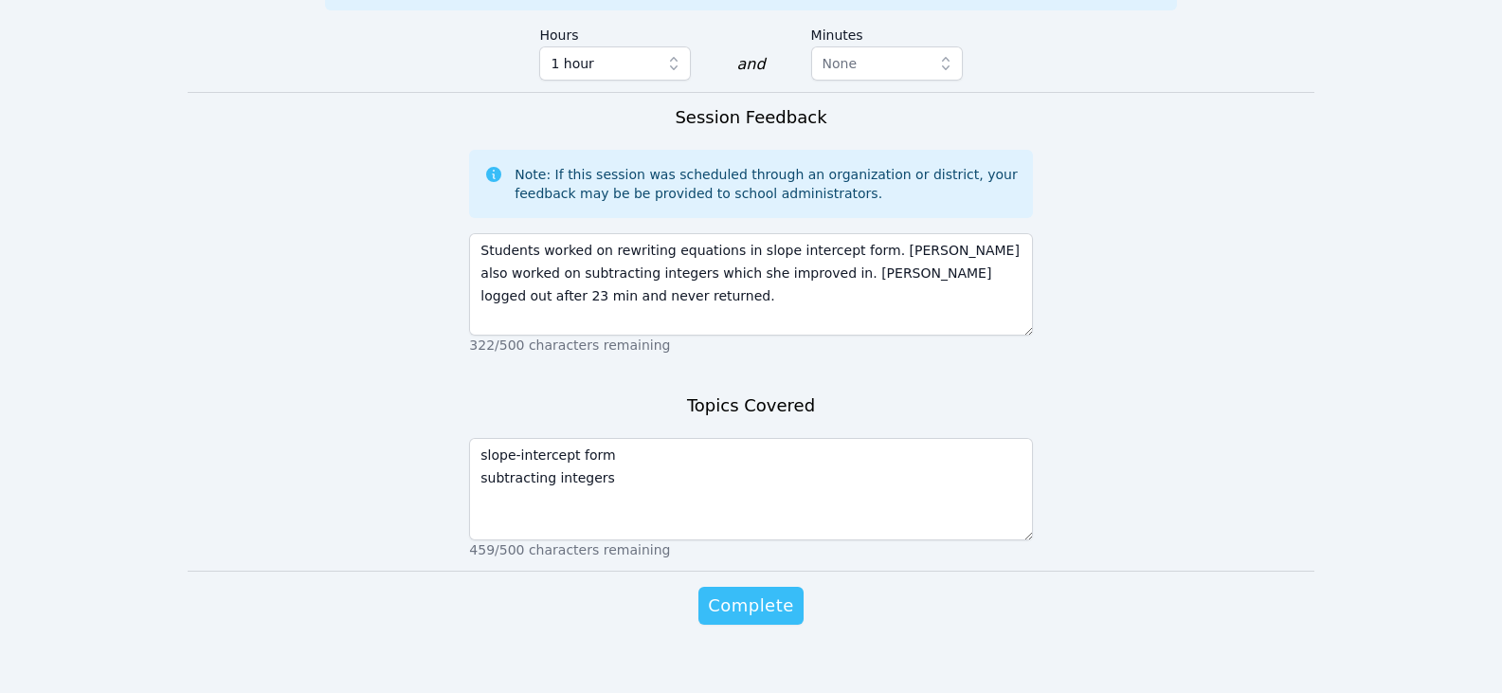
click at [778, 598] on button "Complete" at bounding box center [750, 606] width 104 height 38
